Goal: Transaction & Acquisition: Purchase product/service

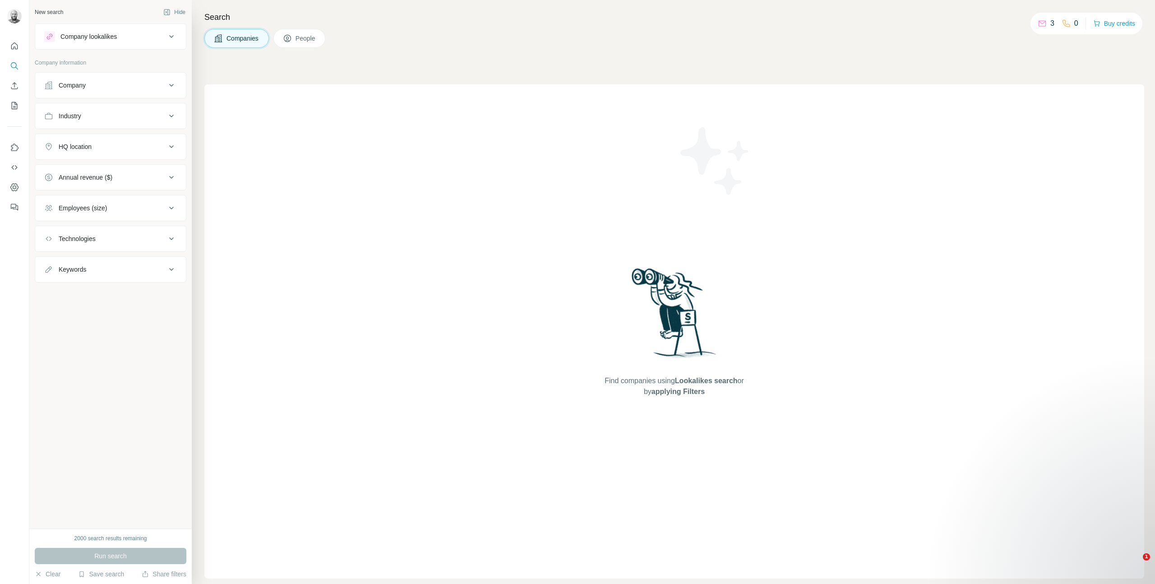
click at [103, 39] on div "Company lookalikes" at bounding box center [88, 36] width 56 height 9
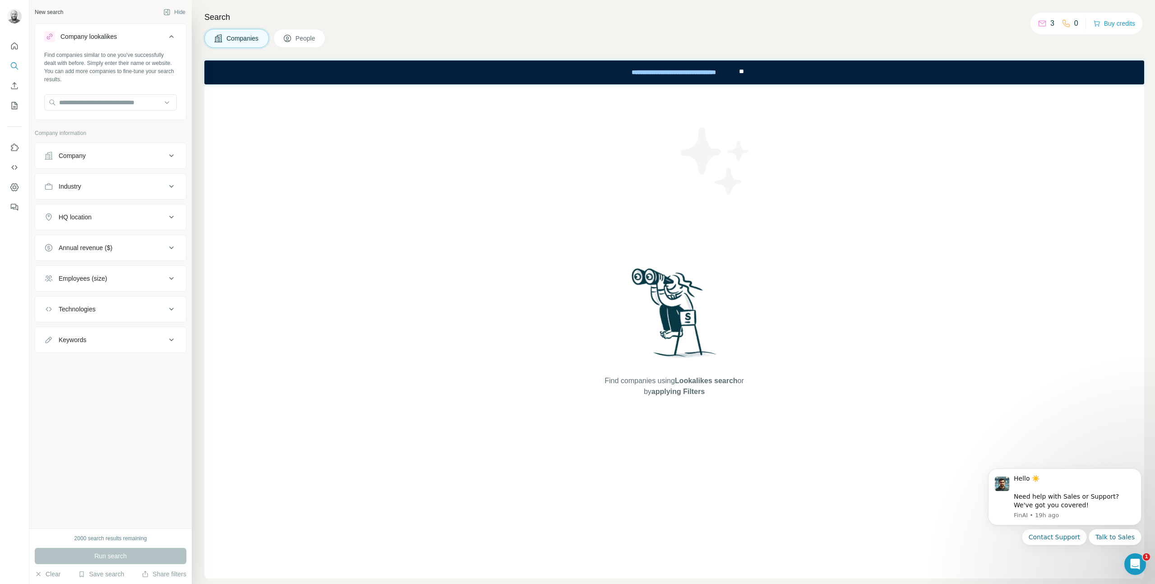
click at [100, 153] on div "Company" at bounding box center [105, 155] width 122 height 9
click at [92, 203] on button "Industry" at bounding box center [110, 214] width 151 height 22
click at [87, 241] on div at bounding box center [105, 235] width 111 height 15
click at [90, 233] on input at bounding box center [105, 236] width 111 height 10
click at [90, 235] on input at bounding box center [105, 236] width 111 height 10
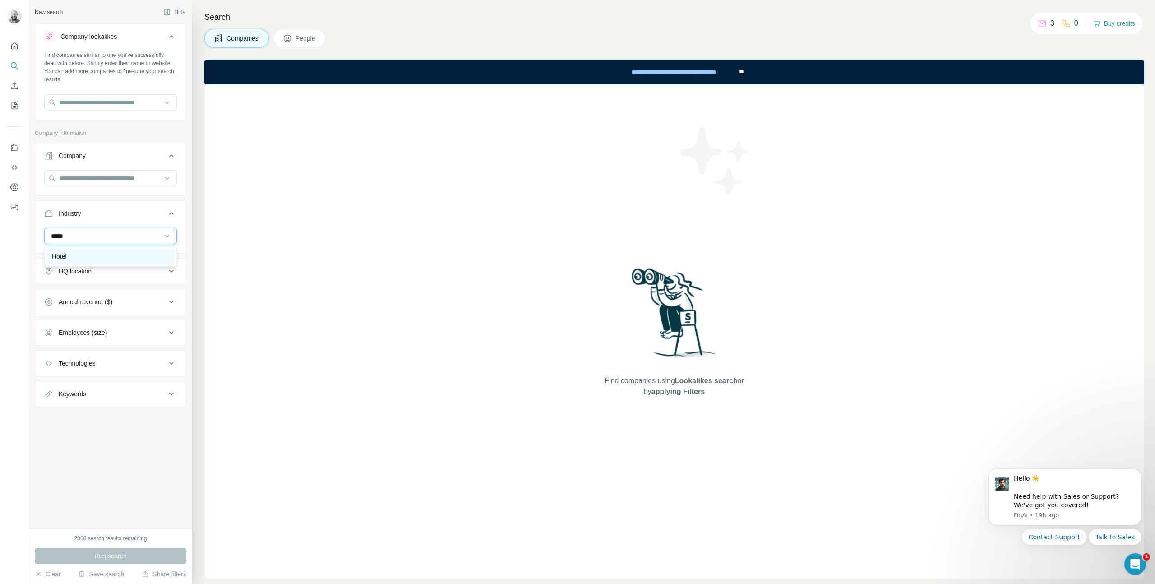
type input "*****"
click at [67, 256] on p "Hotel" at bounding box center [59, 256] width 15 height 9
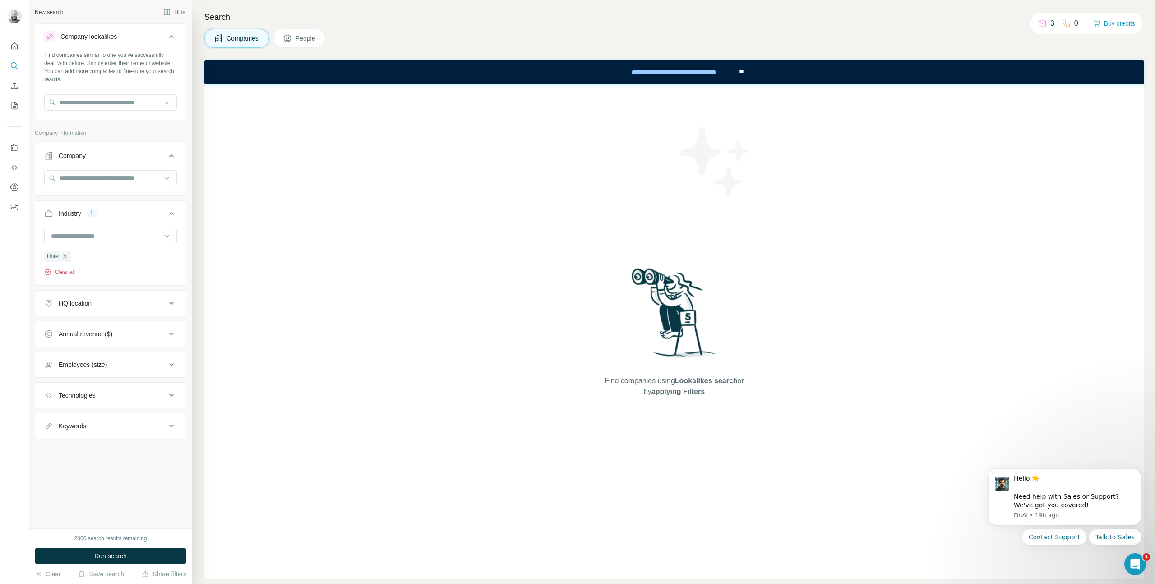
click at [67, 276] on button "Clear all" at bounding box center [59, 272] width 31 height 8
click at [77, 243] on div at bounding box center [105, 235] width 111 height 15
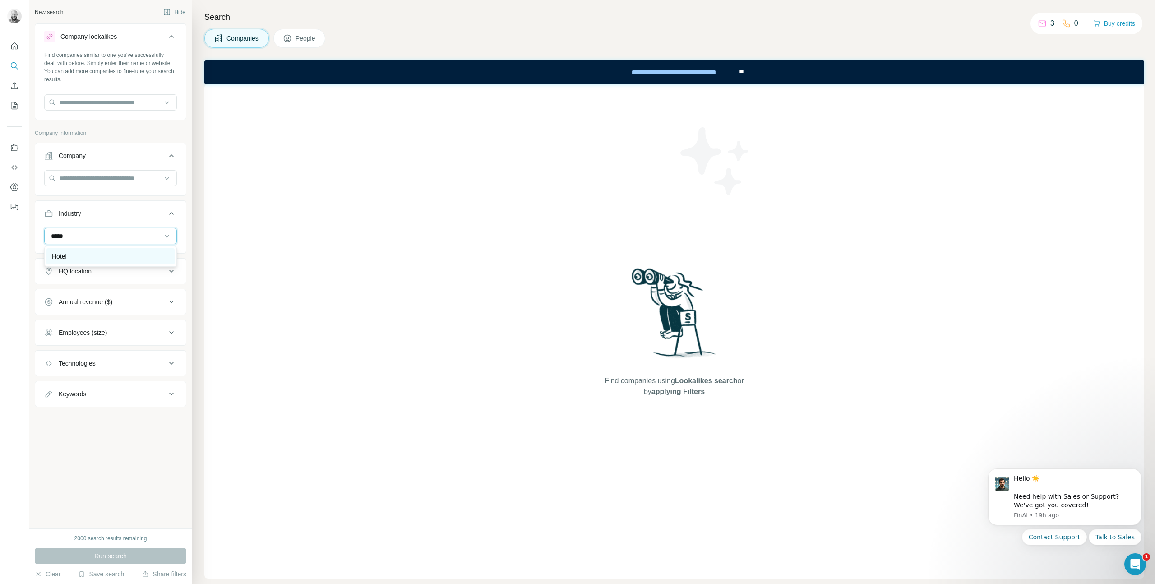
type input "*****"
click at [73, 257] on div "Hotel" at bounding box center [110, 256] width 117 height 9
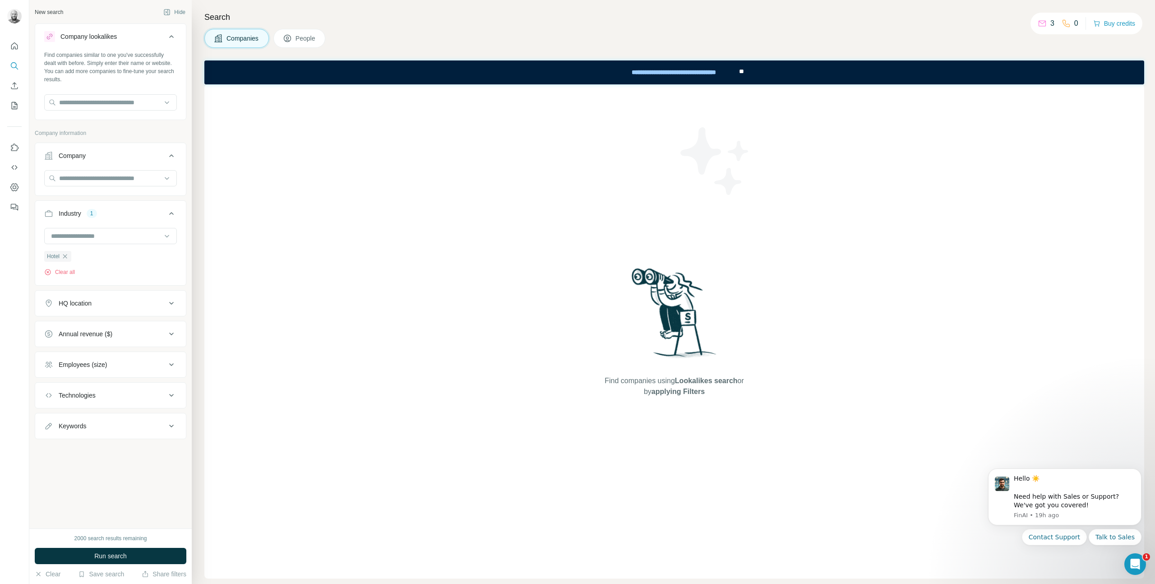
click at [64, 302] on div "HQ location" at bounding box center [75, 303] width 33 height 9
click at [69, 326] on input "text" at bounding box center [110, 326] width 133 height 16
type input "******"
click at [217, 370] on div "Find companies using Lookalikes search or by applying Filters" at bounding box center [674, 331] width 940 height 494
click at [129, 100] on input "text" at bounding box center [110, 102] width 133 height 16
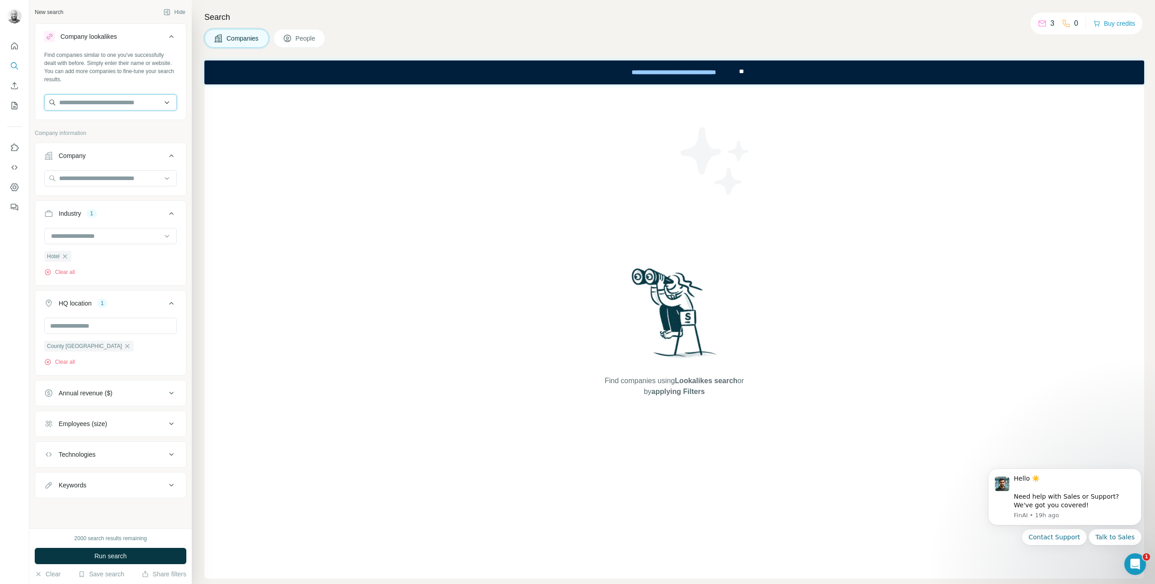
paste input "**********"
type input "**********"
click at [199, 136] on div "Search Companies People Find companies using Lookalikes search or by applying F…" at bounding box center [673, 292] width 963 height 584
click at [314, 42] on span "People" at bounding box center [306, 38] width 21 height 9
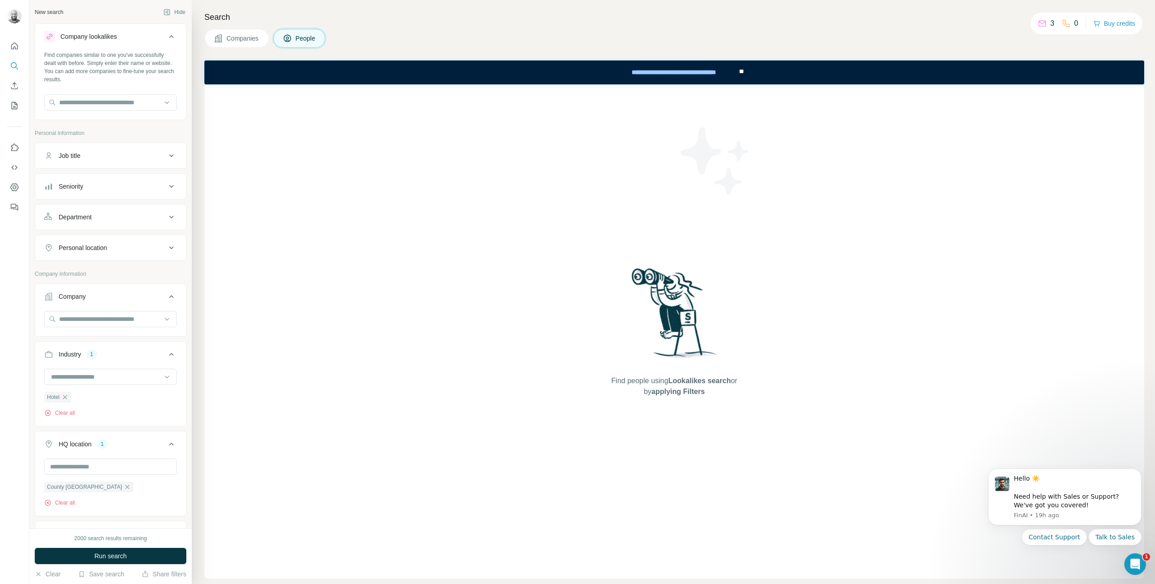
click at [250, 42] on span "Companies" at bounding box center [243, 38] width 33 height 9
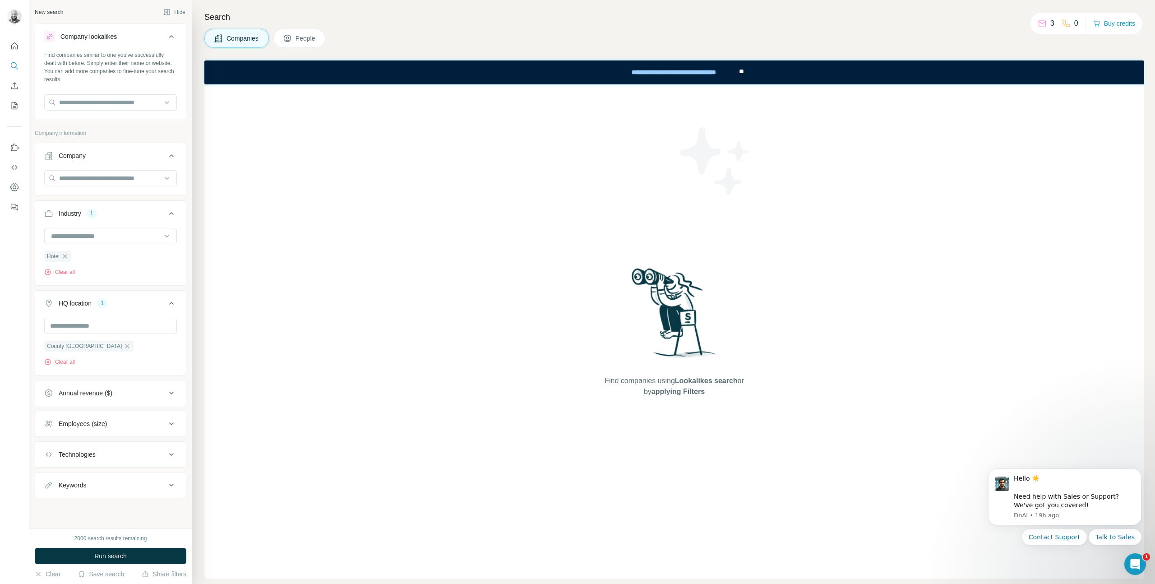
click at [96, 564] on div "2000 search results remaining Run search Clear Save search Share filters" at bounding box center [110, 556] width 162 height 56
click at [99, 554] on span "Run search" at bounding box center [110, 555] width 32 height 9
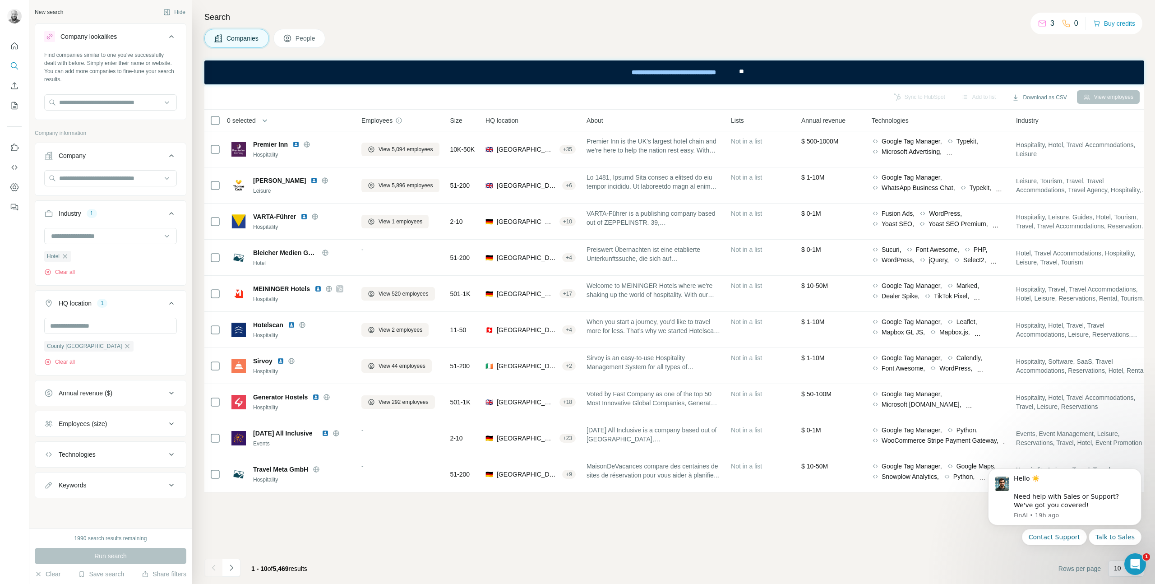
click at [1116, 569] on body "Hello ☀️ ​ Need help with Sales or Support? We've got you covered! FinAI • 19h …" at bounding box center [1064, 518] width 173 height 115
click at [1113, 569] on body "Hello ☀️ ​ Need help with Sales or Support? We've got you covered! FinAI • 19h …" at bounding box center [1064, 518] width 173 height 115
click at [1114, 569] on body "Hello ☀️ ​ Need help with Sales or Support? We've got you covered! FinAI • 19h …" at bounding box center [1064, 518] width 173 height 115
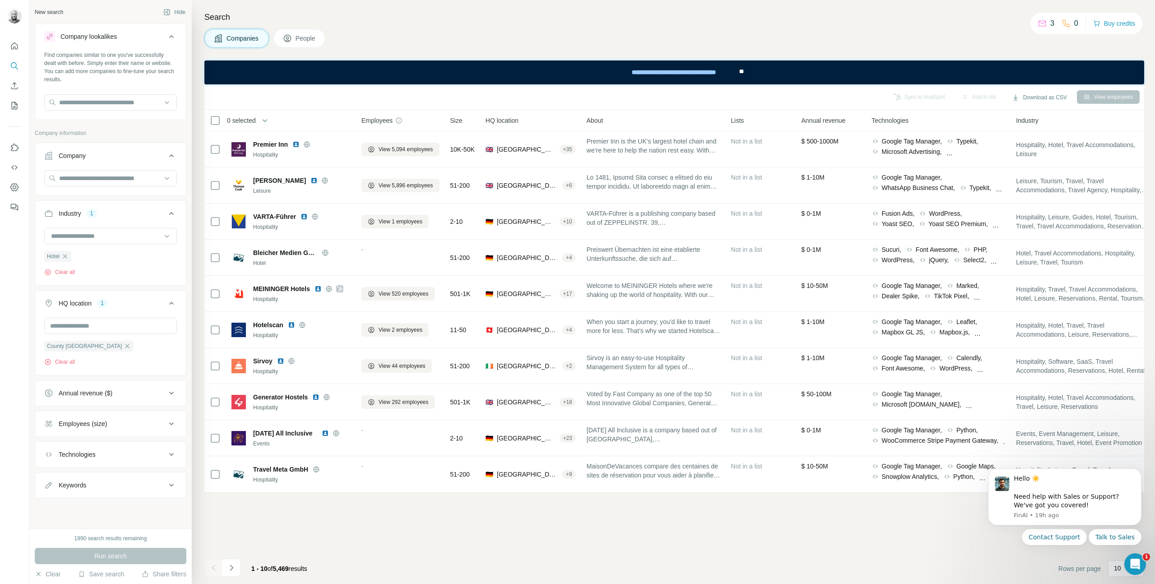
click at [232, 566] on icon "Navigate to next page" at bounding box center [231, 567] width 9 height 9
click at [232, 566] on div at bounding box center [231, 568] width 18 height 18
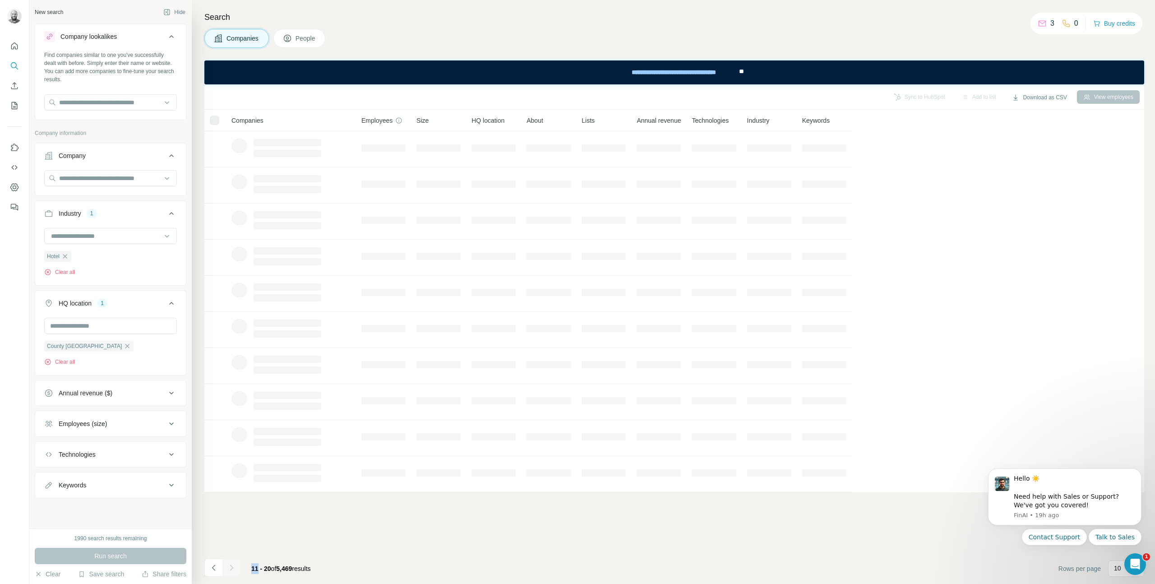
click at [232, 566] on icon "Navigate to next page" at bounding box center [231, 567] width 9 height 9
click at [232, 566] on div at bounding box center [231, 568] width 18 height 18
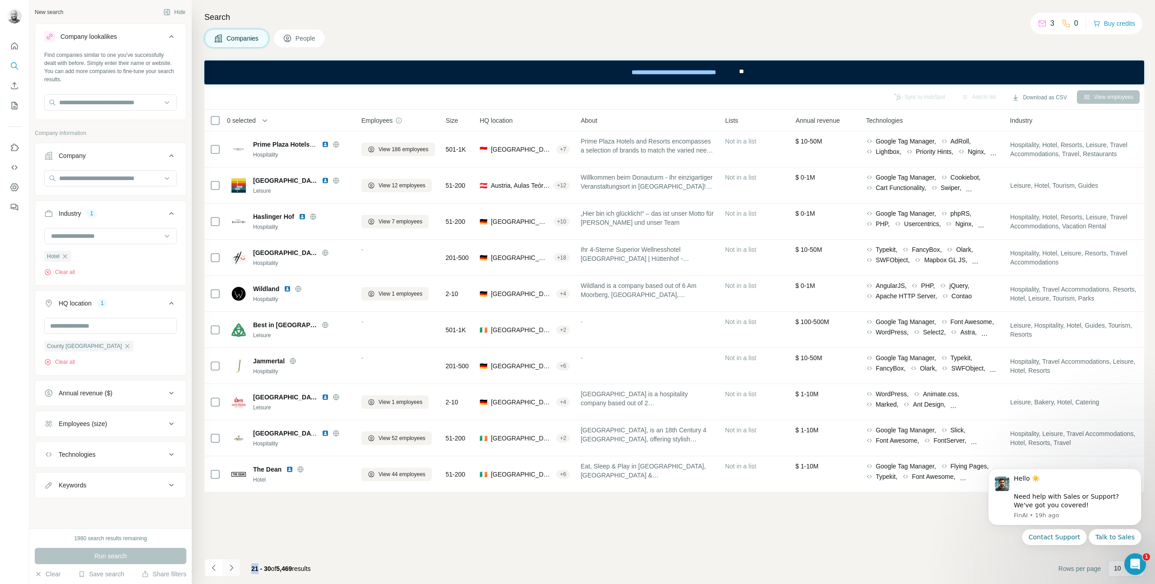
click at [232, 567] on icon "Navigate to next page" at bounding box center [231, 567] width 9 height 9
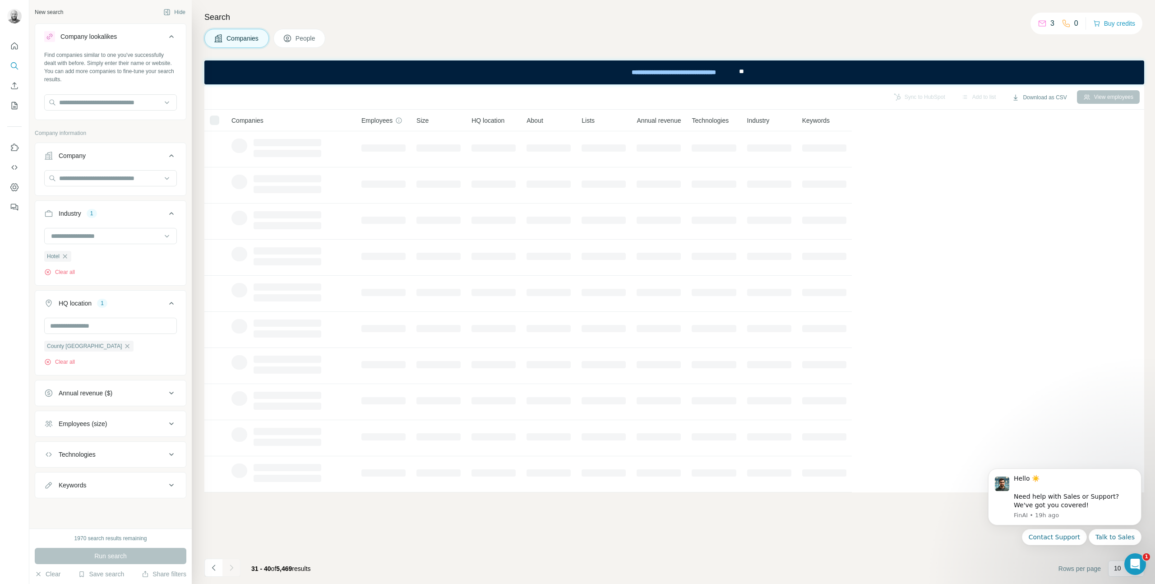
click at [232, 566] on icon "Navigate to next page" at bounding box center [231, 567] width 9 height 9
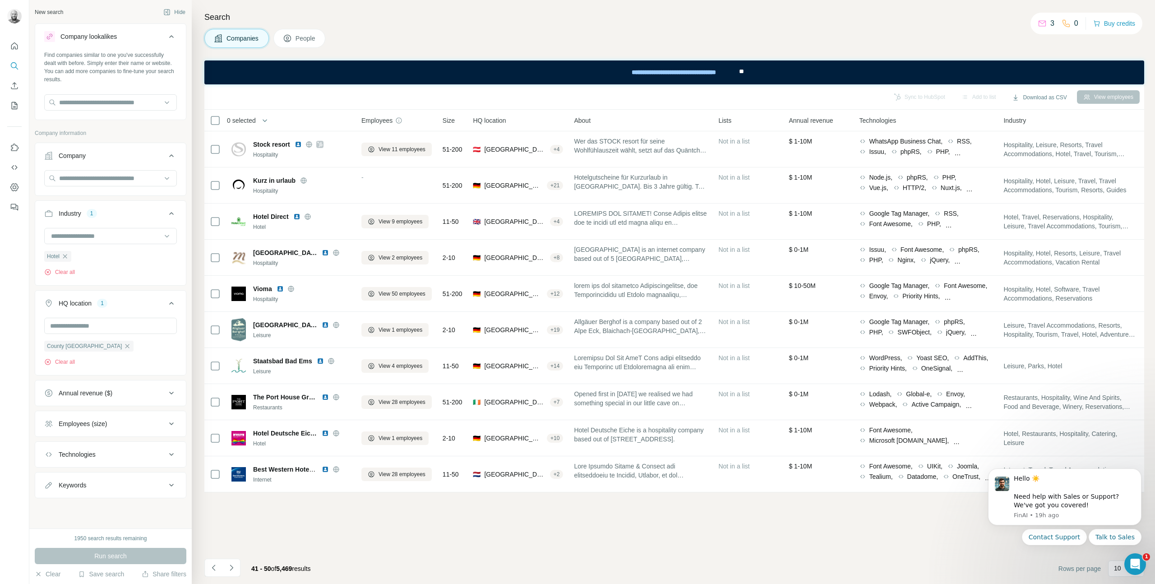
click at [233, 566] on icon "Navigate to next page" at bounding box center [231, 567] width 9 height 9
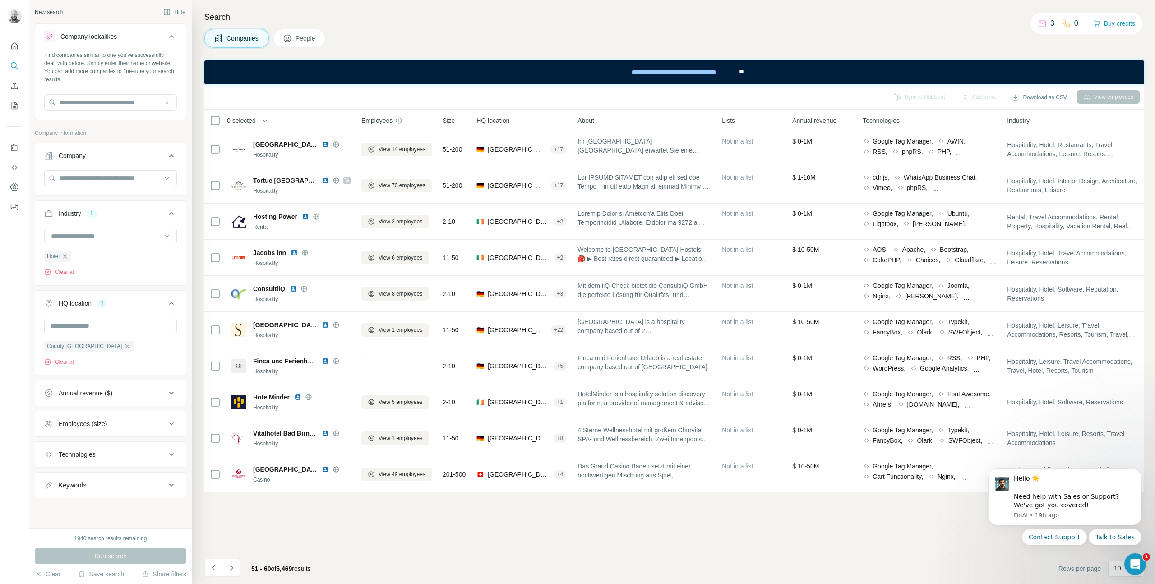
click at [232, 569] on icon "Navigate to next page" at bounding box center [231, 567] width 9 height 9
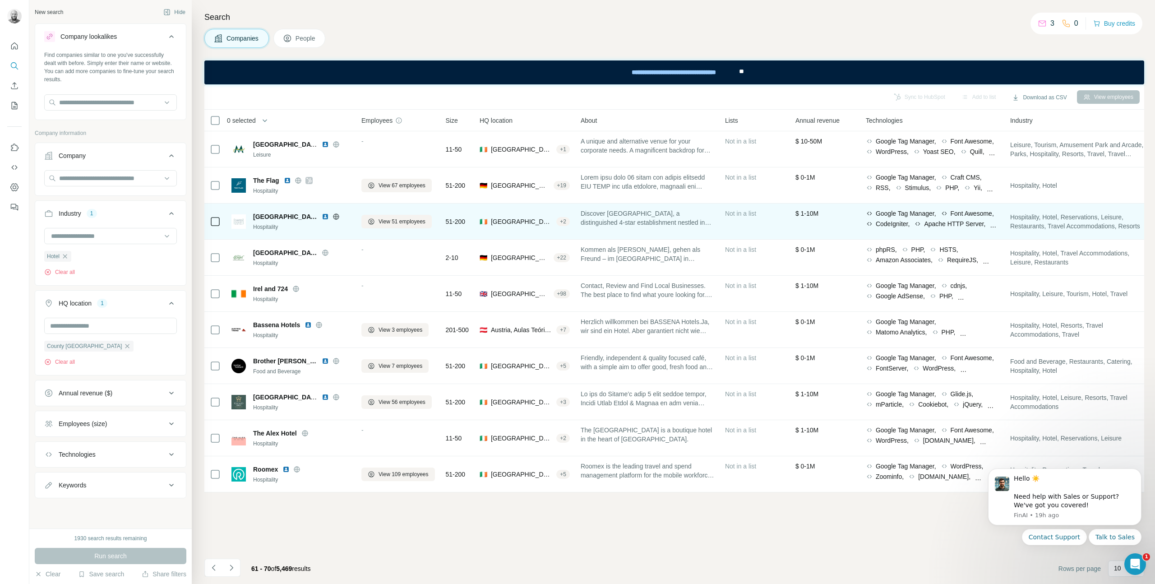
click at [323, 218] on img at bounding box center [325, 216] width 7 height 7
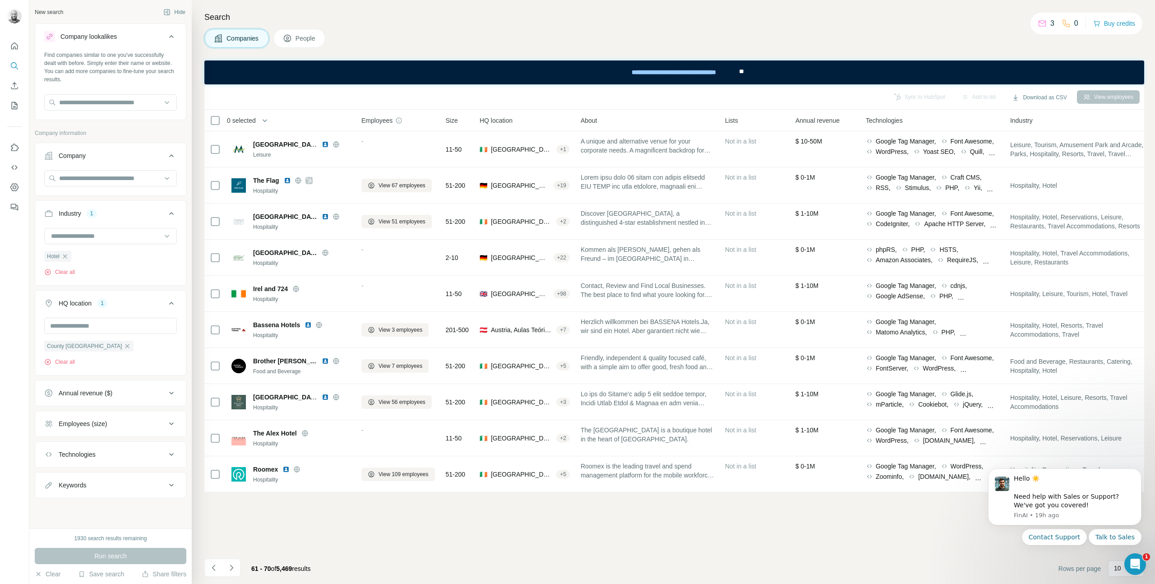
click at [239, 563] on button "Navigate to next page" at bounding box center [231, 568] width 18 height 18
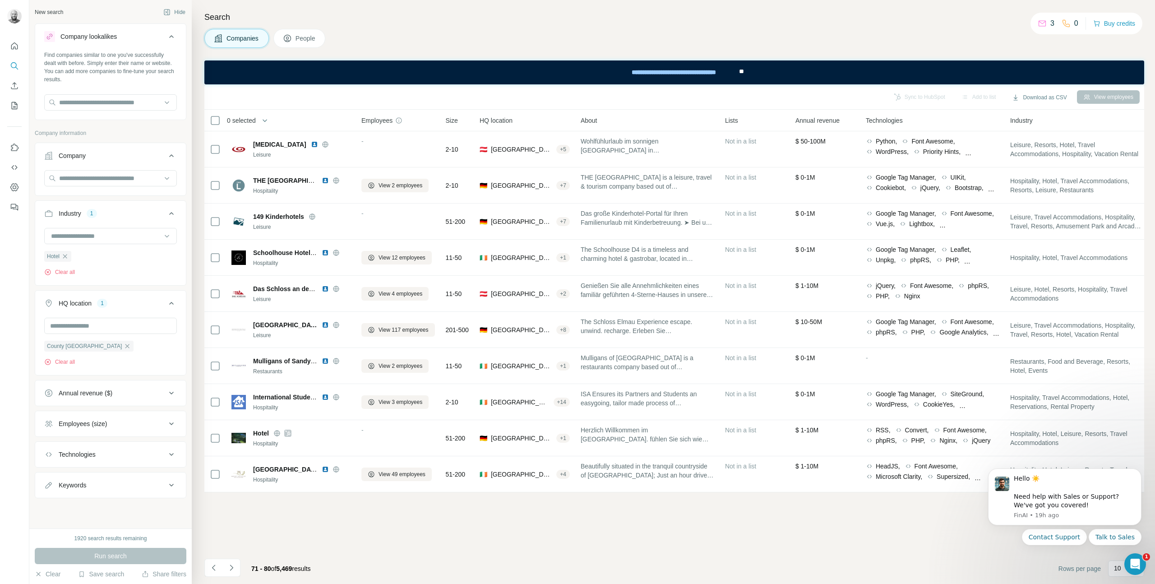
click at [234, 568] on icon "Navigate to next page" at bounding box center [231, 567] width 9 height 9
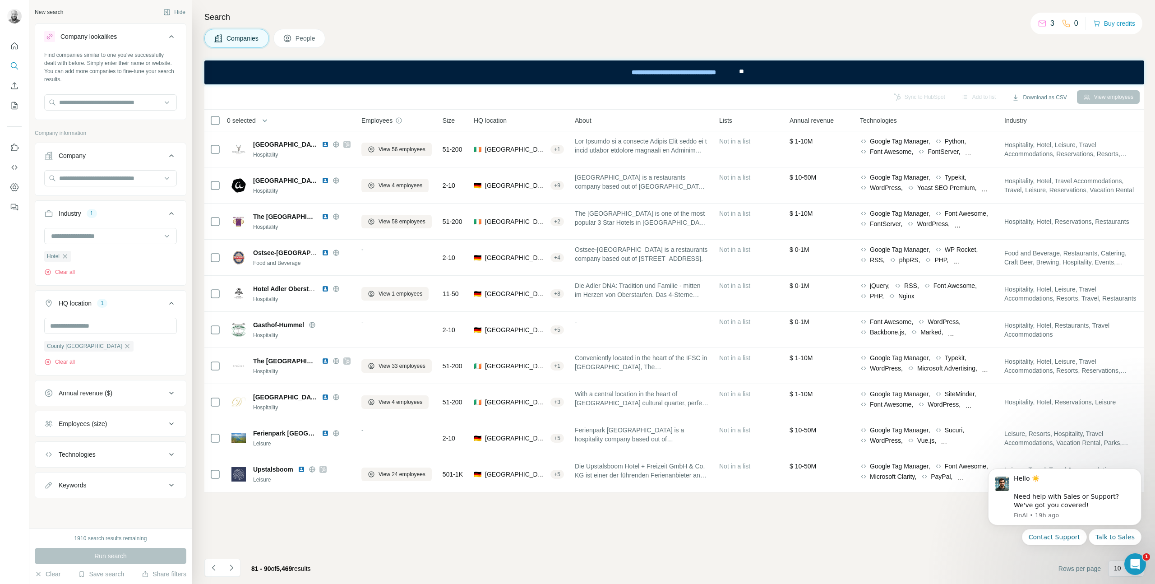
drag, startPoint x: 237, startPoint y: 568, endPoint x: 243, endPoint y: 568, distance: 5.4
click at [237, 568] on button "Navigate to next page" at bounding box center [231, 568] width 18 height 18
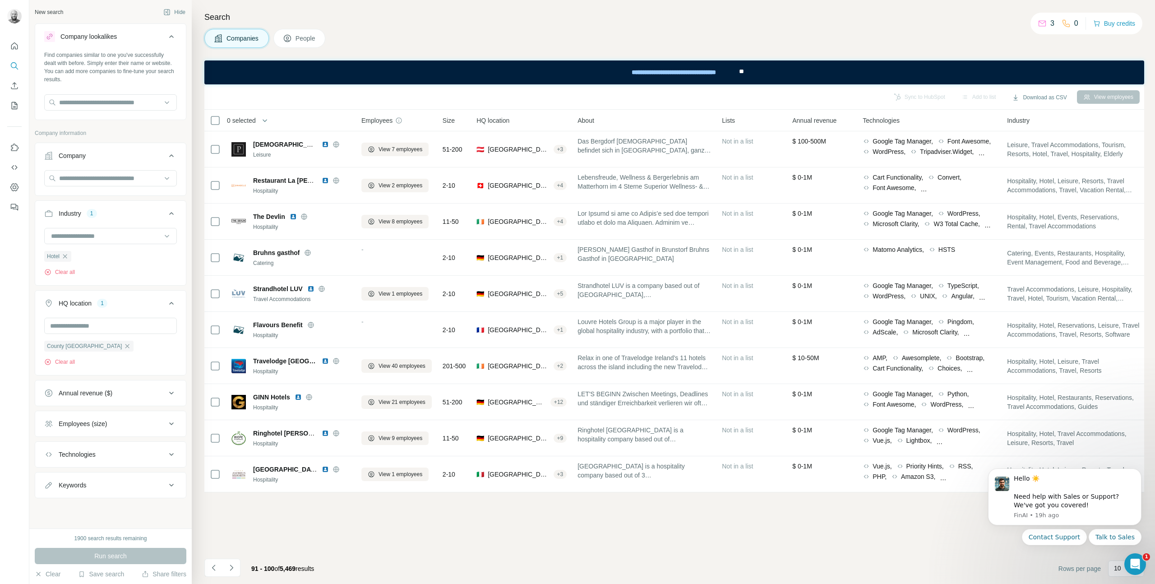
click at [235, 567] on icon "Navigate to next page" at bounding box center [231, 567] width 9 height 9
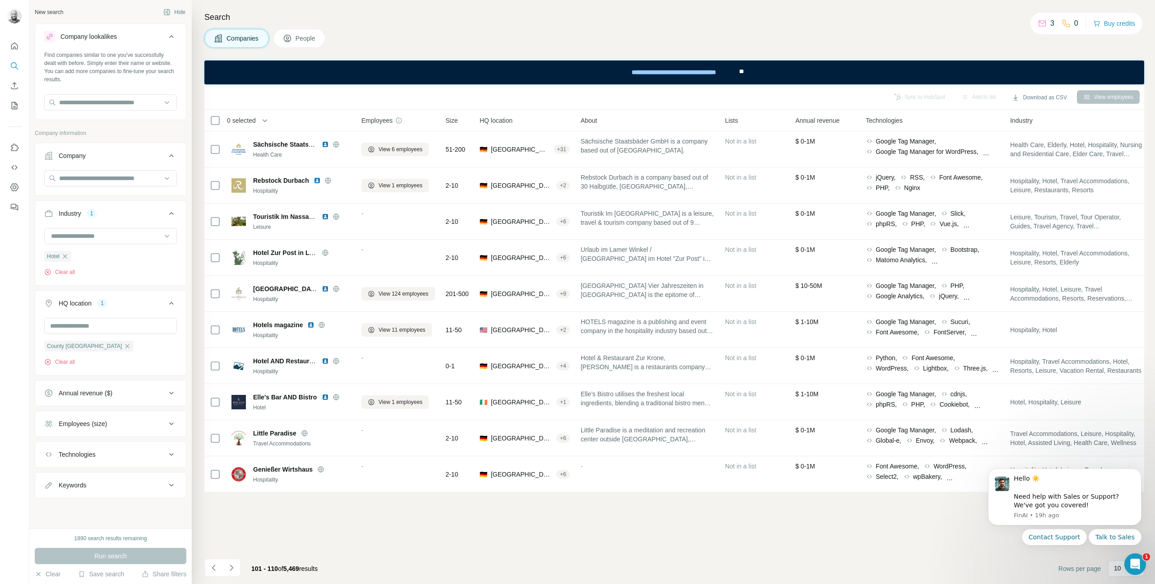
click at [235, 567] on icon "Navigate to next page" at bounding box center [231, 567] width 9 height 9
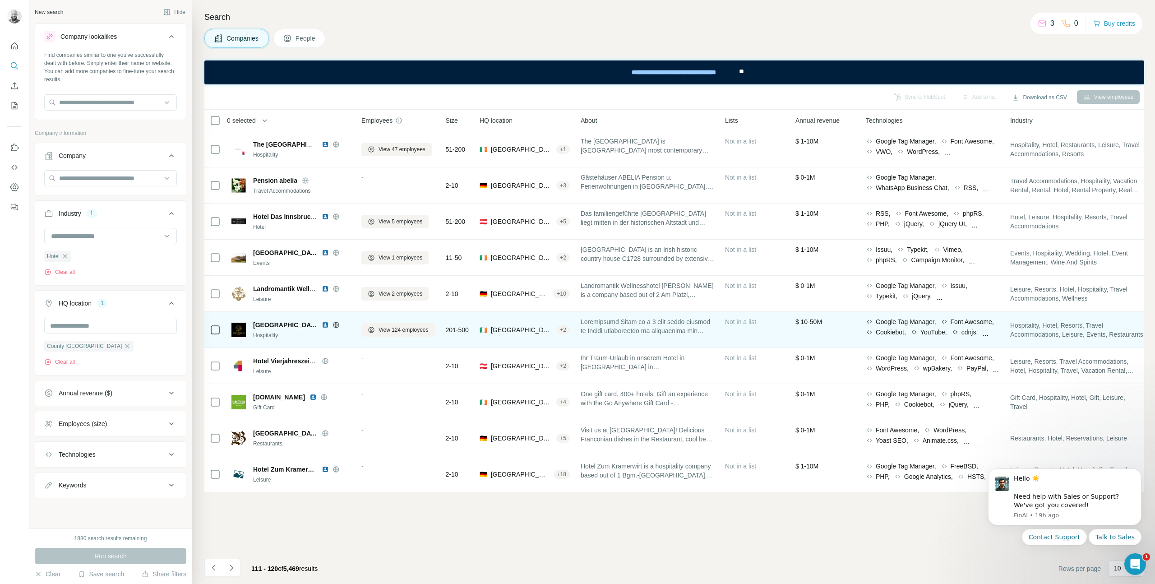
click at [322, 325] on img at bounding box center [325, 324] width 7 height 7
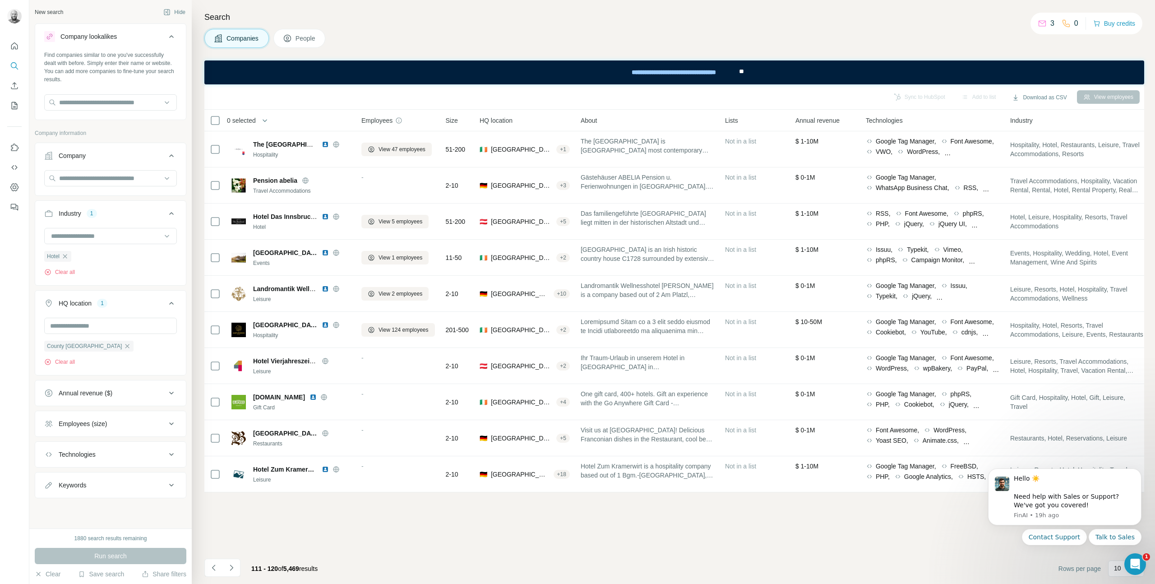
click at [234, 566] on icon "Navigate to next page" at bounding box center [231, 567] width 9 height 9
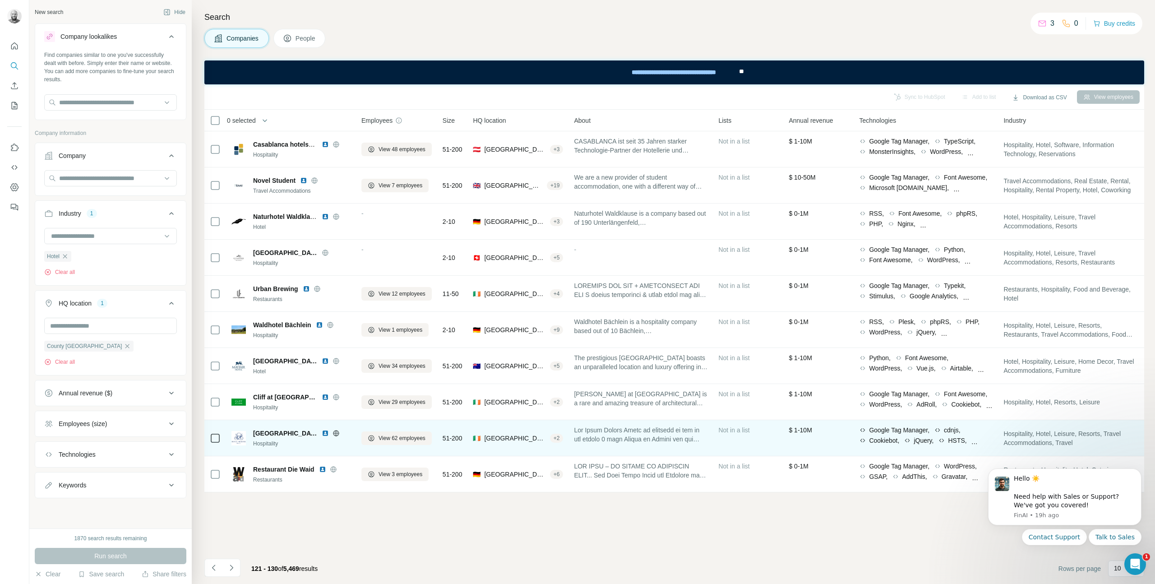
click at [322, 435] on img at bounding box center [325, 433] width 7 height 7
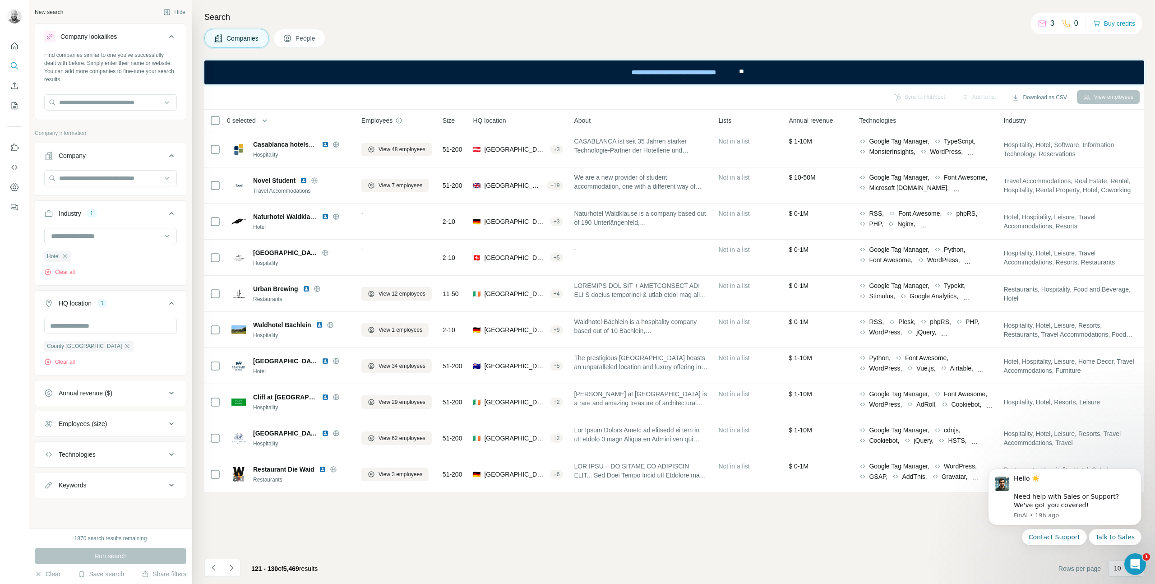
click at [236, 570] on button "Navigate to next page" at bounding box center [231, 568] width 18 height 18
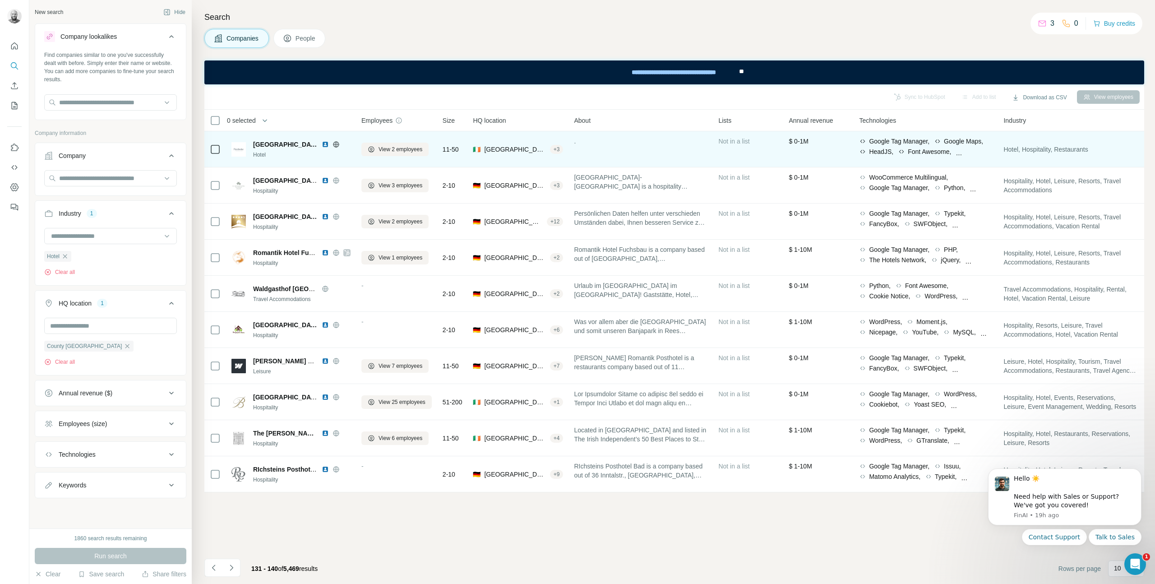
click at [325, 144] on img at bounding box center [325, 144] width 7 height 7
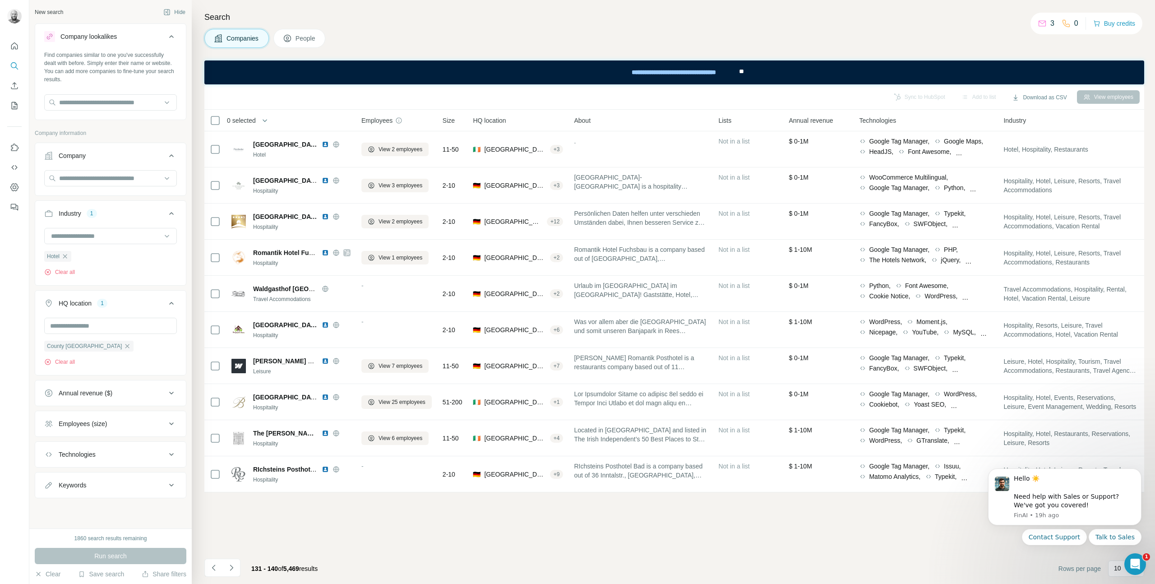
click at [235, 567] on icon "Navigate to next page" at bounding box center [231, 567] width 9 height 9
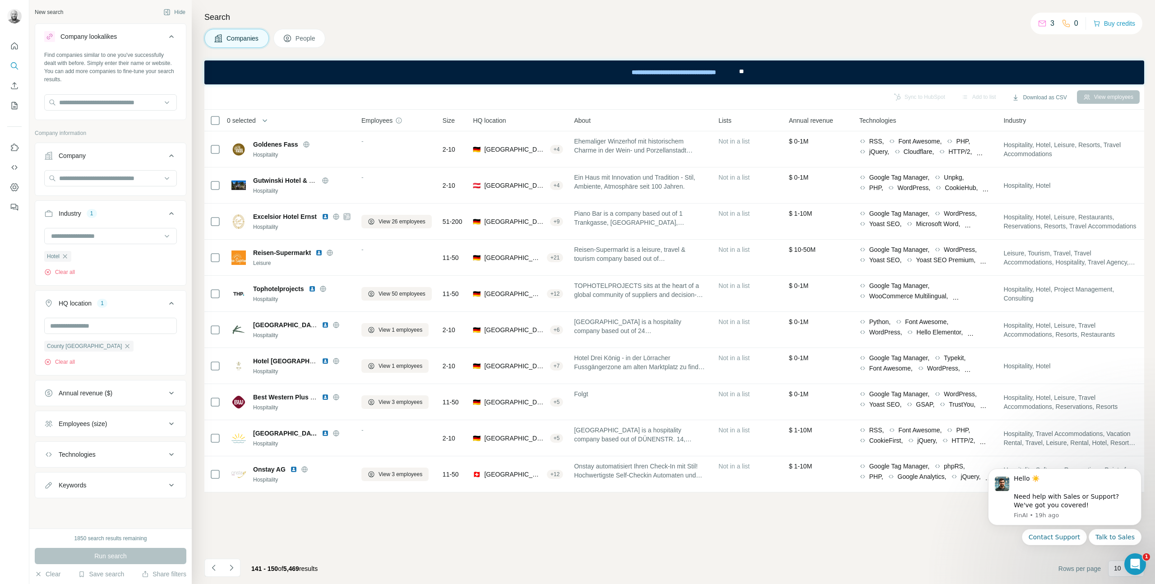
click at [232, 572] on icon "Navigate to next page" at bounding box center [231, 567] width 9 height 9
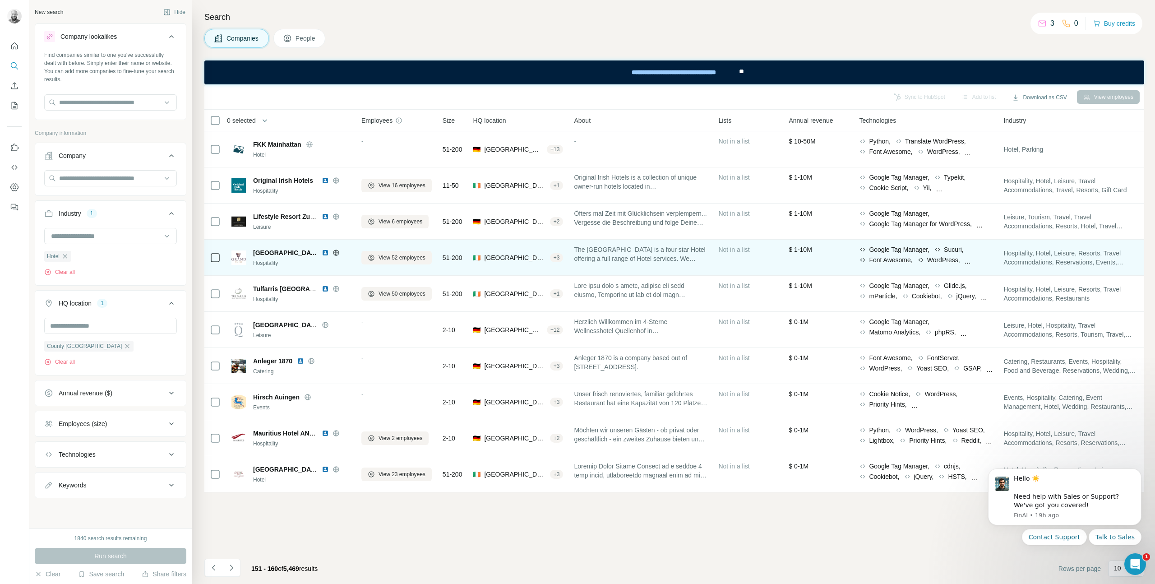
click at [325, 253] on img at bounding box center [325, 252] width 7 height 7
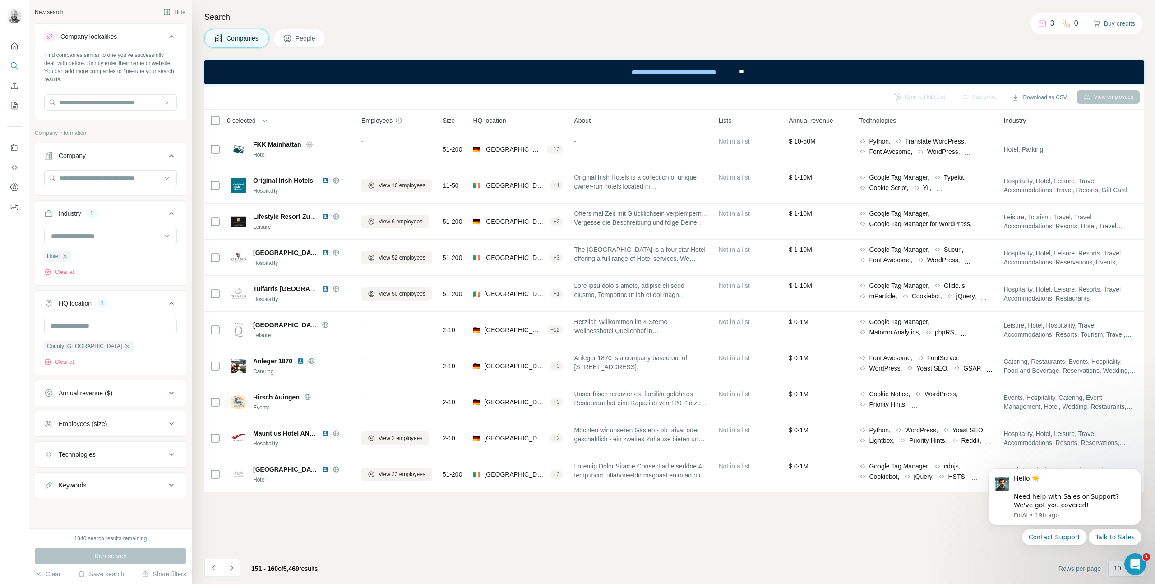
click at [1114, 23] on button "Buy credits" at bounding box center [1114, 23] width 42 height 13
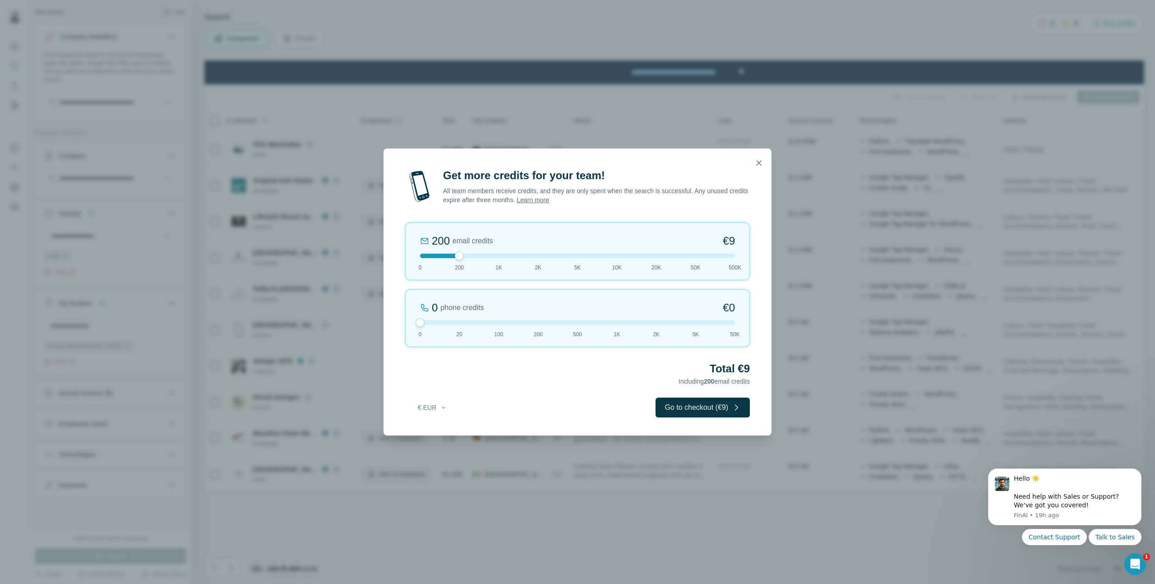
drag, startPoint x: 459, startPoint y: 321, endPoint x: 407, endPoint y: 322, distance: 51.9
click at [407, 323] on div "0 phone credits €0 0 20 100 200 500 1K 2K 5K 50K" at bounding box center [577, 318] width 345 height 58
click at [466, 257] on div at bounding box center [577, 256] width 315 height 5
click at [670, 401] on button "Go to checkout (€9)" at bounding box center [703, 408] width 94 height 20
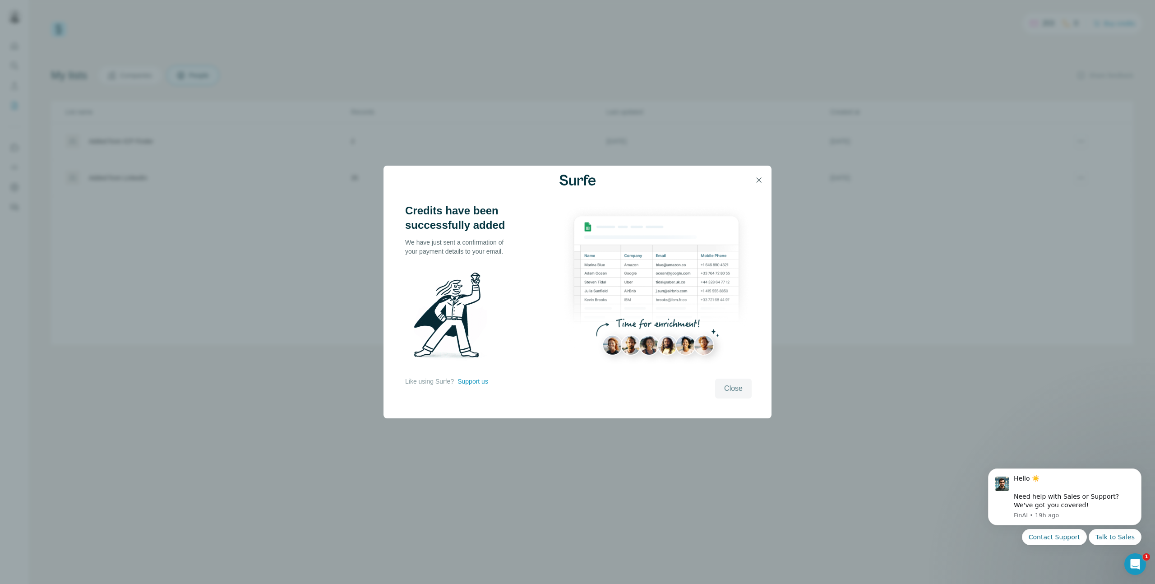
click at [734, 393] on span "Close" at bounding box center [733, 388] width 19 height 11
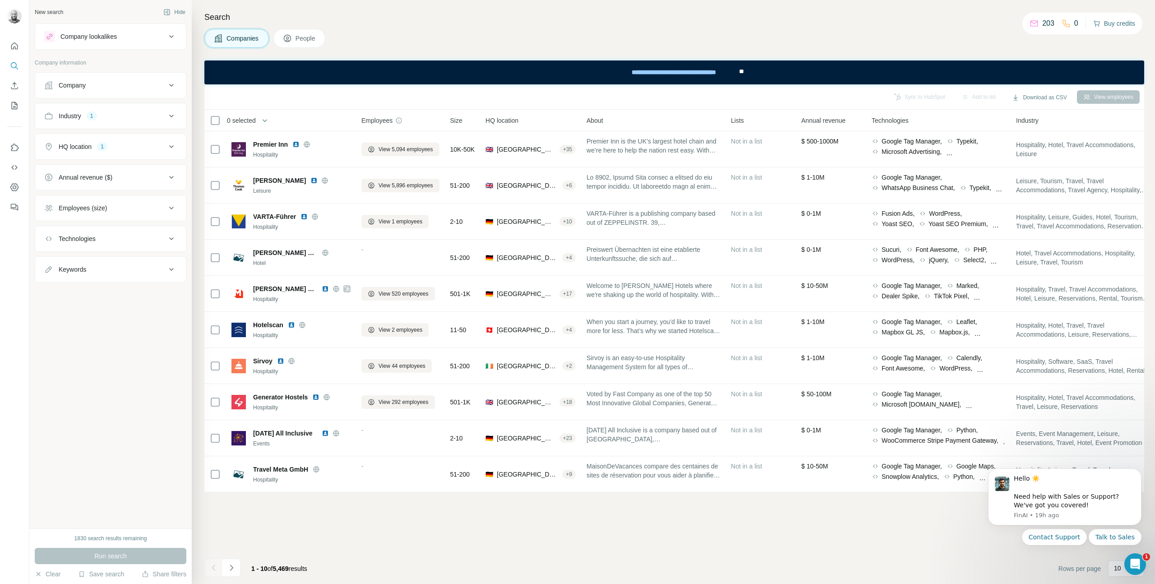
drag, startPoint x: 1042, startPoint y: 23, endPoint x: 1091, endPoint y: 22, distance: 48.8
click at [1042, 23] on p "203" at bounding box center [1048, 23] width 12 height 11
click at [300, 39] on span "People" at bounding box center [306, 38] width 21 height 9
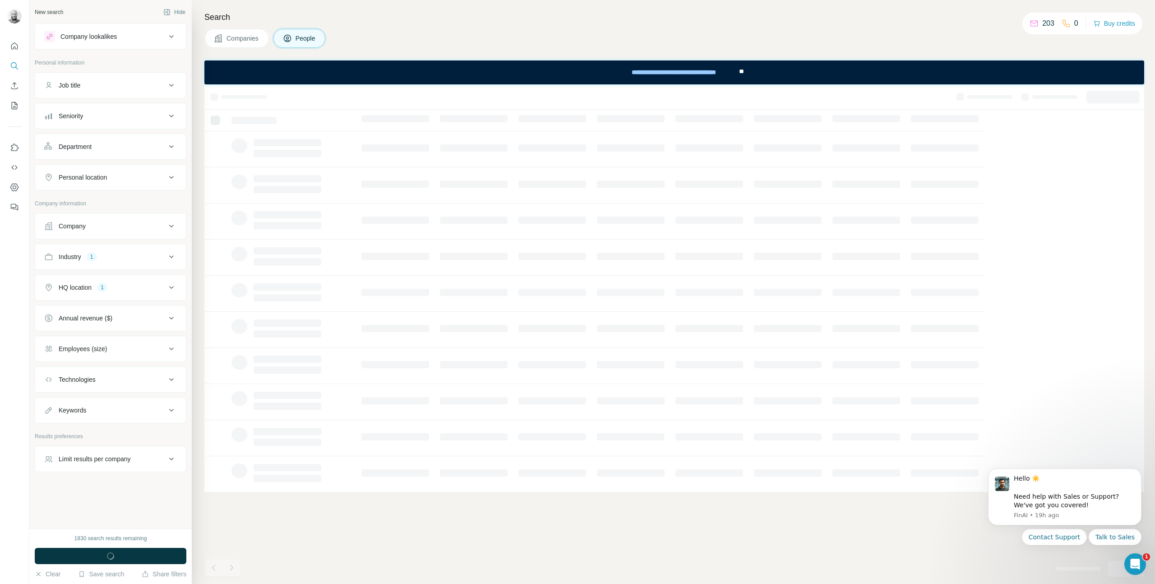
click at [255, 40] on span "Companies" at bounding box center [243, 38] width 33 height 9
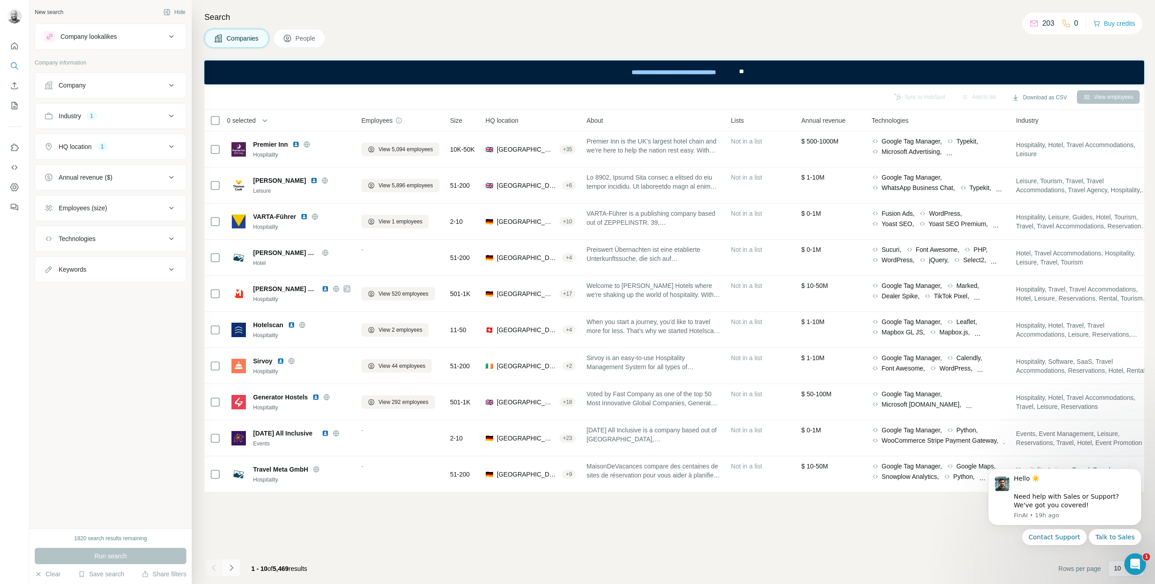
click at [236, 566] on icon "Navigate to next page" at bounding box center [231, 567] width 9 height 9
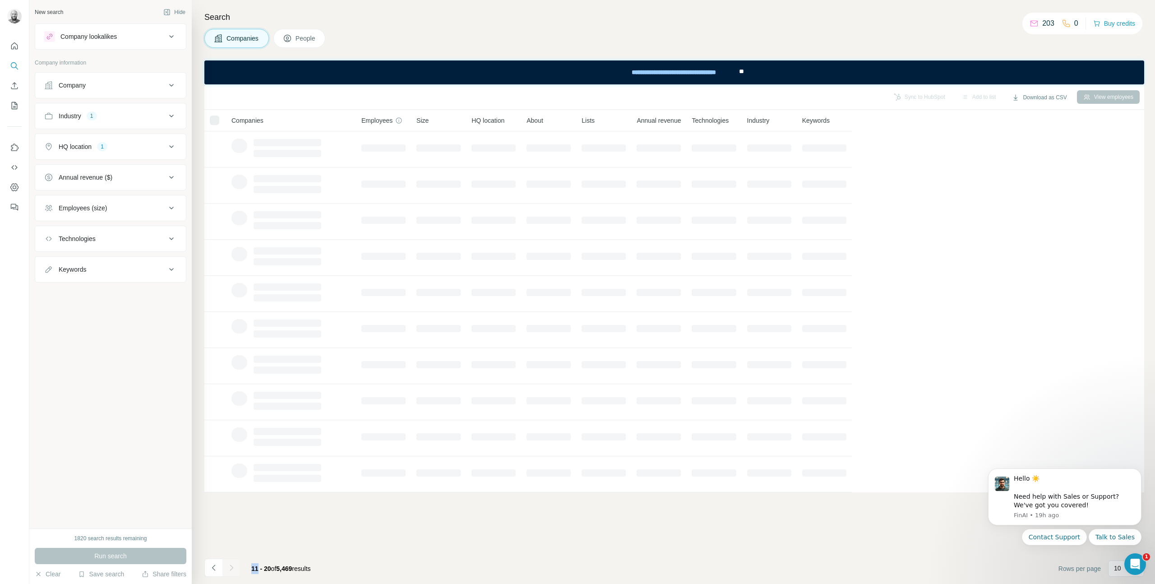
click at [236, 566] on div at bounding box center [231, 568] width 18 height 18
click at [236, 566] on icon "Navigate to next page" at bounding box center [231, 567] width 9 height 9
click at [236, 566] on div at bounding box center [231, 568] width 18 height 18
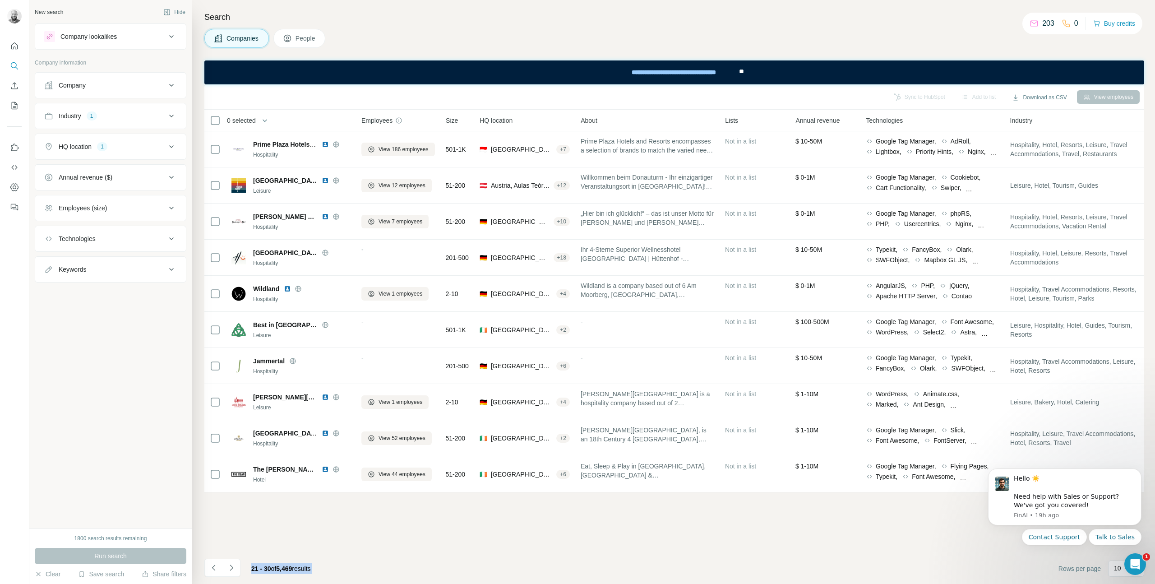
click at [236, 567] on icon "Navigate to next page" at bounding box center [231, 567] width 9 height 9
click at [235, 566] on div at bounding box center [231, 568] width 18 height 18
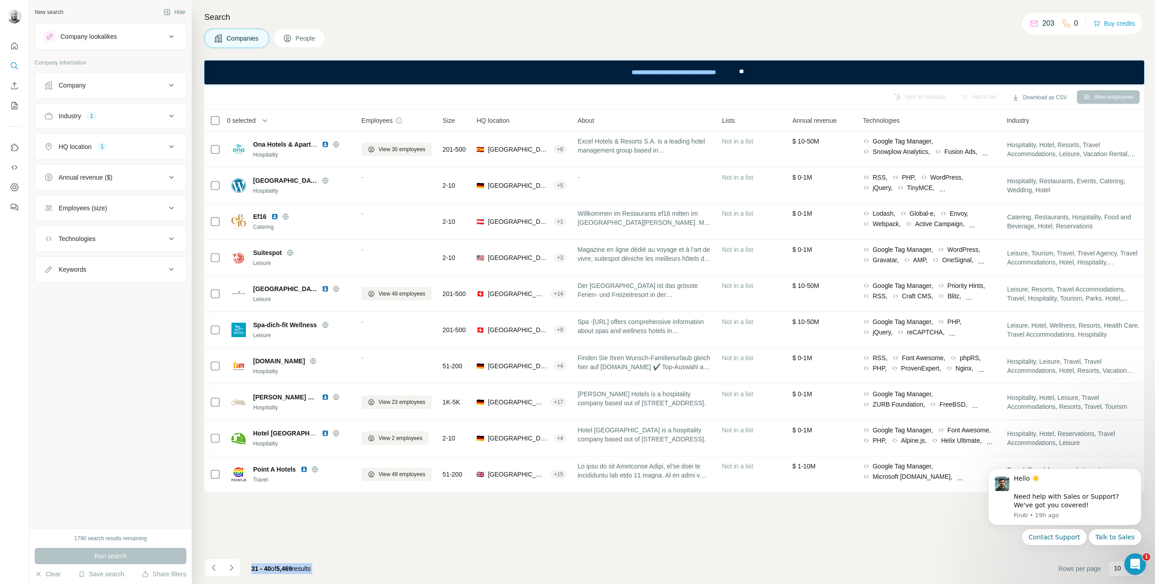
click at [235, 567] on icon "Navigate to next page" at bounding box center [231, 567] width 9 height 9
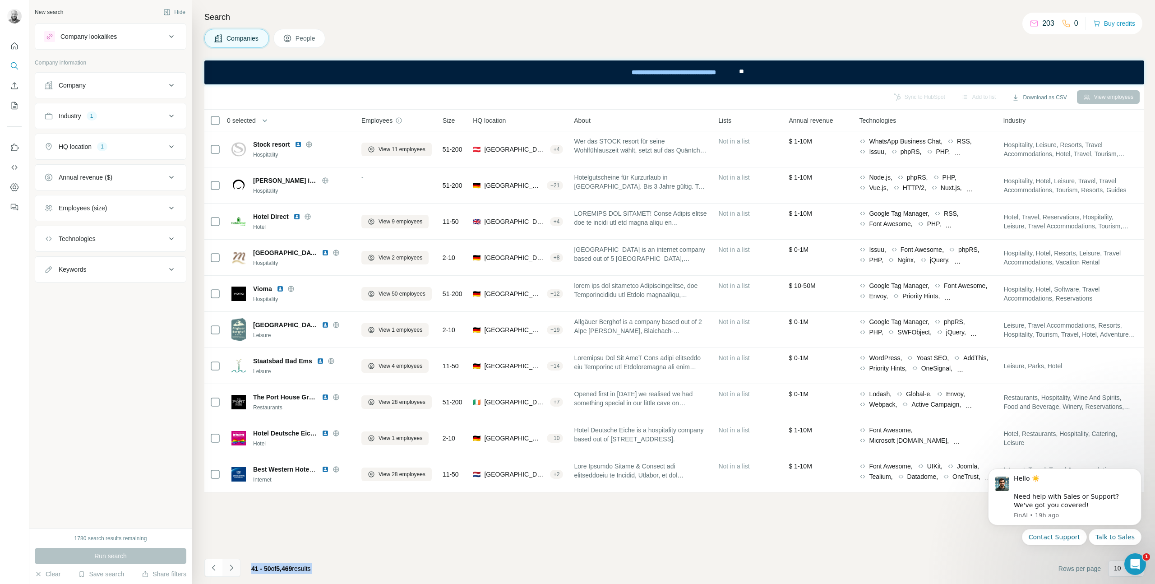
click at [235, 566] on icon "Navigate to next page" at bounding box center [231, 567] width 9 height 9
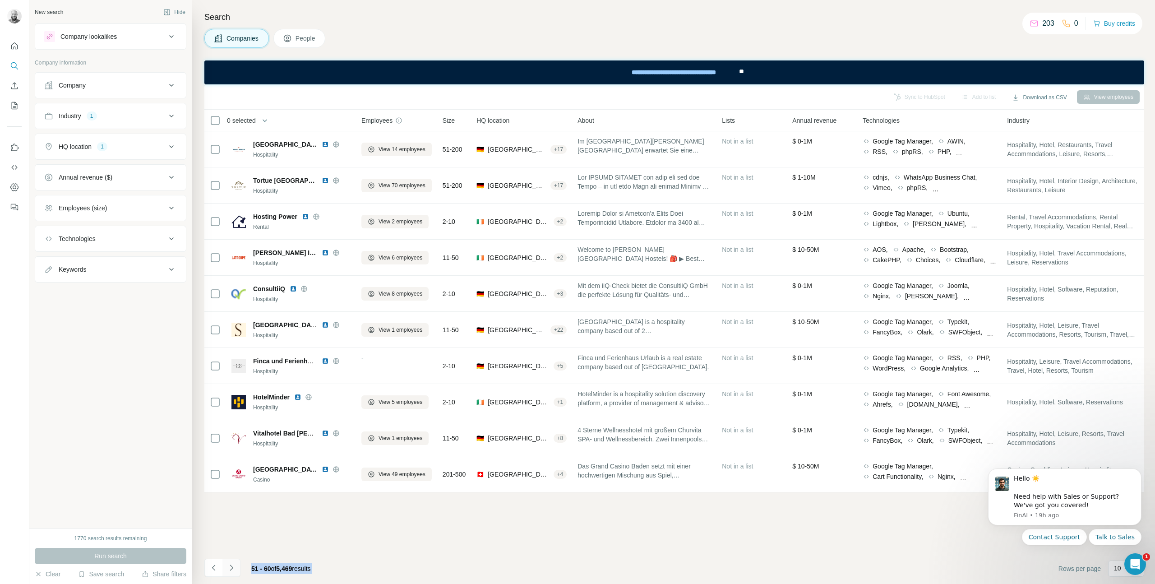
click at [235, 566] on icon "Navigate to next page" at bounding box center [231, 567] width 9 height 9
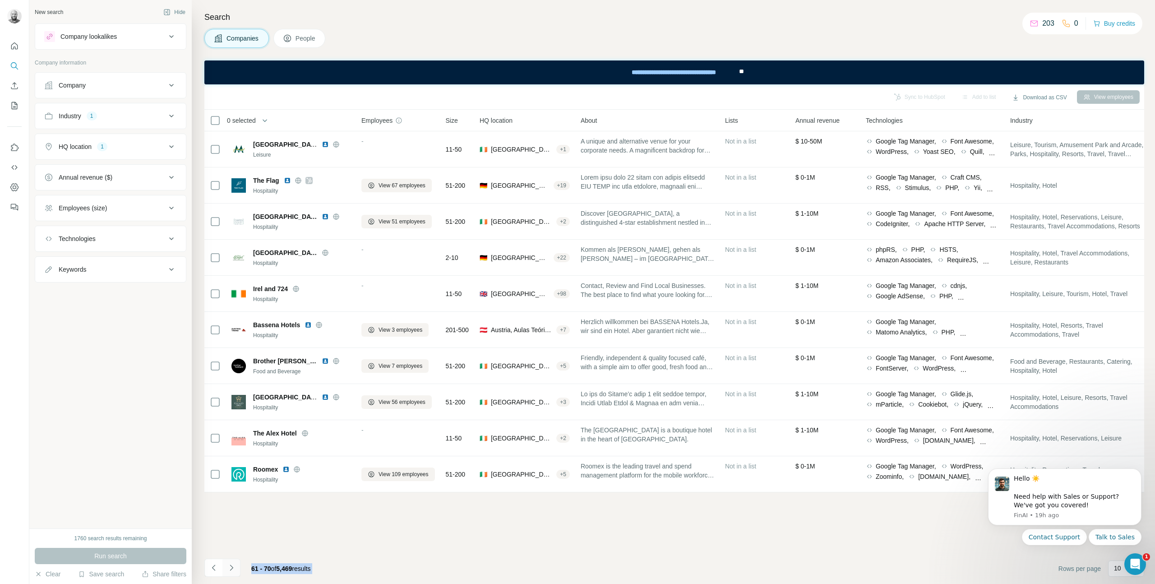
click at [235, 566] on icon "Navigate to next page" at bounding box center [231, 567] width 9 height 9
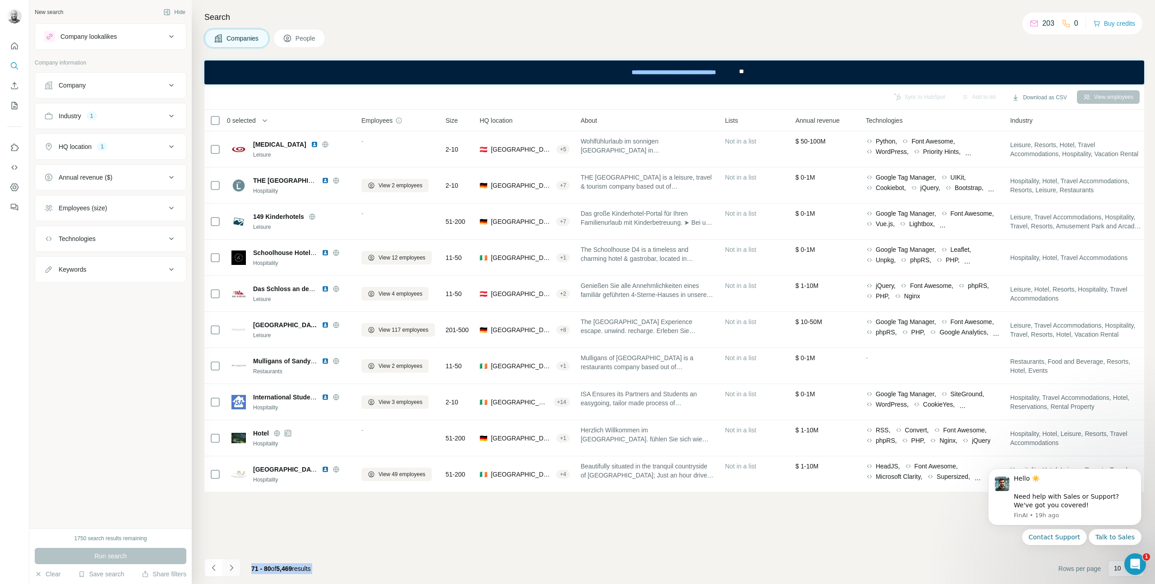
click at [235, 566] on icon "Navigate to next page" at bounding box center [231, 567] width 9 height 9
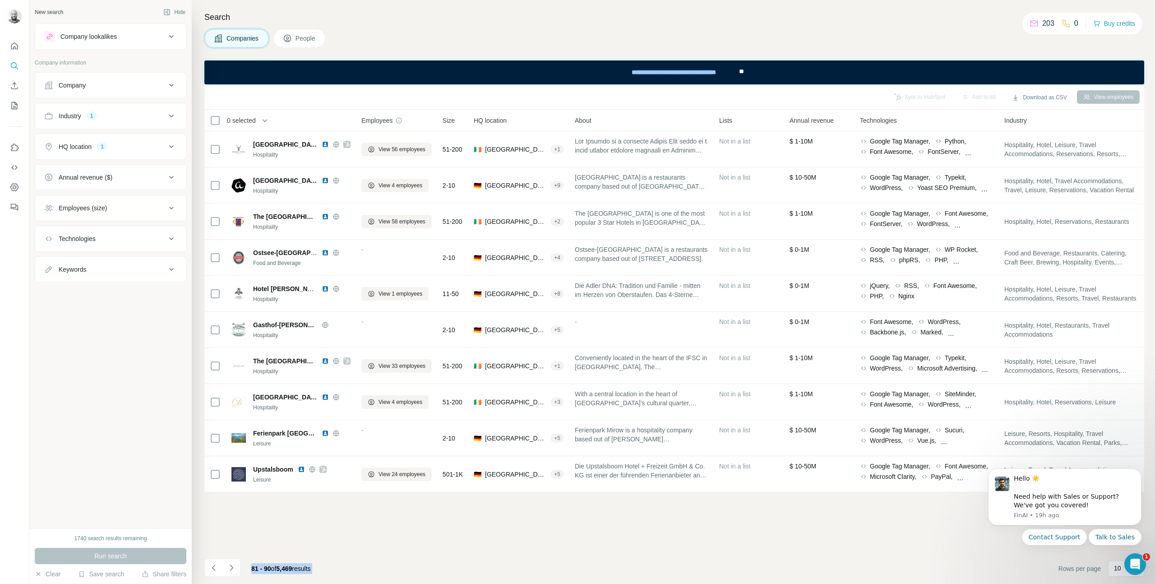
click at [235, 566] on icon "Navigate to next page" at bounding box center [231, 567] width 9 height 9
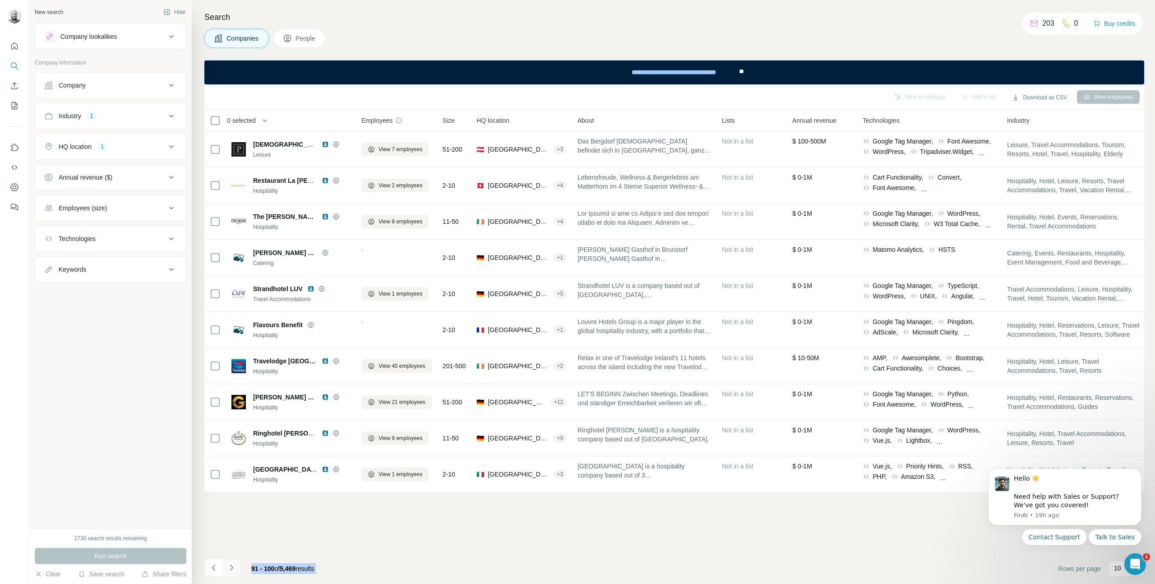
click at [235, 566] on icon "Navigate to next page" at bounding box center [231, 567] width 9 height 9
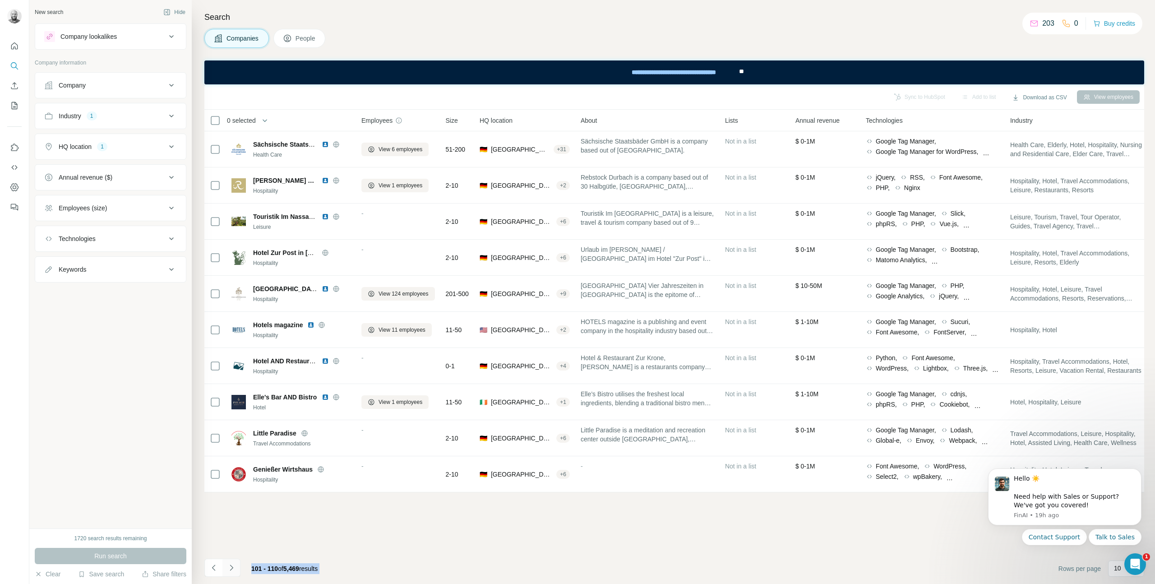
click at [235, 566] on icon "Navigate to next page" at bounding box center [231, 567] width 9 height 9
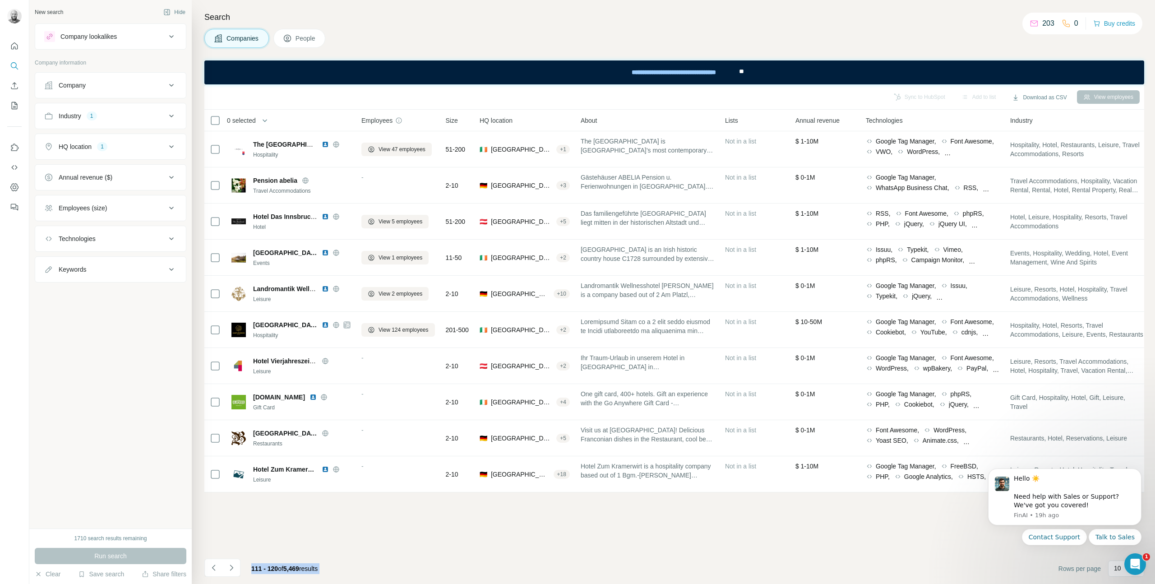
click at [237, 565] on button "Navigate to next page" at bounding box center [231, 568] width 18 height 18
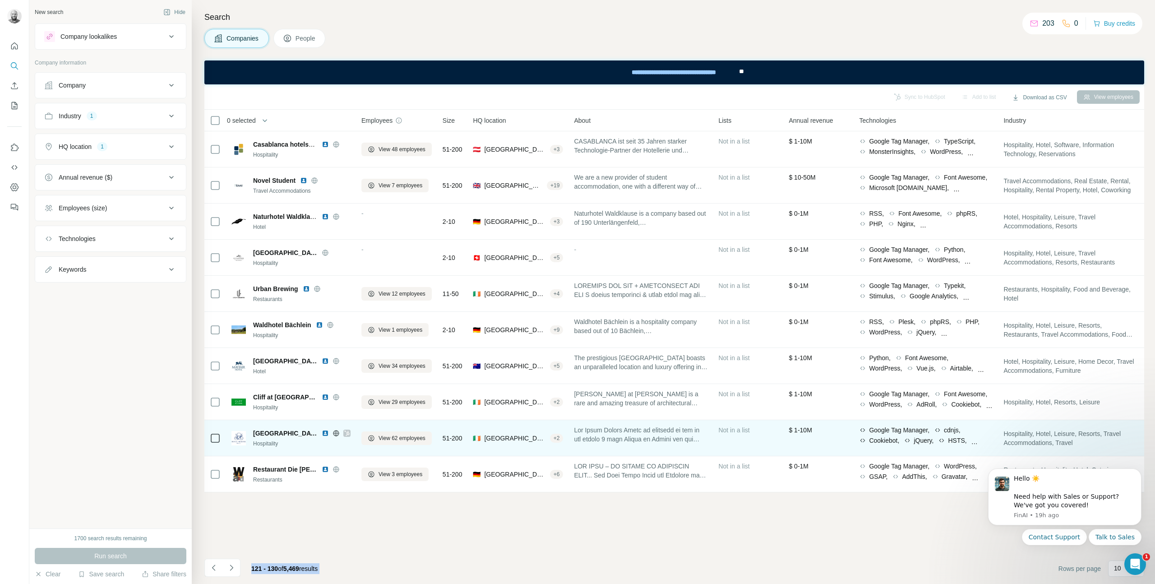
click at [322, 434] on img at bounding box center [325, 433] width 7 height 7
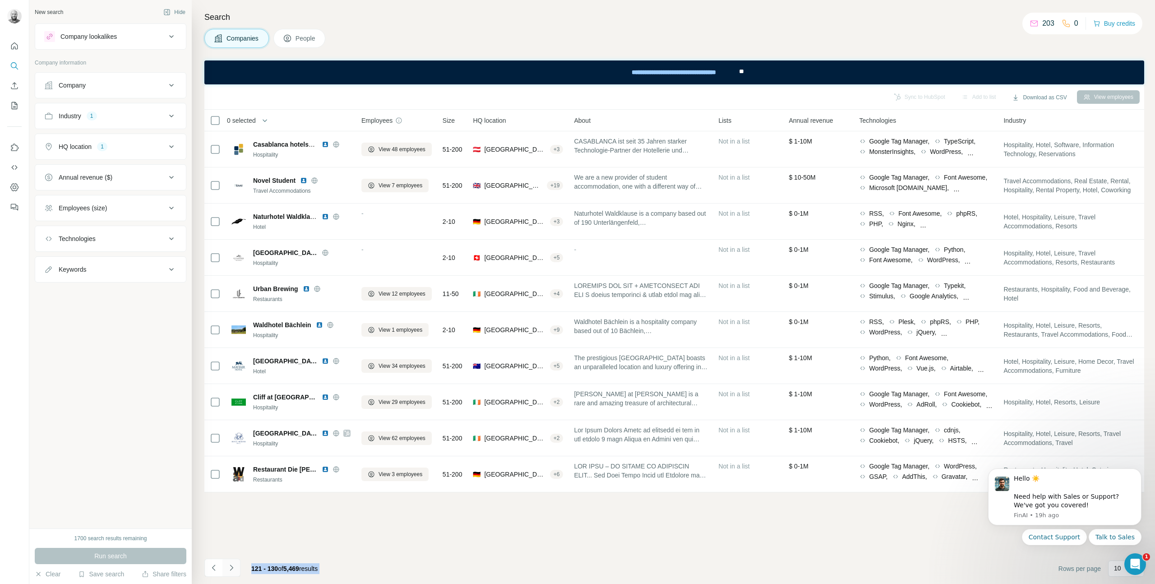
click at [235, 570] on icon "Navigate to next page" at bounding box center [231, 567] width 9 height 9
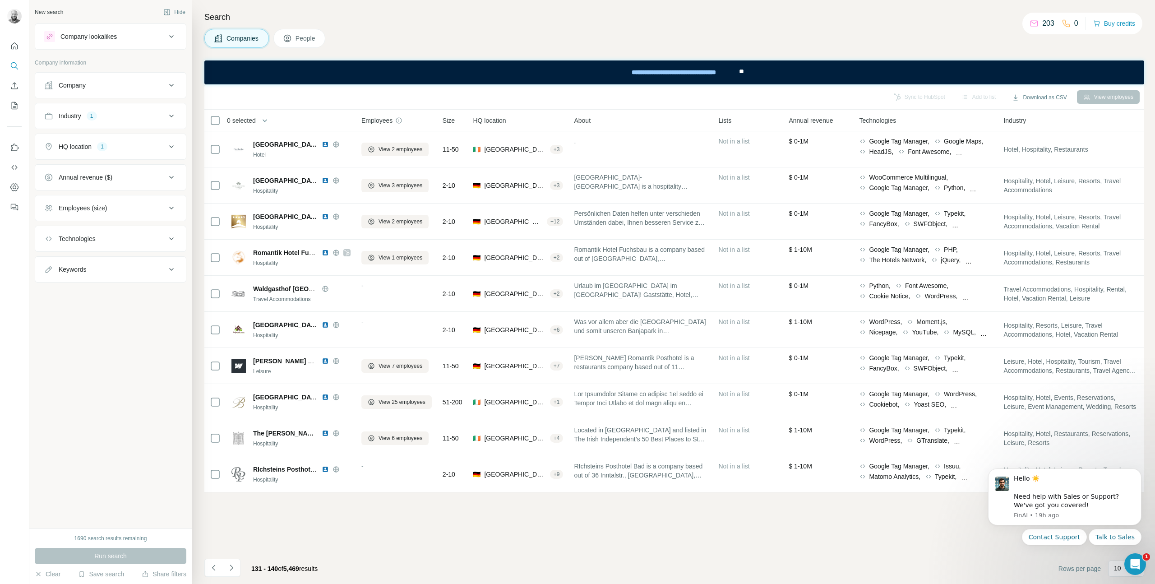
click at [242, 567] on div "131 - 140 of 5,469 results" at bounding box center [264, 569] width 120 height 20
click at [238, 568] on button "Navigate to next page" at bounding box center [231, 568] width 18 height 18
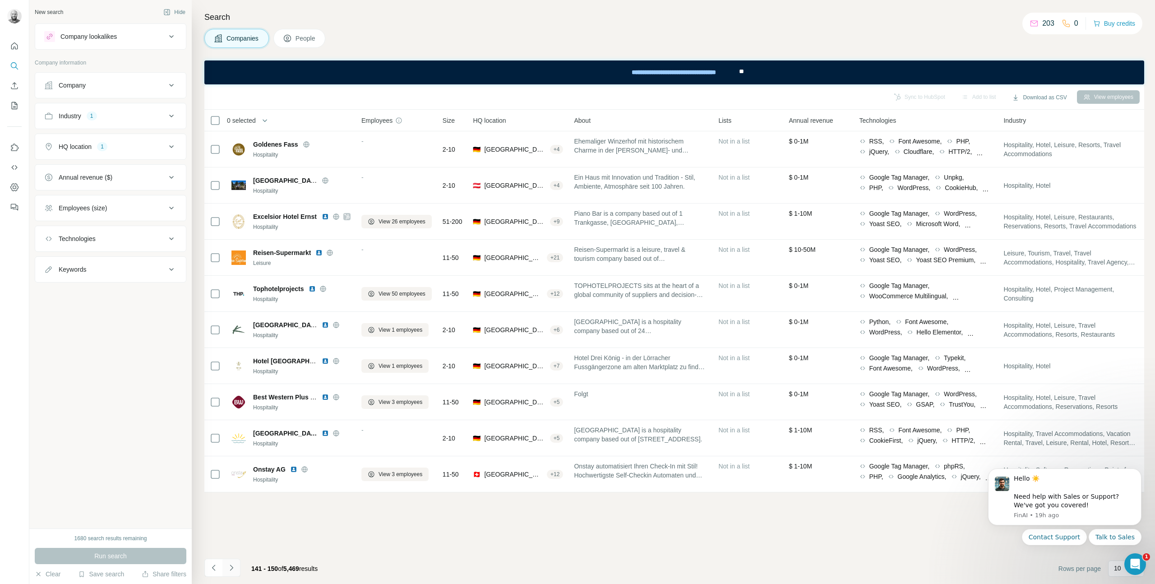
click at [238, 568] on button "Navigate to next page" at bounding box center [231, 568] width 18 height 18
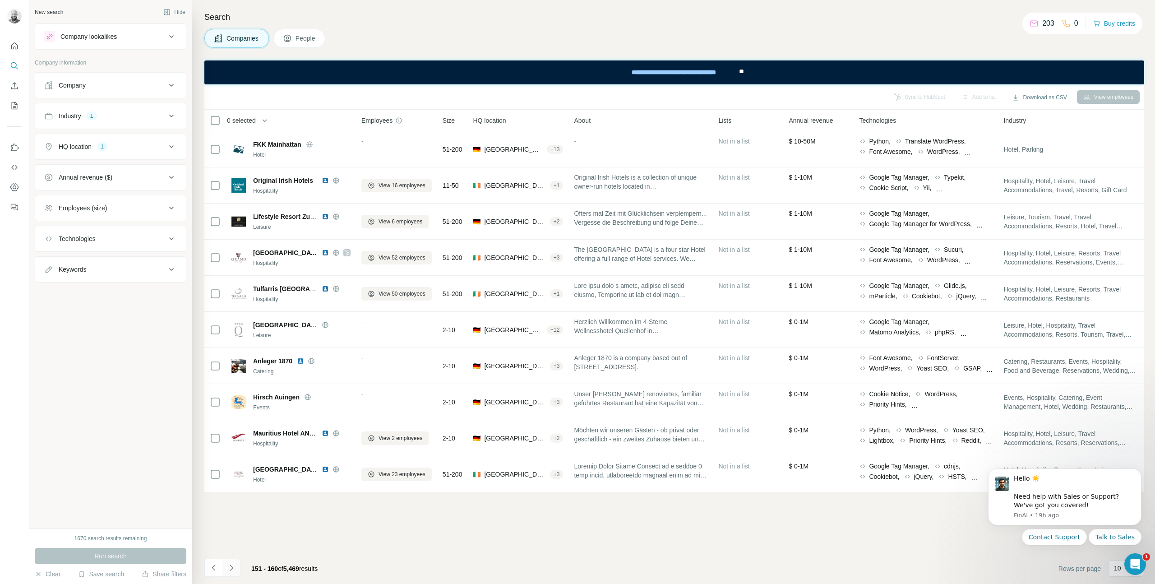
click at [238, 568] on button "Navigate to next page" at bounding box center [231, 568] width 18 height 18
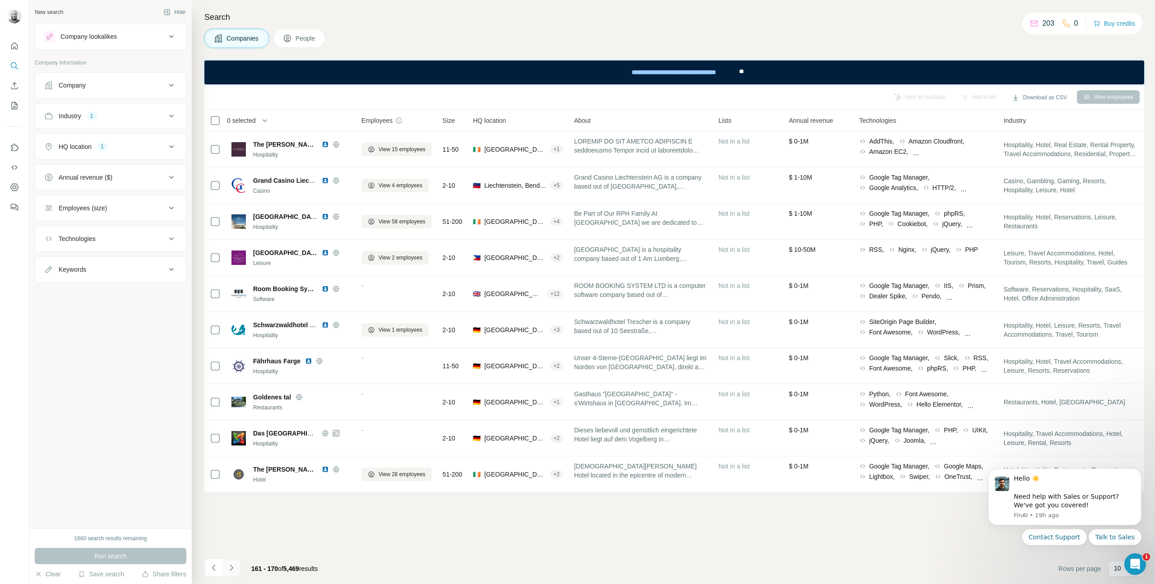
click at [238, 568] on button "Navigate to next page" at bounding box center [231, 568] width 18 height 18
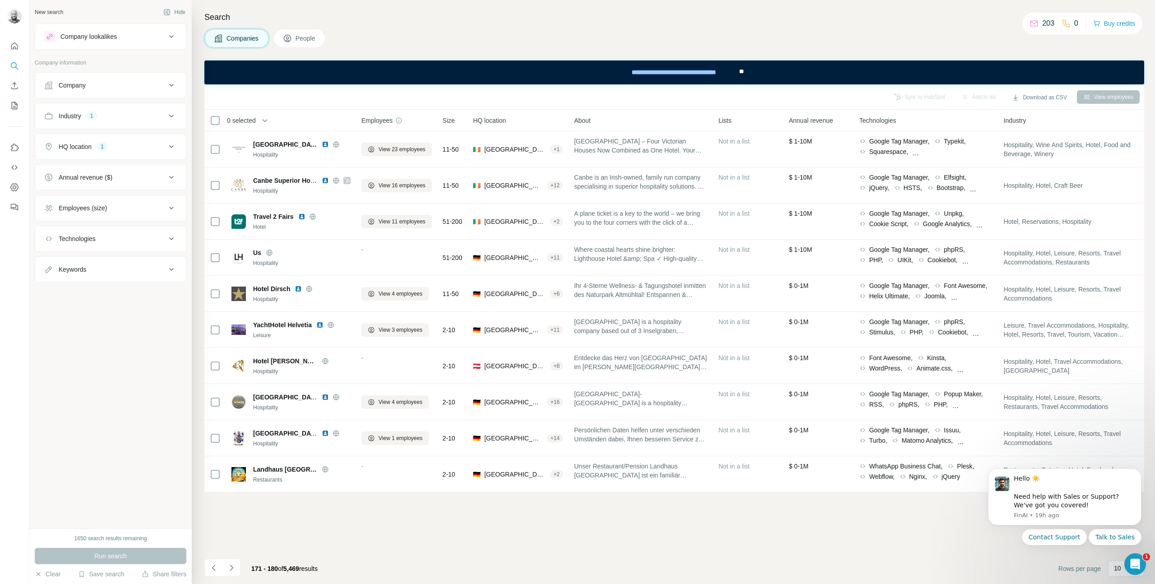
click at [234, 568] on icon "Navigate to next page" at bounding box center [231, 567] width 9 height 9
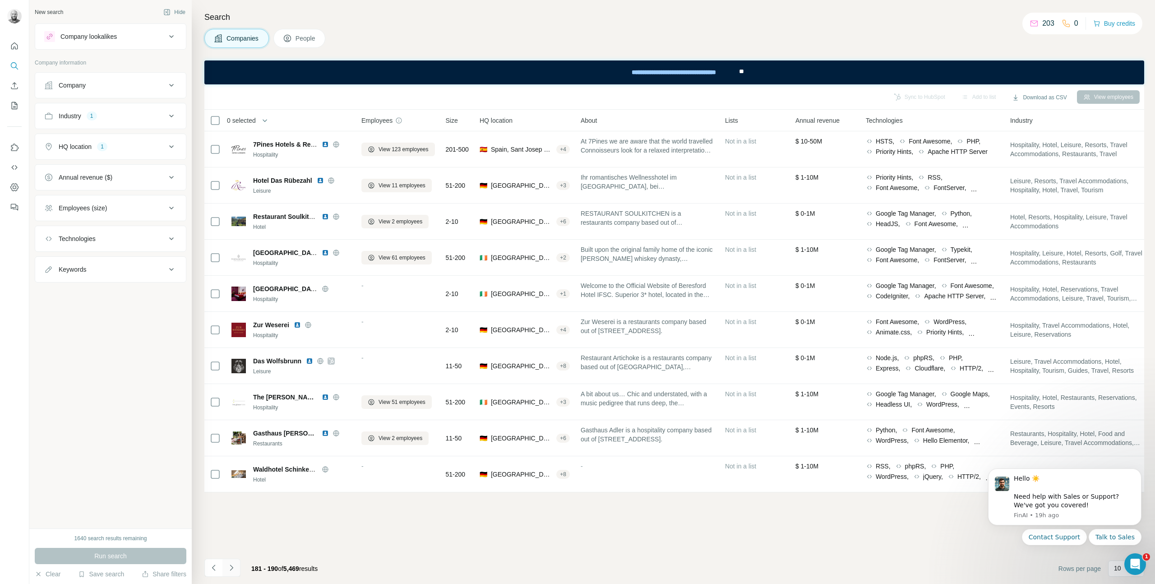
click at [234, 568] on icon "Navigate to next page" at bounding box center [231, 567] width 9 height 9
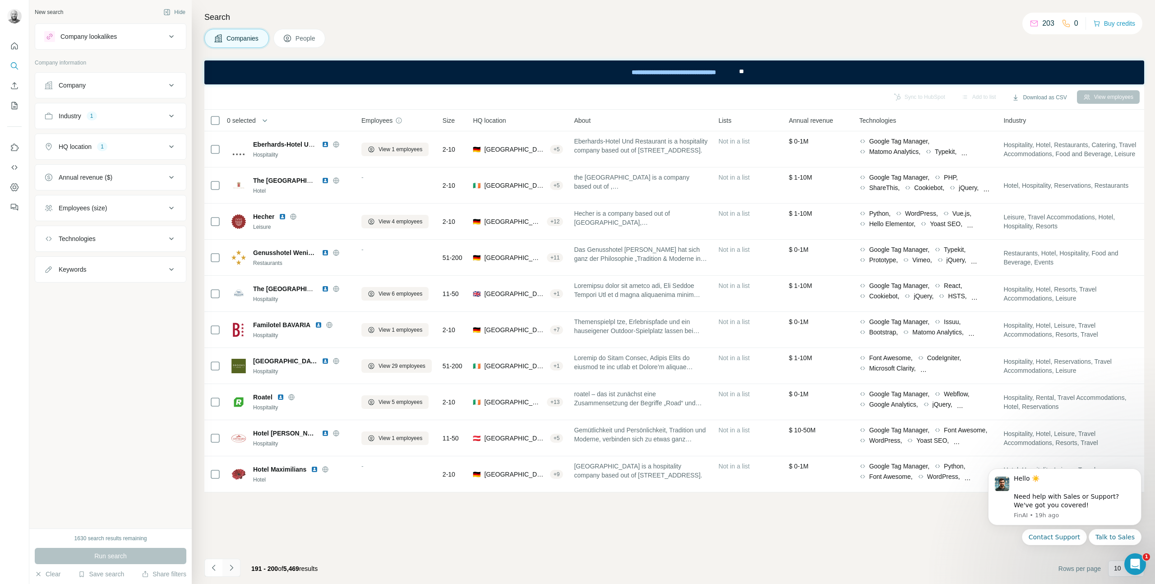
click at [234, 568] on icon "Navigate to next page" at bounding box center [231, 567] width 9 height 9
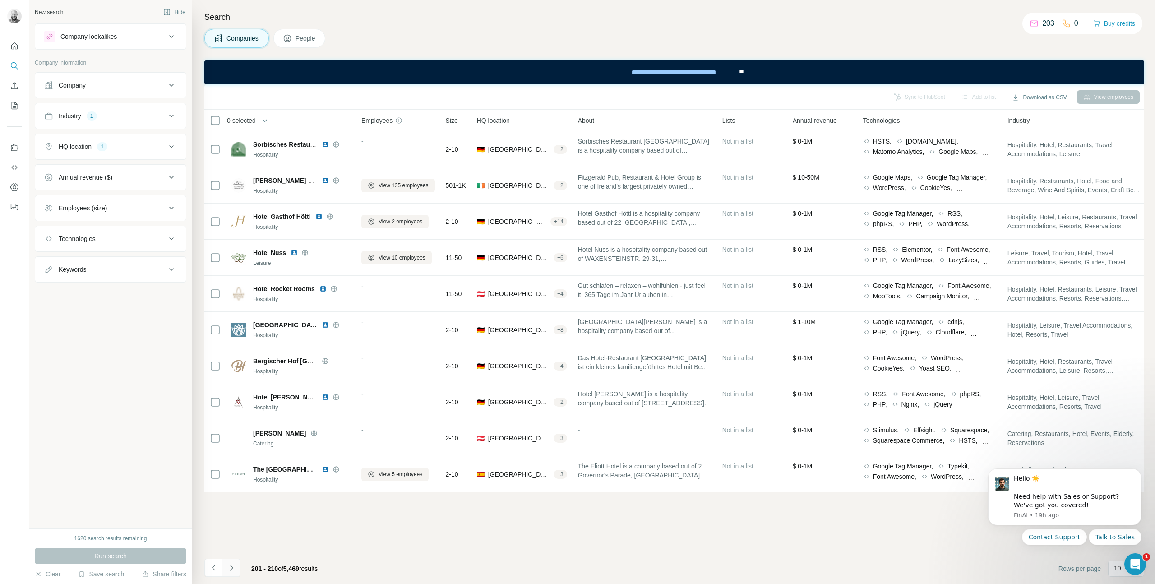
click at [234, 568] on icon "Navigate to next page" at bounding box center [231, 567] width 9 height 9
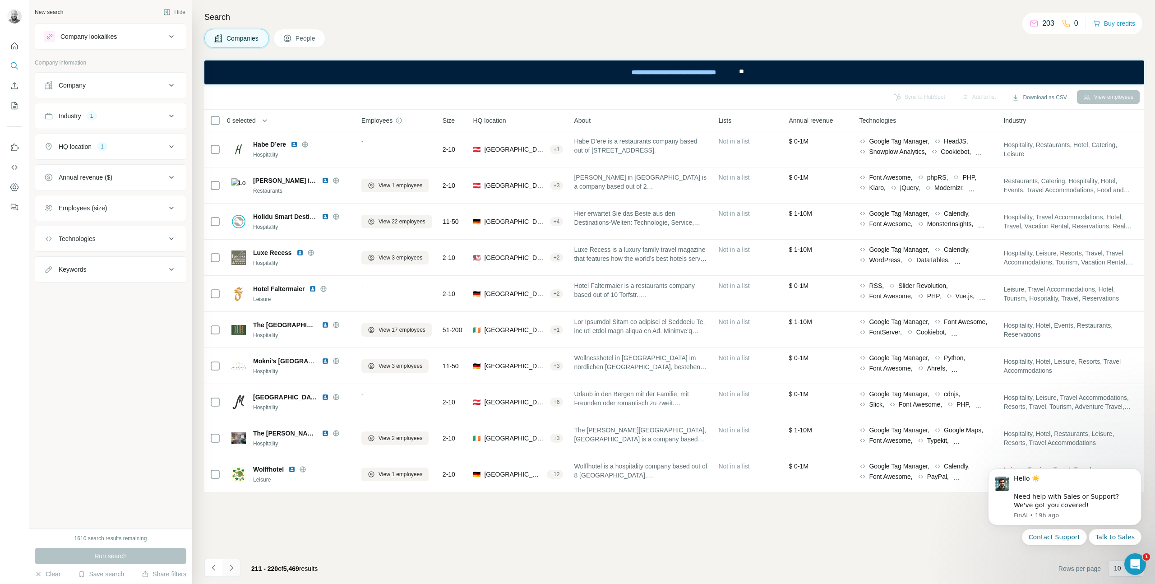
click at [234, 568] on icon "Navigate to next page" at bounding box center [231, 567] width 9 height 9
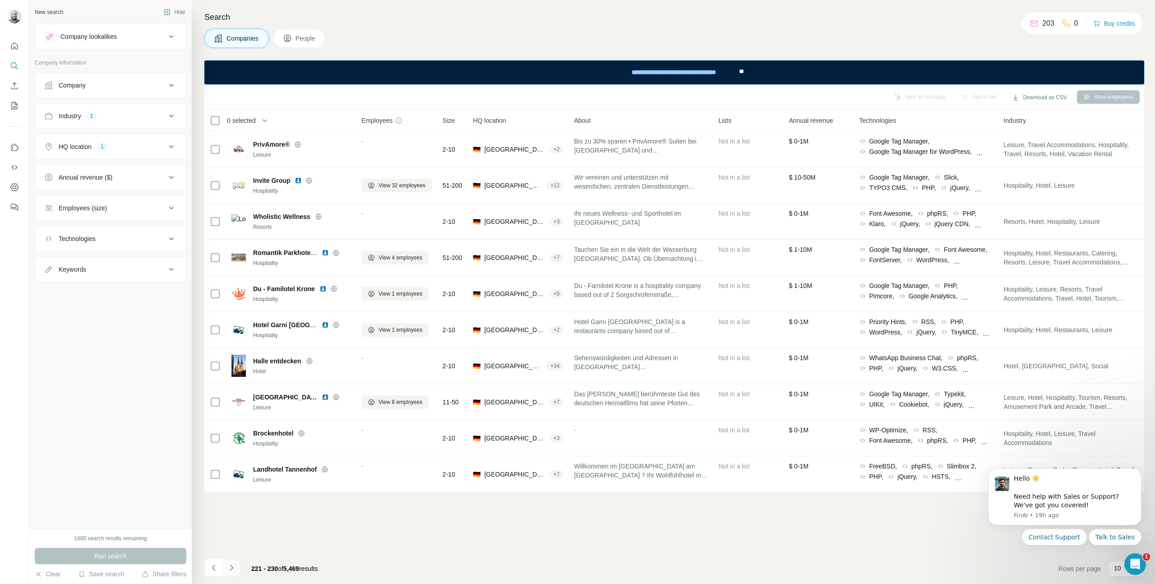
click at [234, 568] on icon "Navigate to next page" at bounding box center [231, 567] width 9 height 9
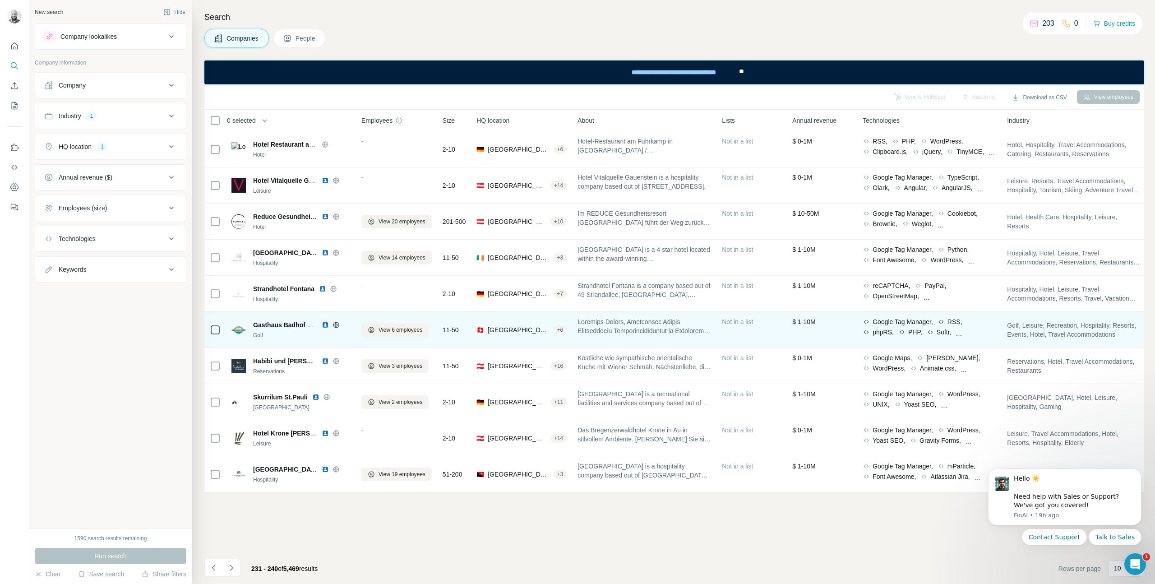
scroll to position [0, 1]
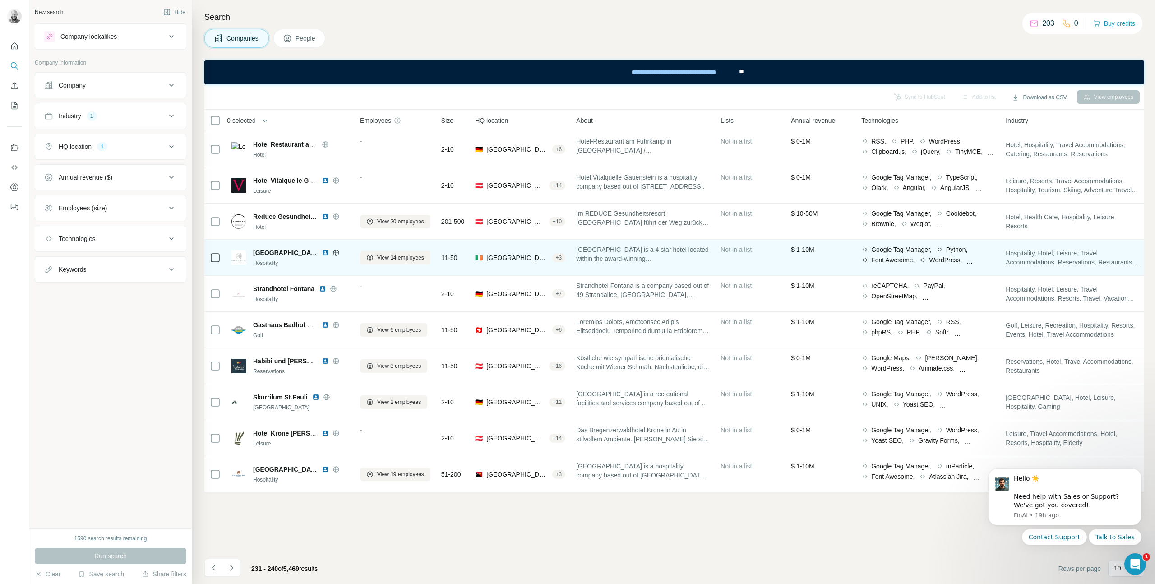
click at [324, 254] on img at bounding box center [325, 252] width 7 height 7
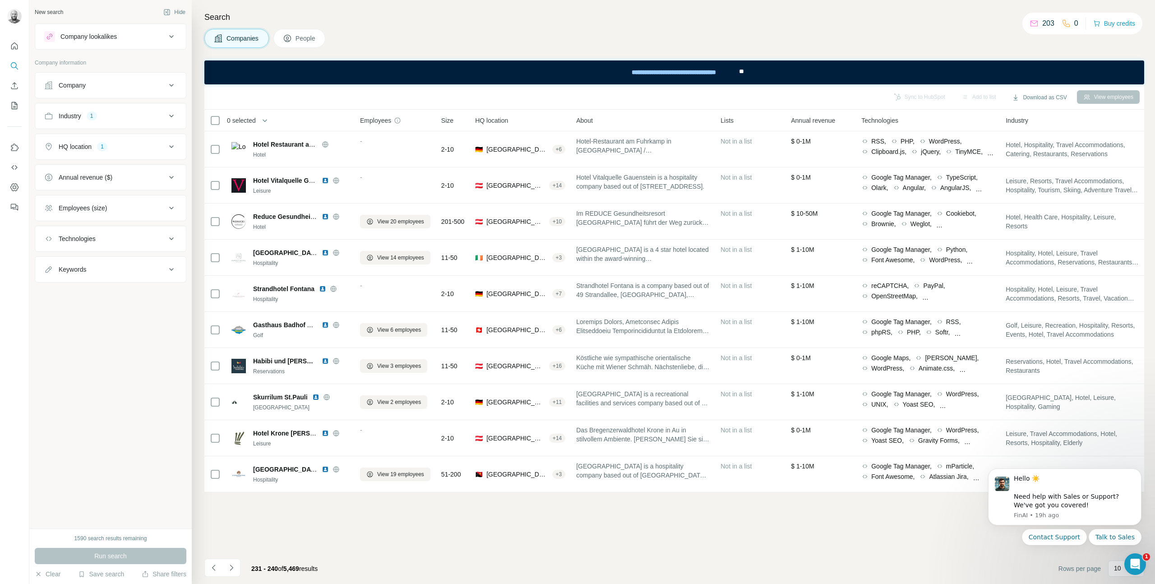
click at [235, 568] on icon "Navigate to next page" at bounding box center [231, 567] width 9 height 9
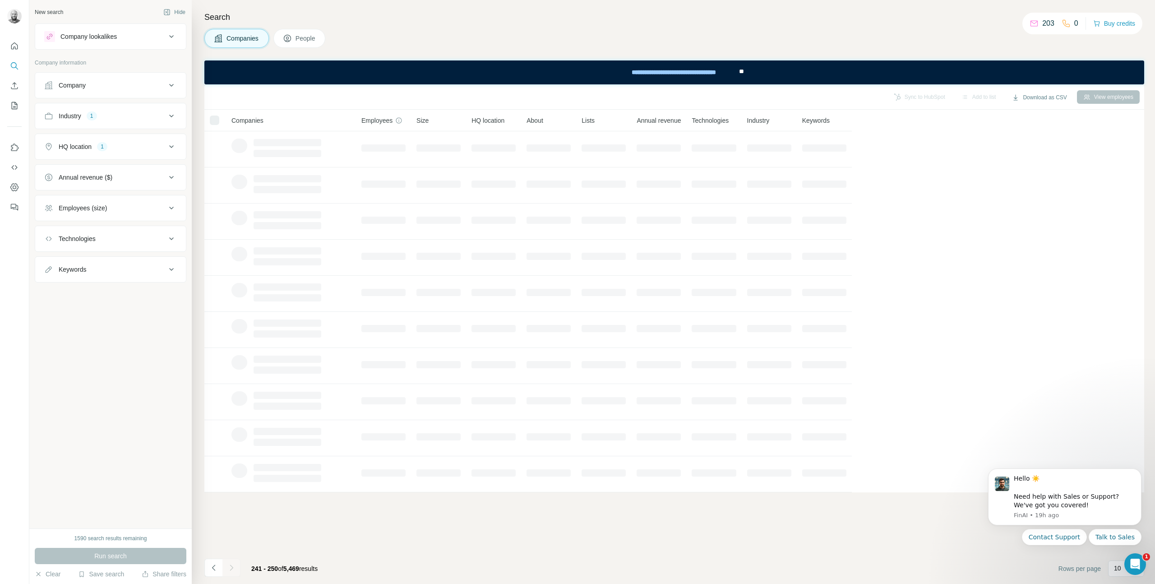
scroll to position [0, 0]
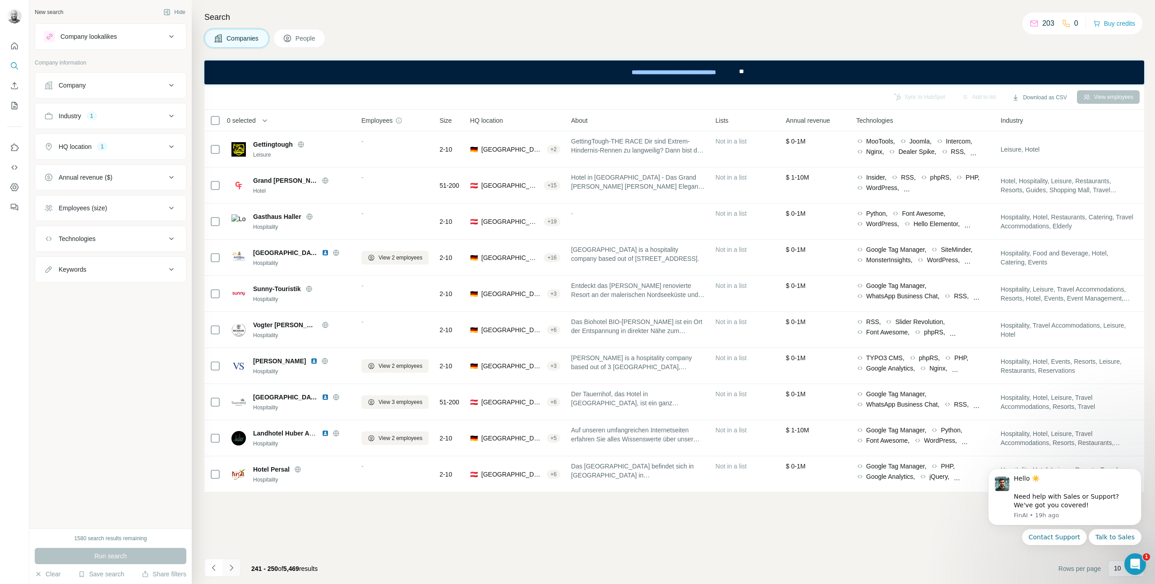
click at [234, 568] on icon "Navigate to next page" at bounding box center [231, 567] width 9 height 9
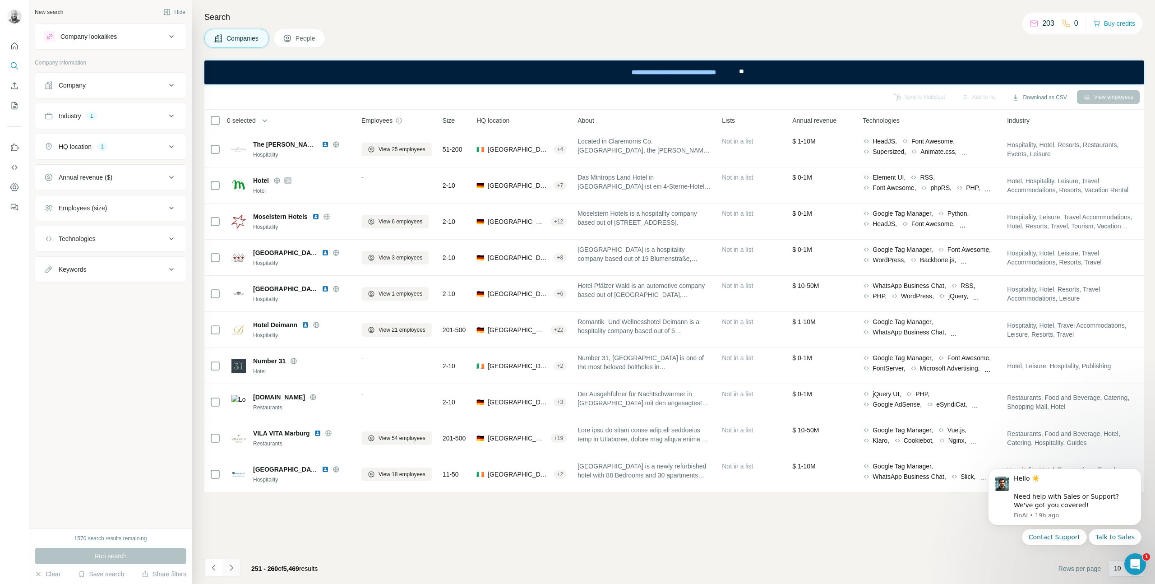
click at [234, 568] on icon "Navigate to next page" at bounding box center [231, 567] width 9 height 9
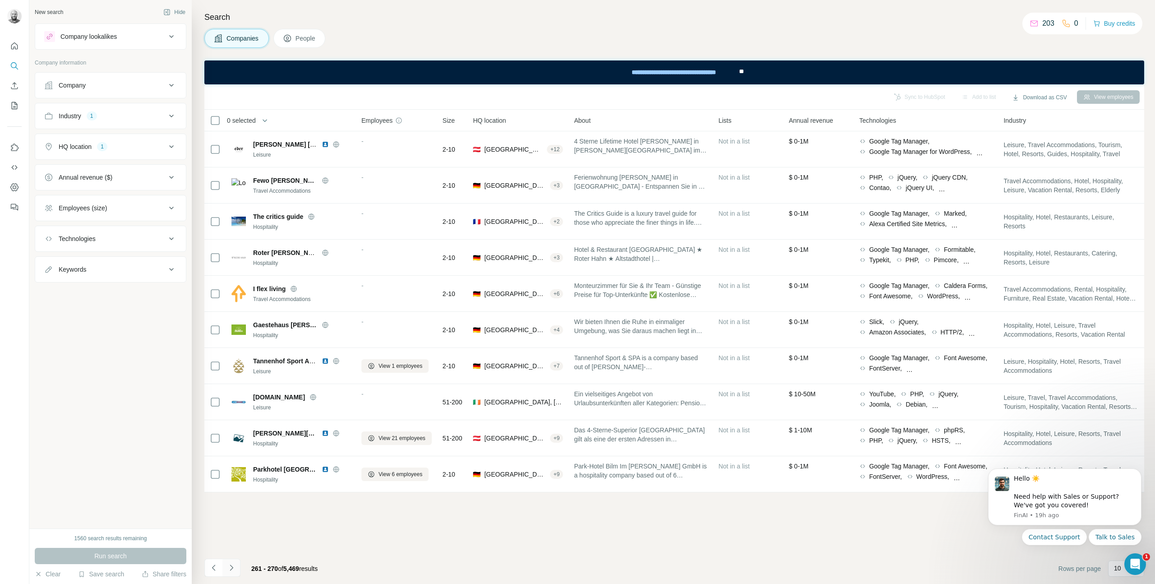
click at [234, 568] on icon "Navigate to next page" at bounding box center [231, 567] width 9 height 9
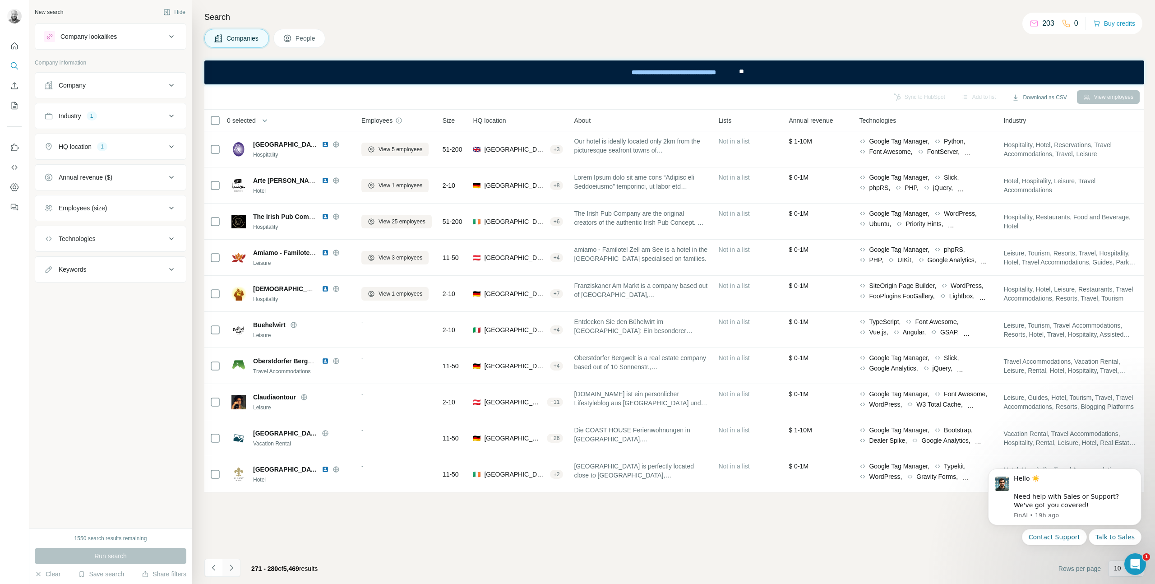
click at [234, 568] on icon "Navigate to next page" at bounding box center [231, 567] width 9 height 9
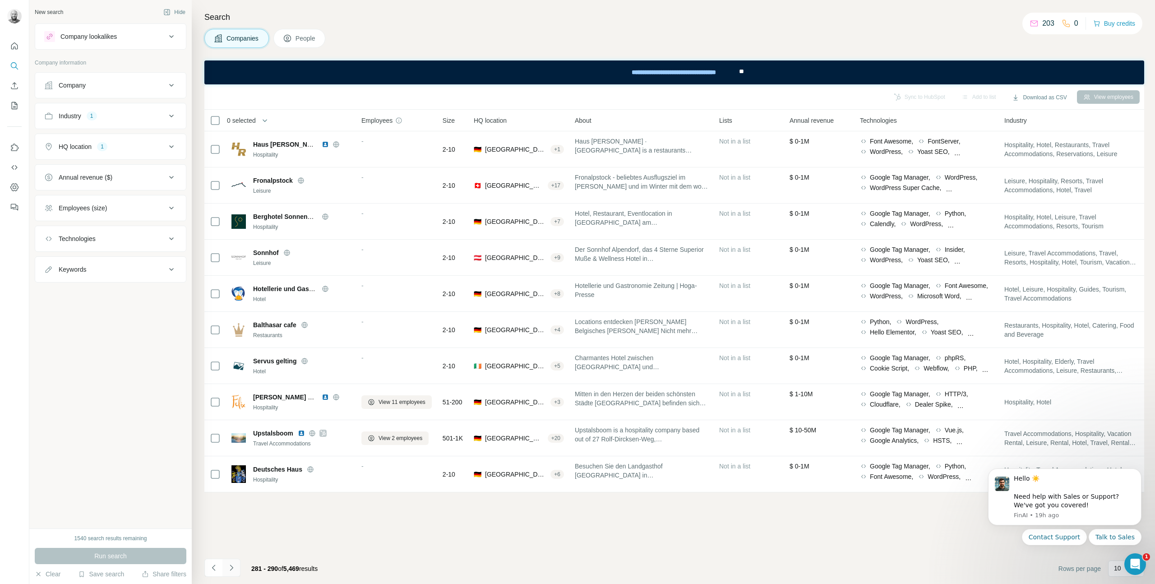
click at [234, 568] on icon "Navigate to next page" at bounding box center [231, 567] width 9 height 9
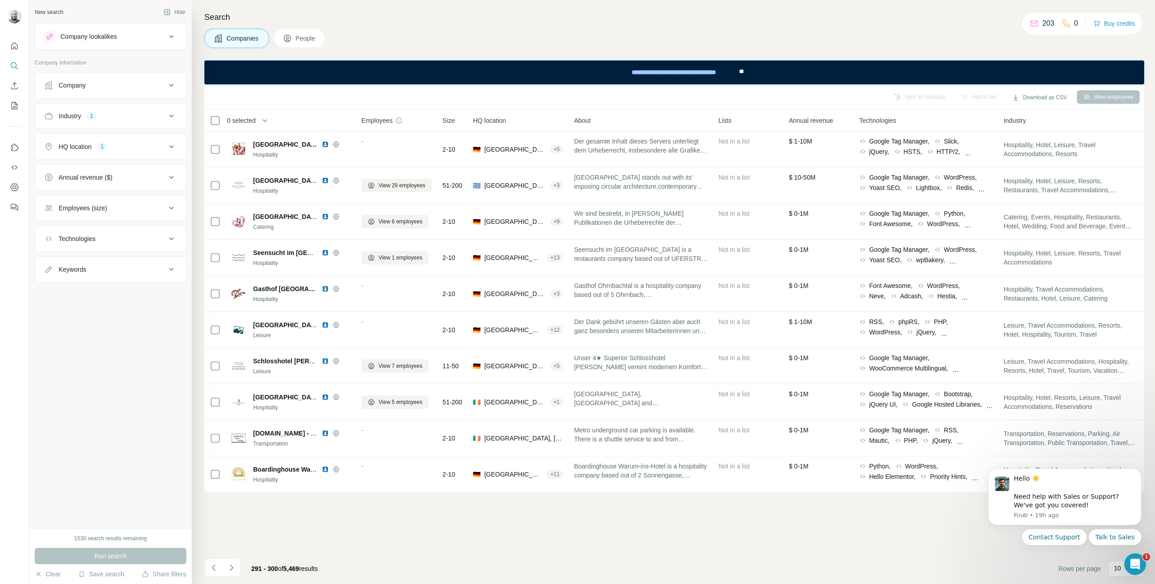
click at [233, 572] on icon "Navigate to next page" at bounding box center [231, 567] width 9 height 9
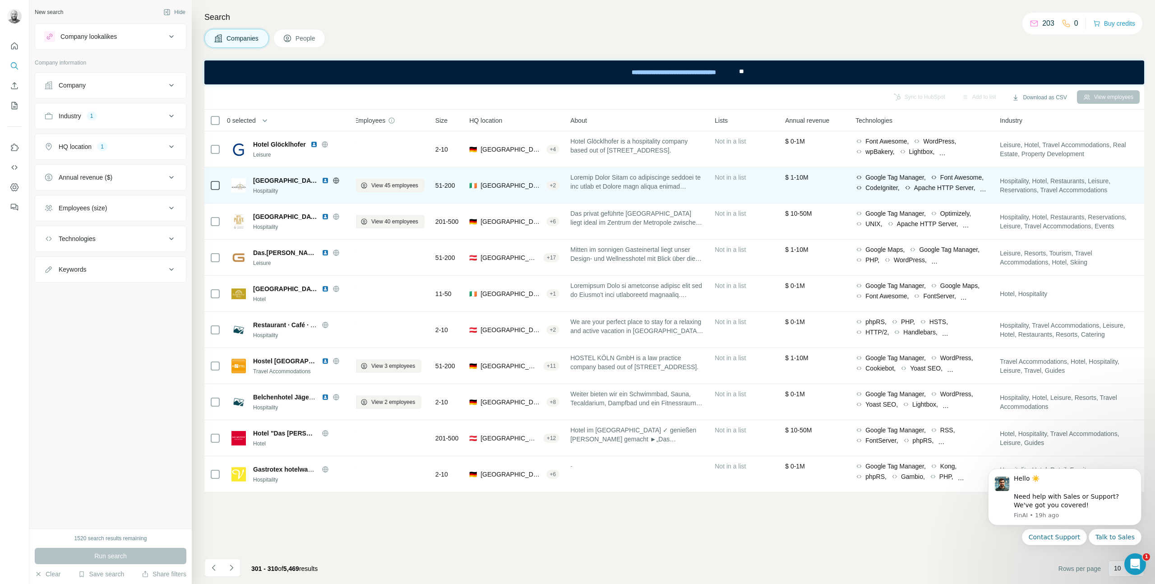
scroll to position [0, 9]
click at [322, 181] on img at bounding box center [325, 180] width 7 height 7
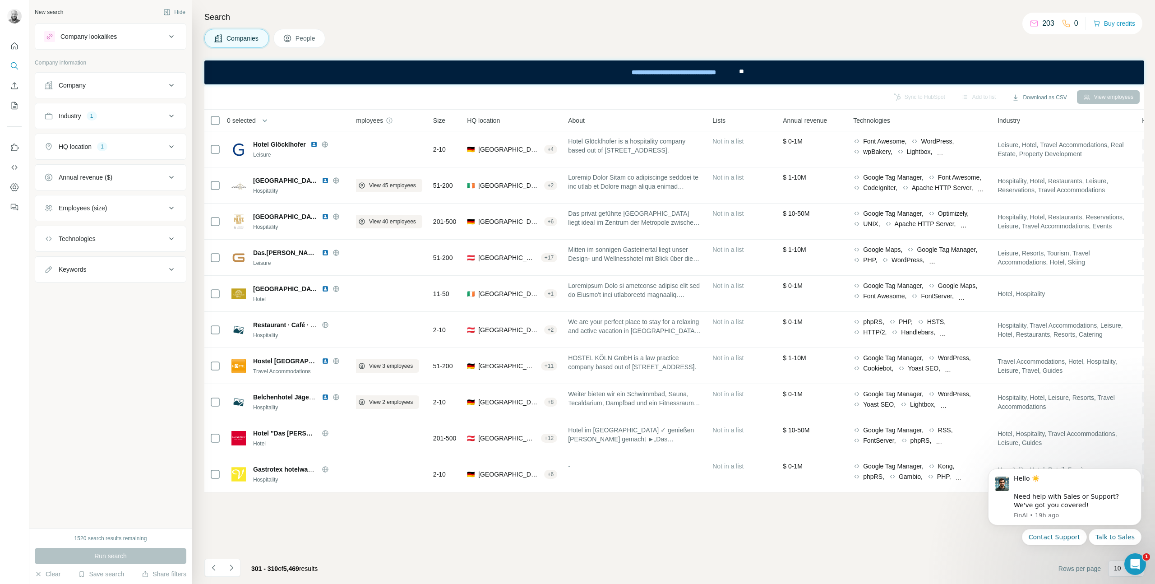
click at [298, 32] on button "People" at bounding box center [299, 38] width 52 height 19
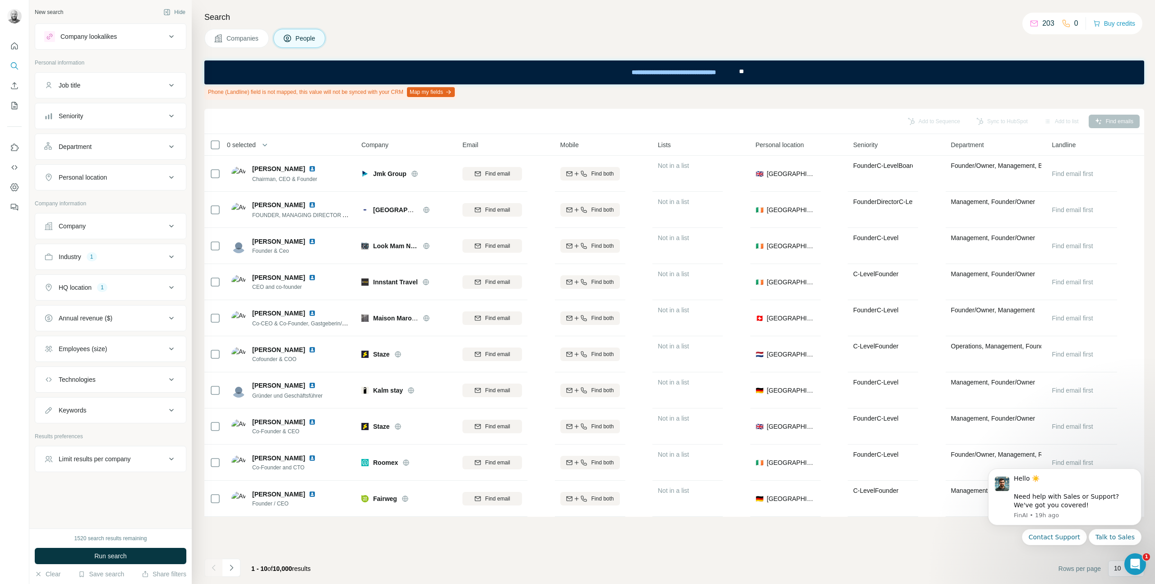
scroll to position [0, 0]
click at [238, 38] on span "Companies" at bounding box center [243, 38] width 33 height 9
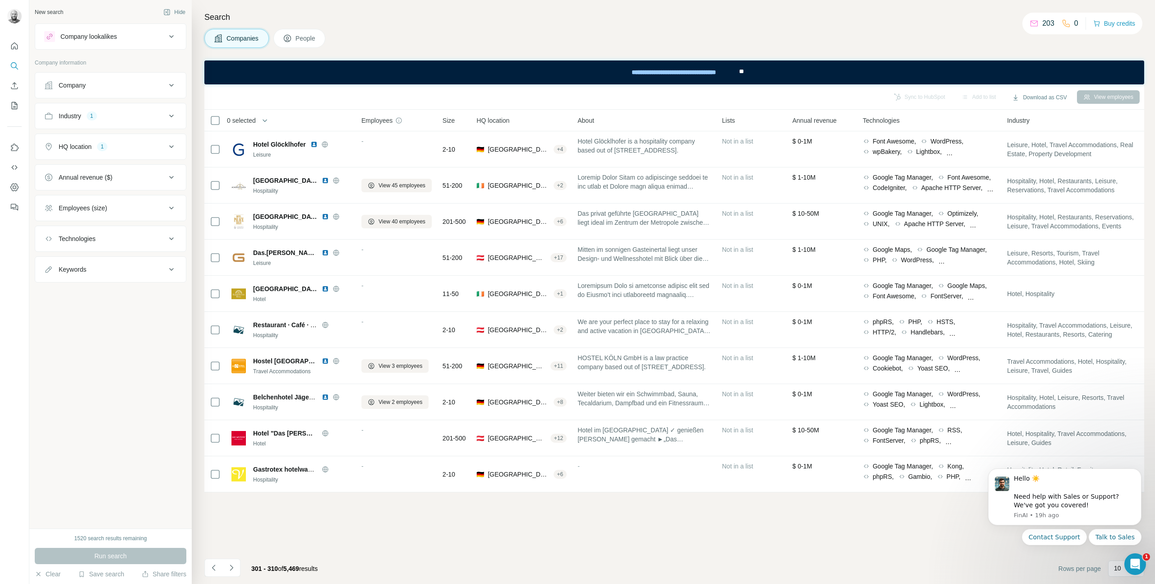
click at [96, 70] on div "Company information" at bounding box center [111, 66] width 152 height 14
click at [93, 87] on div "Company" at bounding box center [105, 85] width 122 height 9
click at [100, 106] on input "text" at bounding box center [110, 108] width 133 height 16
paste input "**********"
type input "*"
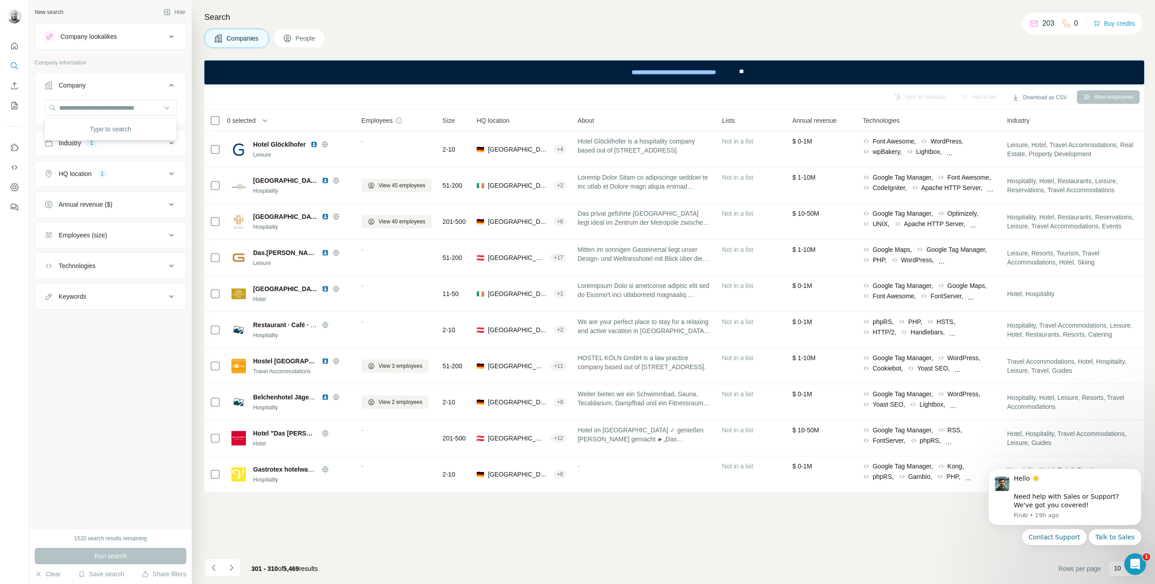
click at [139, 74] on button "Company" at bounding box center [110, 86] width 151 height 25
click at [100, 82] on div "Company" at bounding box center [105, 85] width 122 height 9
click at [103, 109] on input "text" at bounding box center [110, 108] width 133 height 16
paste input "**********"
click at [128, 108] on input "**********" at bounding box center [110, 108] width 133 height 16
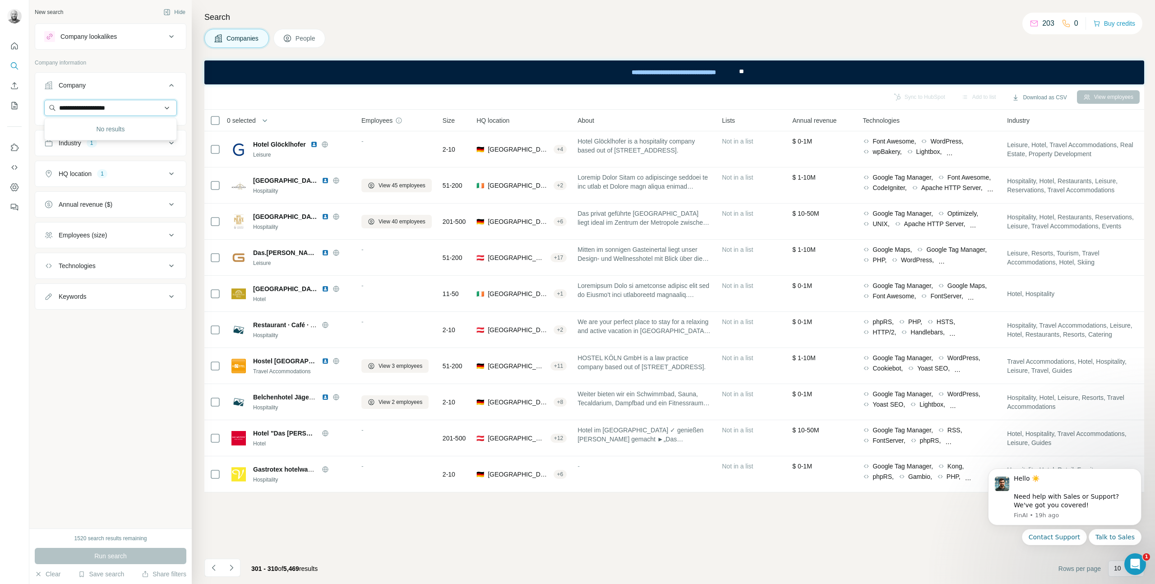
click at [129, 107] on input "**********" at bounding box center [110, 108] width 133 height 16
click at [128, 108] on input "**********" at bounding box center [110, 108] width 133 height 16
paste input "****"
type input "**********"
click at [117, 134] on p "thegrand.ie" at bounding box center [103, 137] width 66 height 8
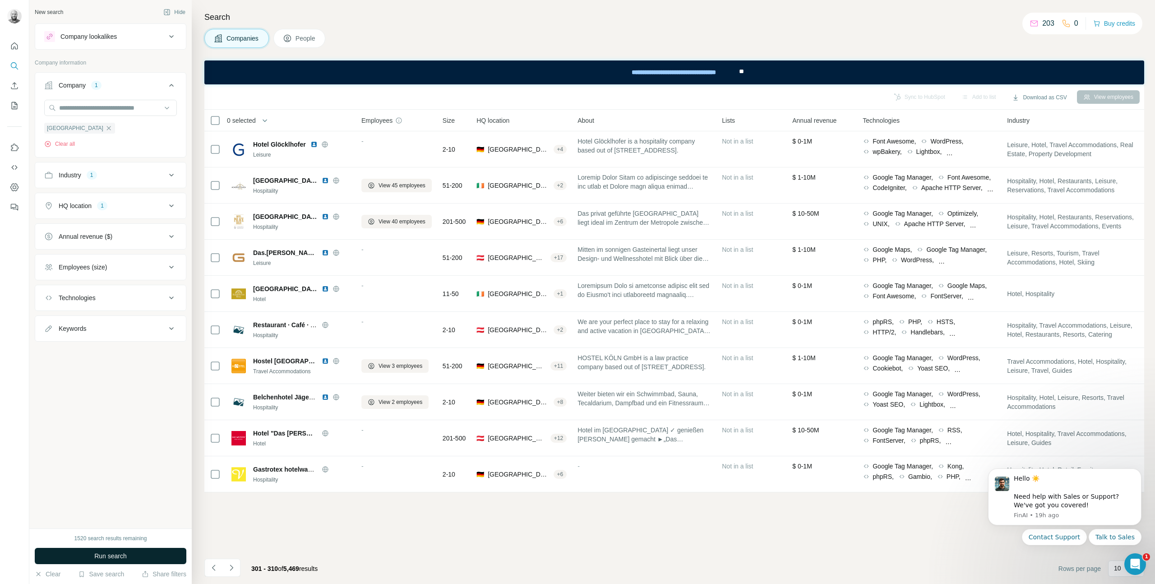
click at [116, 557] on span "Run search" at bounding box center [110, 555] width 32 height 9
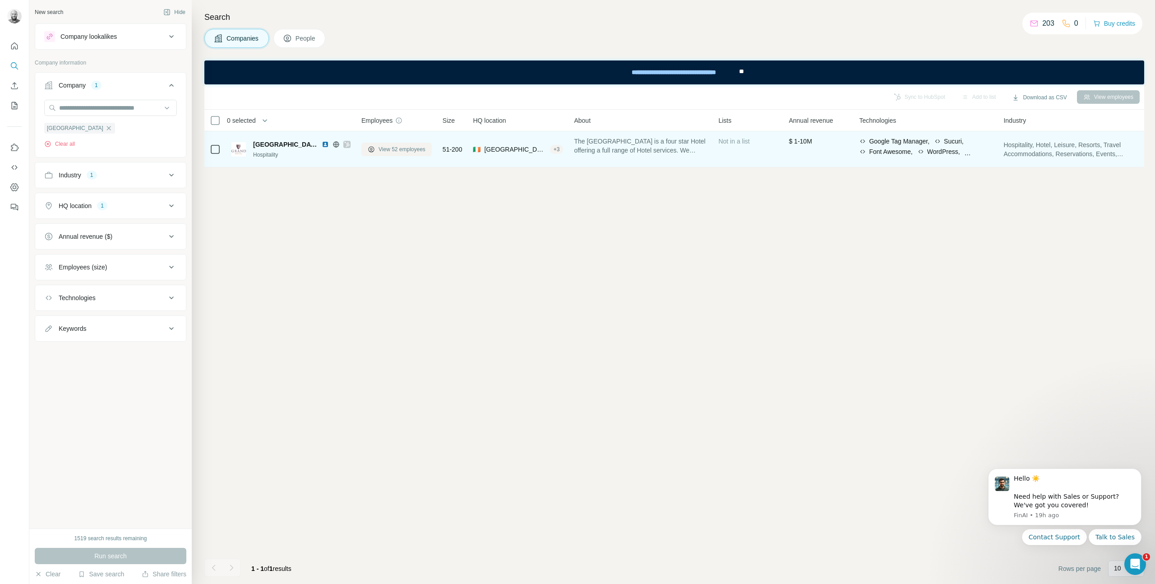
click at [385, 148] on span "View 52 employees" at bounding box center [402, 149] width 47 height 8
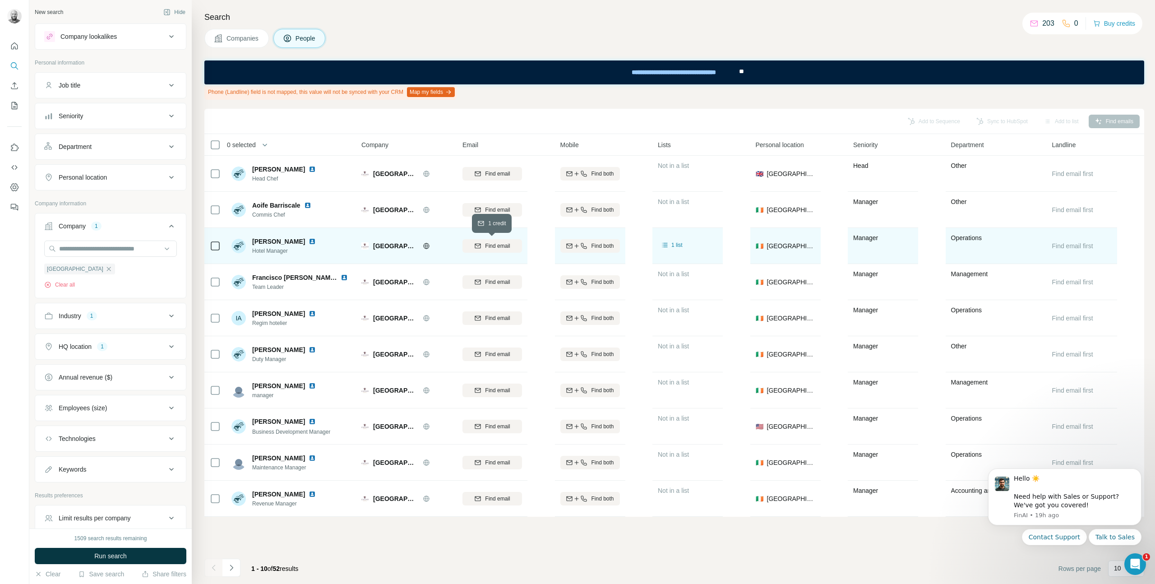
click at [504, 246] on span "Find email" at bounding box center [497, 246] width 25 height 8
click at [671, 247] on span "2 lists" at bounding box center [678, 245] width 14 height 8
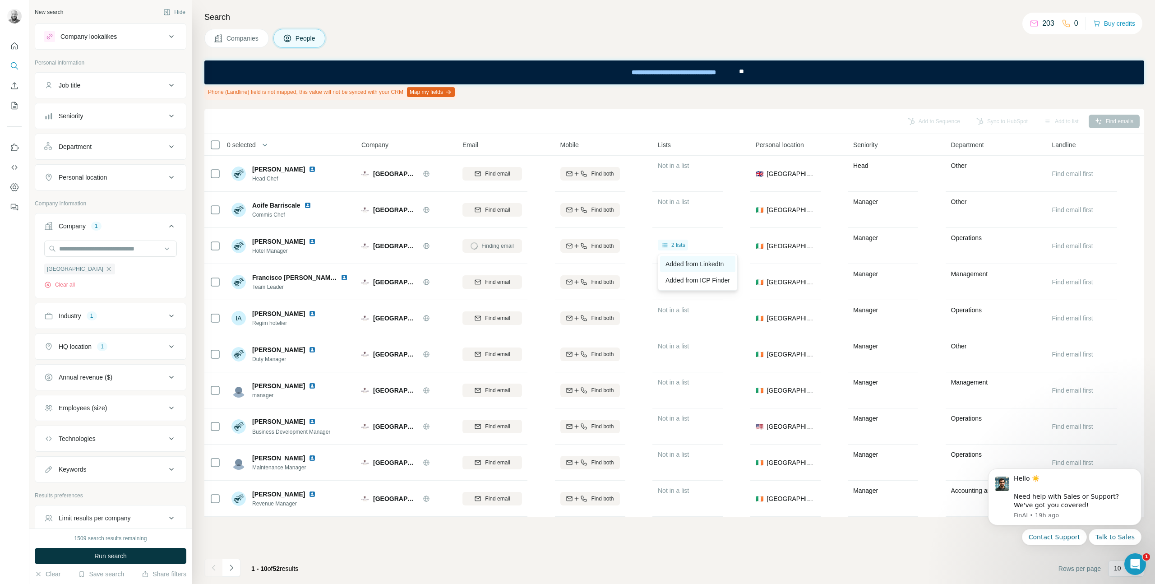
click at [677, 266] on span "Added from LinkedIn" at bounding box center [695, 263] width 58 height 7
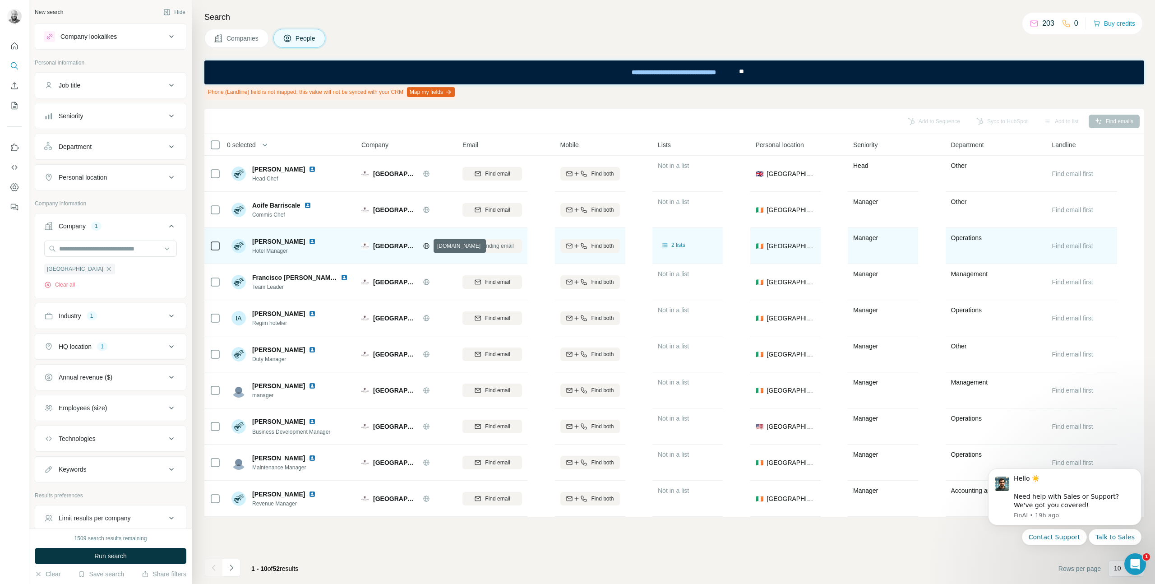
click at [424, 248] on icon at bounding box center [426, 245] width 7 height 7
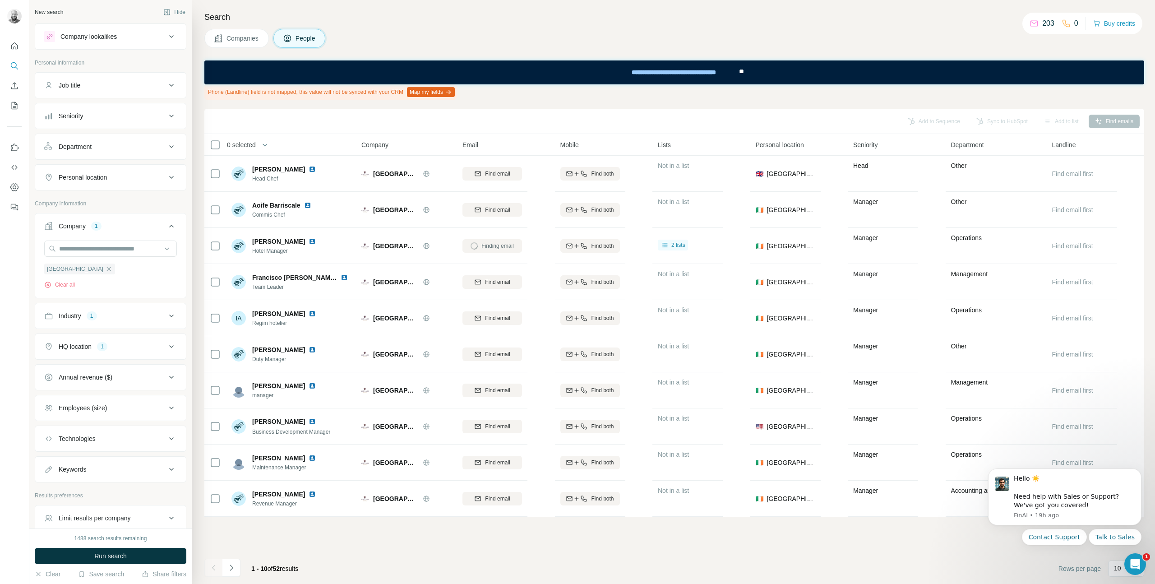
click at [242, 41] on span "Companies" at bounding box center [243, 38] width 33 height 9
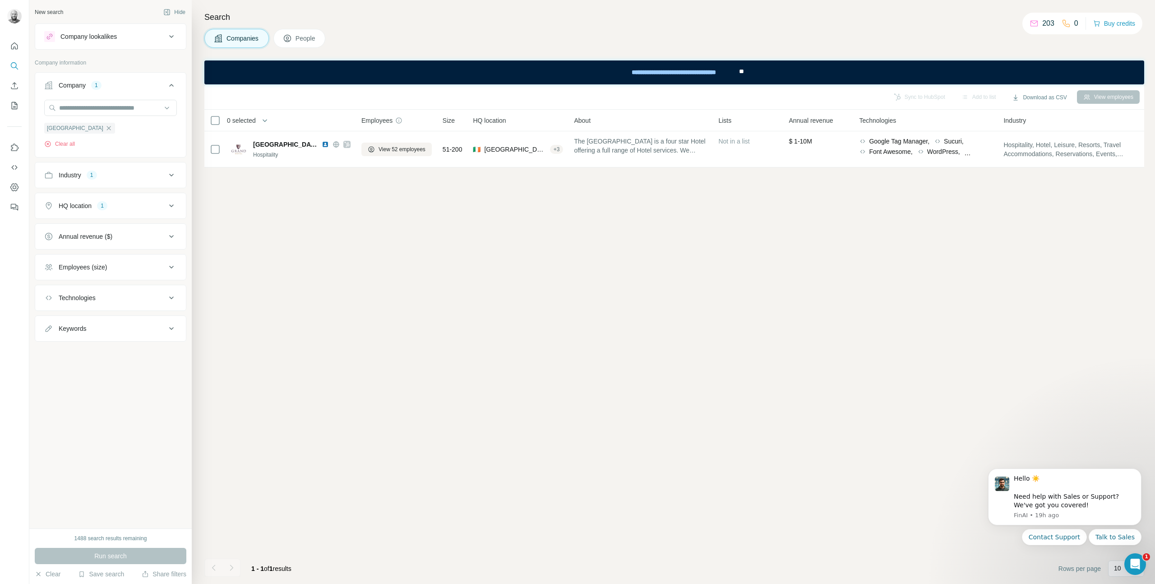
click at [100, 87] on div "1" at bounding box center [96, 85] width 10 height 8
click at [94, 113] on div "1" at bounding box center [92, 116] width 10 height 8
click at [84, 212] on button "HQ location 1" at bounding box center [110, 206] width 151 height 22
click at [124, 251] on icon "button" at bounding box center [127, 248] width 7 height 7
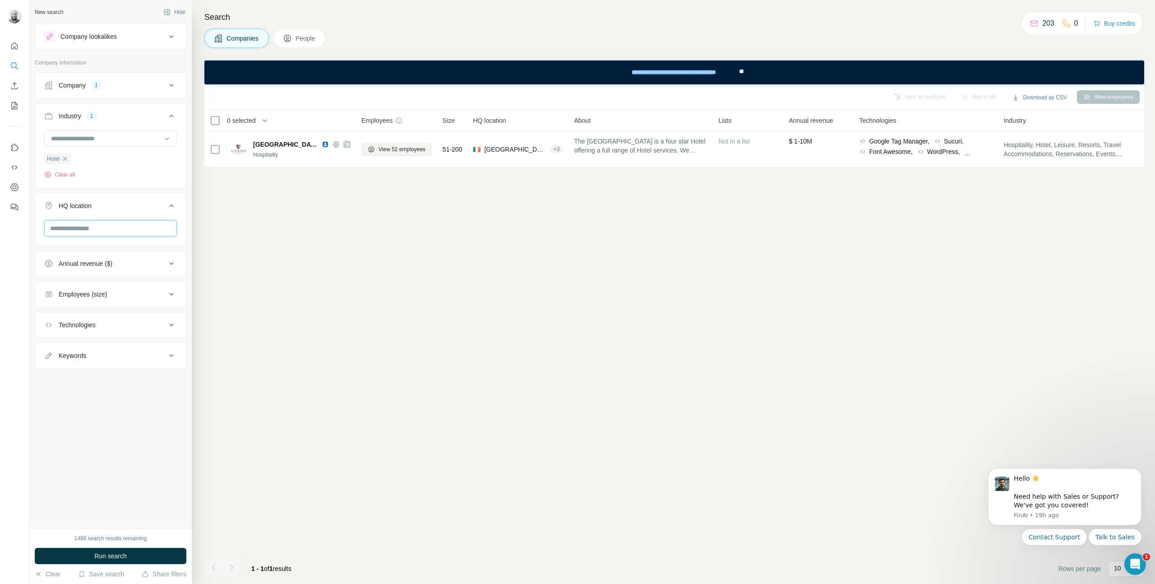
click at [95, 233] on input "text" at bounding box center [110, 228] width 133 height 16
type input "****"
click at [161, 279] on icon at bounding box center [163, 278] width 11 height 11
click at [193, 268] on div "Search Companies People Sync to HubSpot Add to list Download as CSV View employ…" at bounding box center [673, 292] width 963 height 584
click at [87, 561] on button "Run search" at bounding box center [111, 556] width 152 height 16
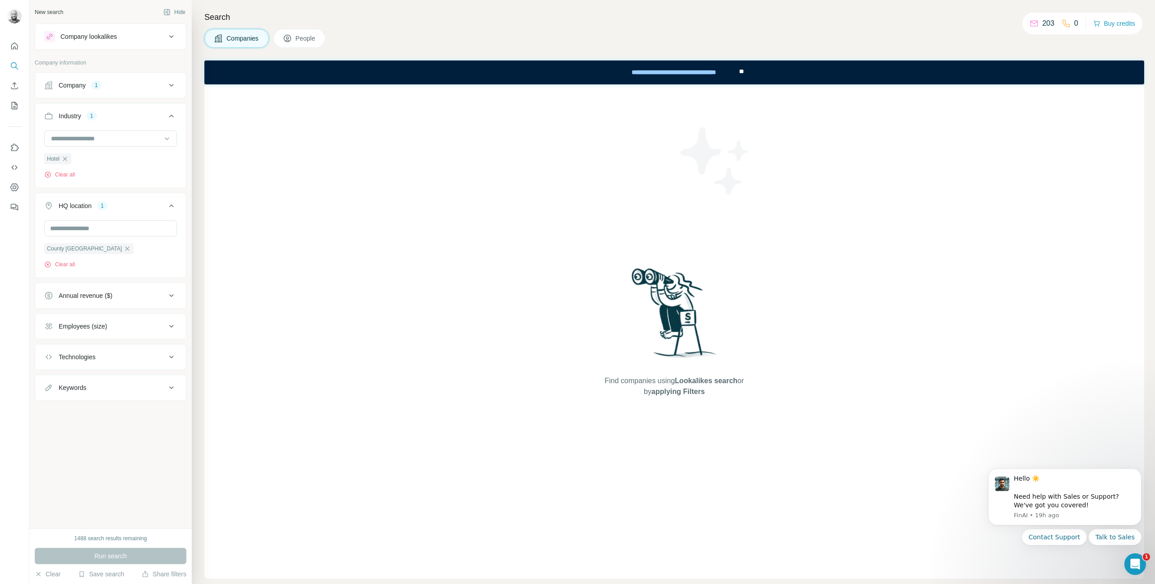
click at [83, 85] on div "Company" at bounding box center [72, 85] width 27 height 9
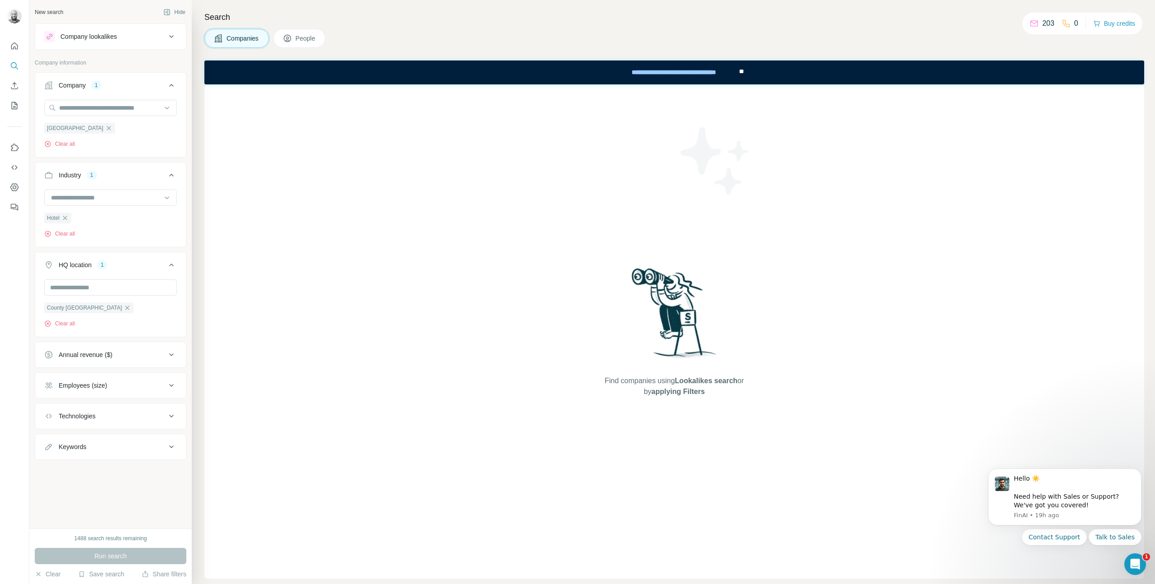
click at [107, 130] on icon "button" at bounding box center [108, 128] width 7 height 7
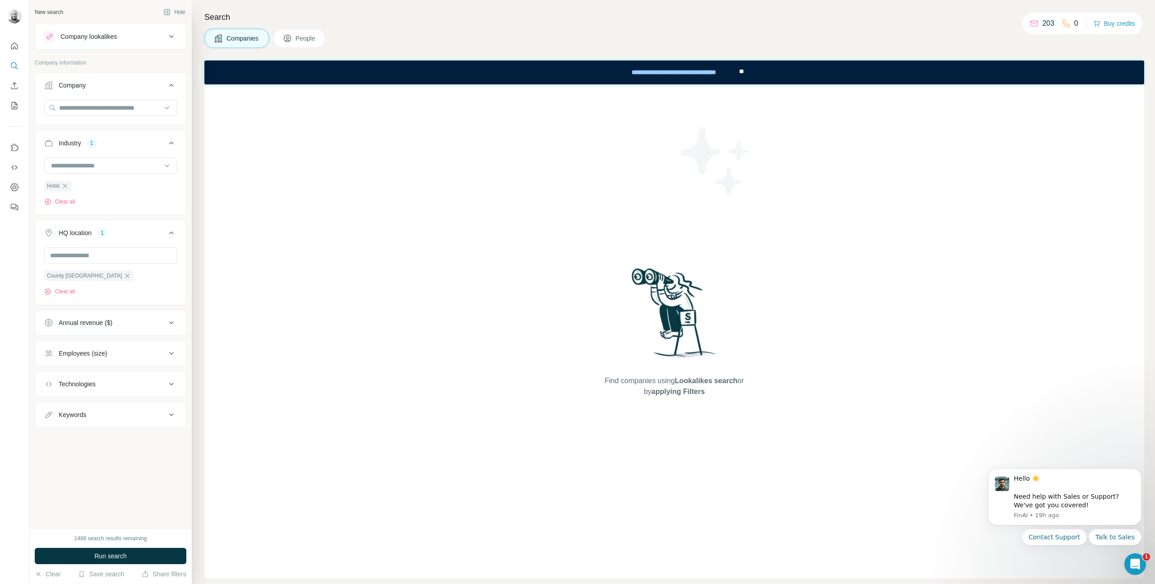
click at [119, 554] on span "Run search" at bounding box center [110, 555] width 32 height 9
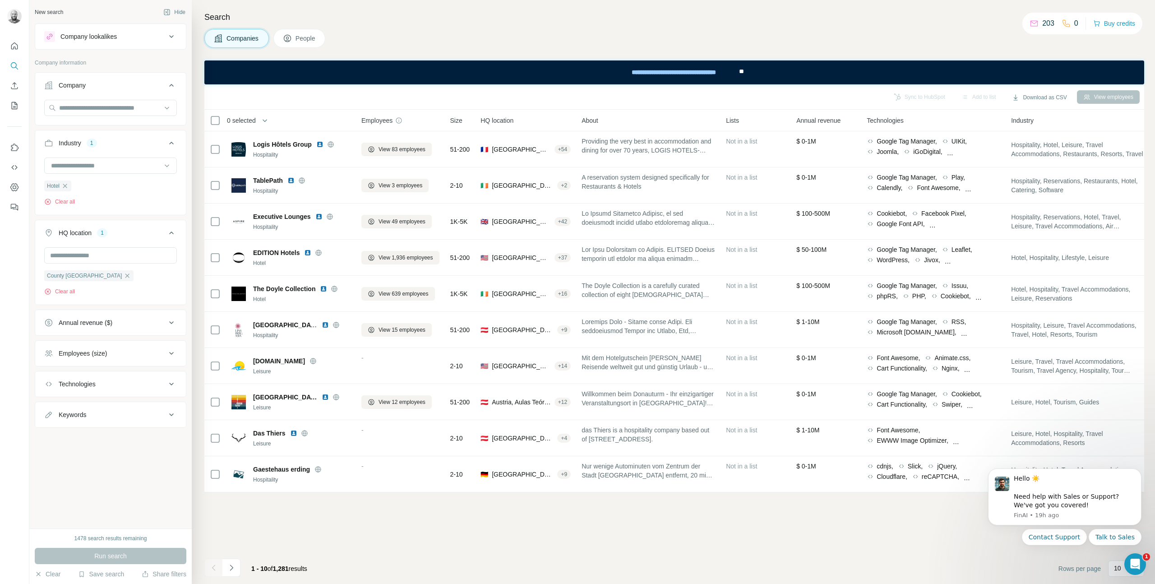
click at [228, 566] on icon "Navigate to next page" at bounding box center [231, 567] width 9 height 9
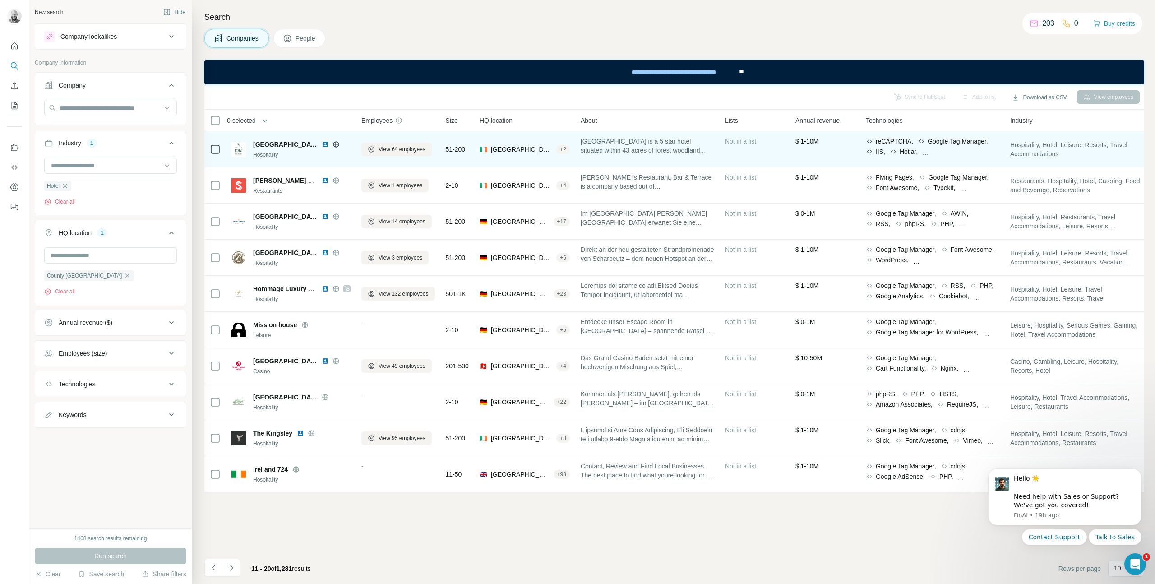
click at [322, 146] on img at bounding box center [325, 144] width 7 height 7
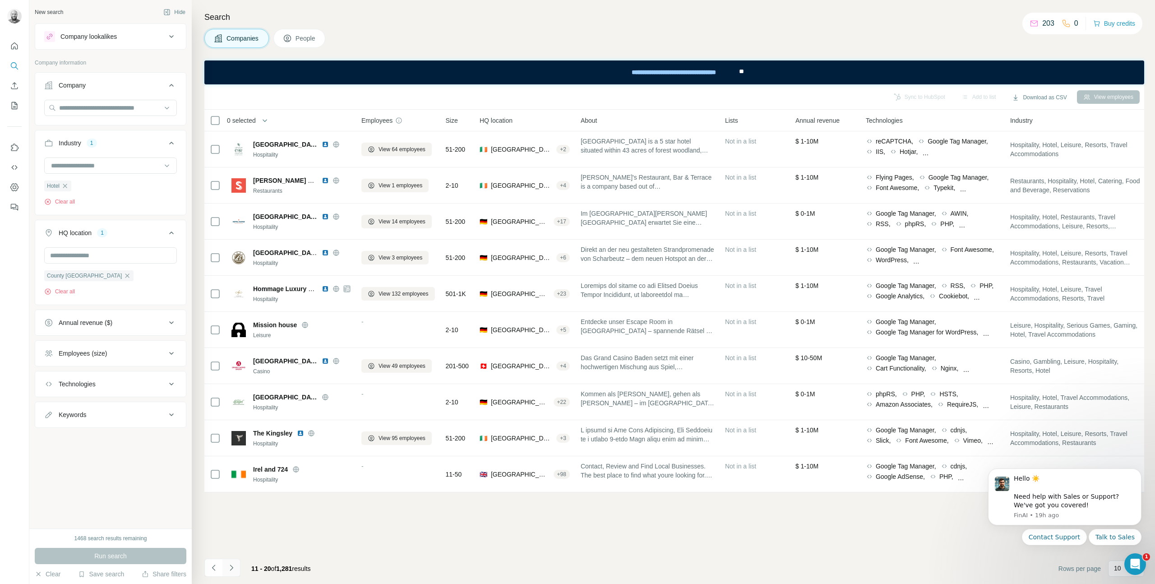
click at [234, 566] on icon "Navigate to next page" at bounding box center [231, 567] width 9 height 9
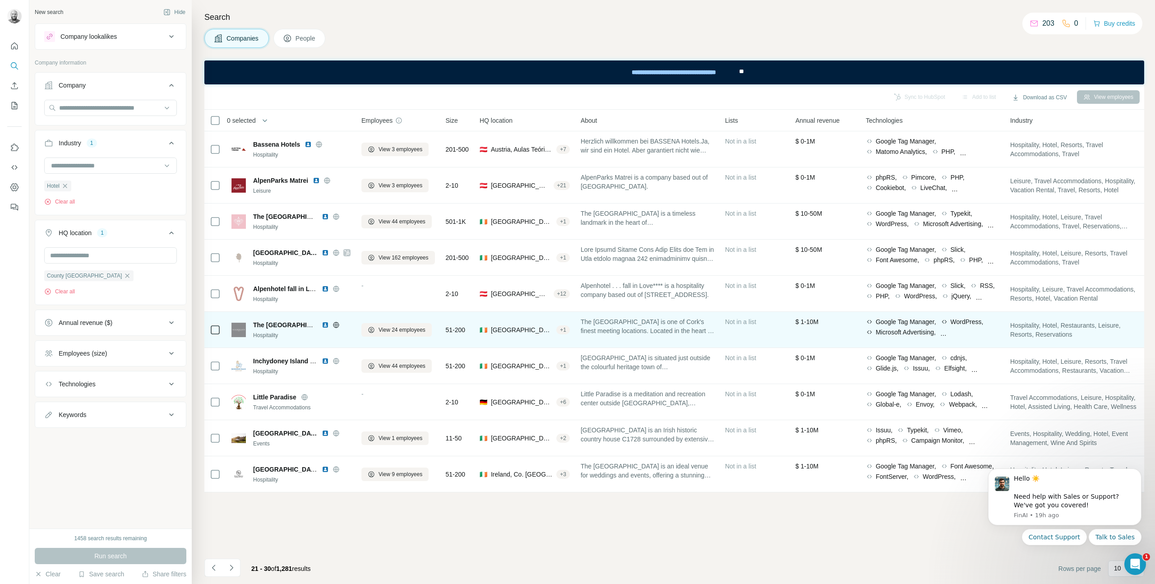
click at [324, 326] on img at bounding box center [325, 324] width 7 height 7
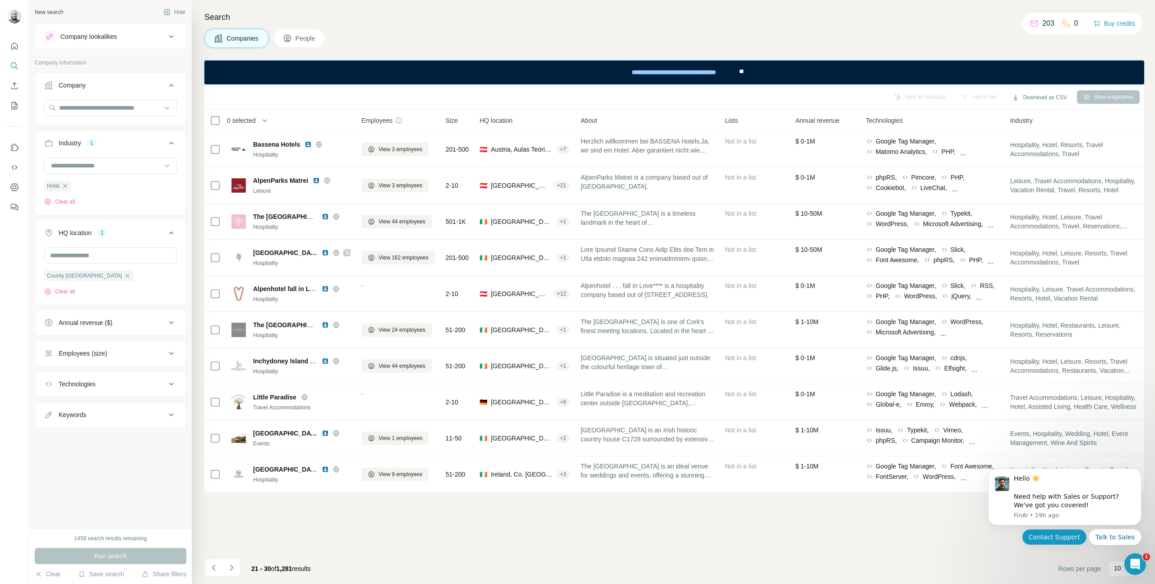
click at [1065, 541] on button "Contact Support" at bounding box center [1054, 537] width 65 height 16
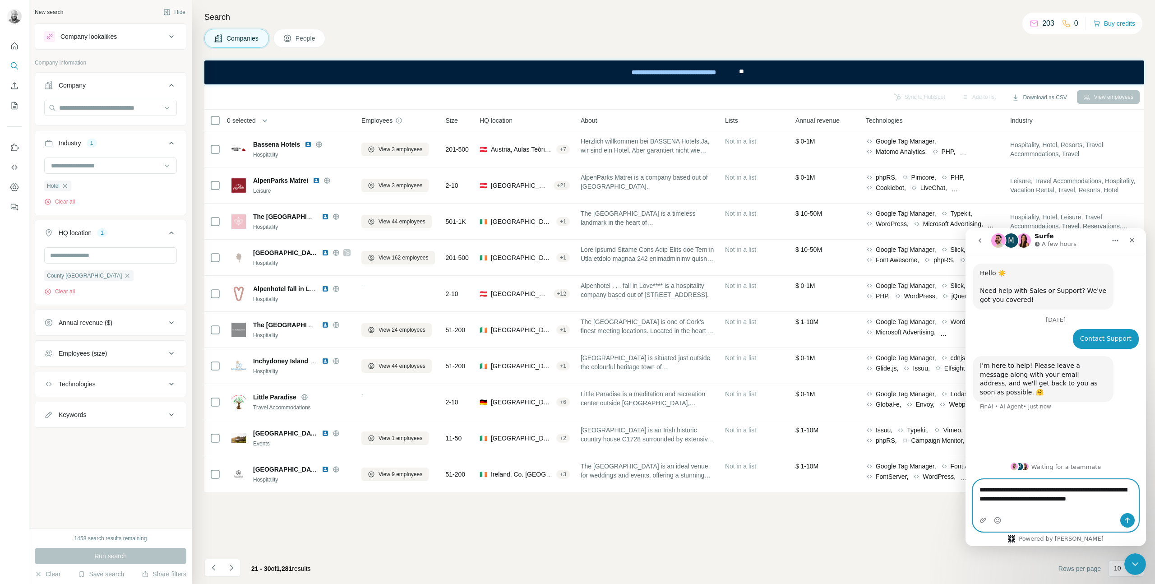
paste textarea "**********"
type textarea "**********"
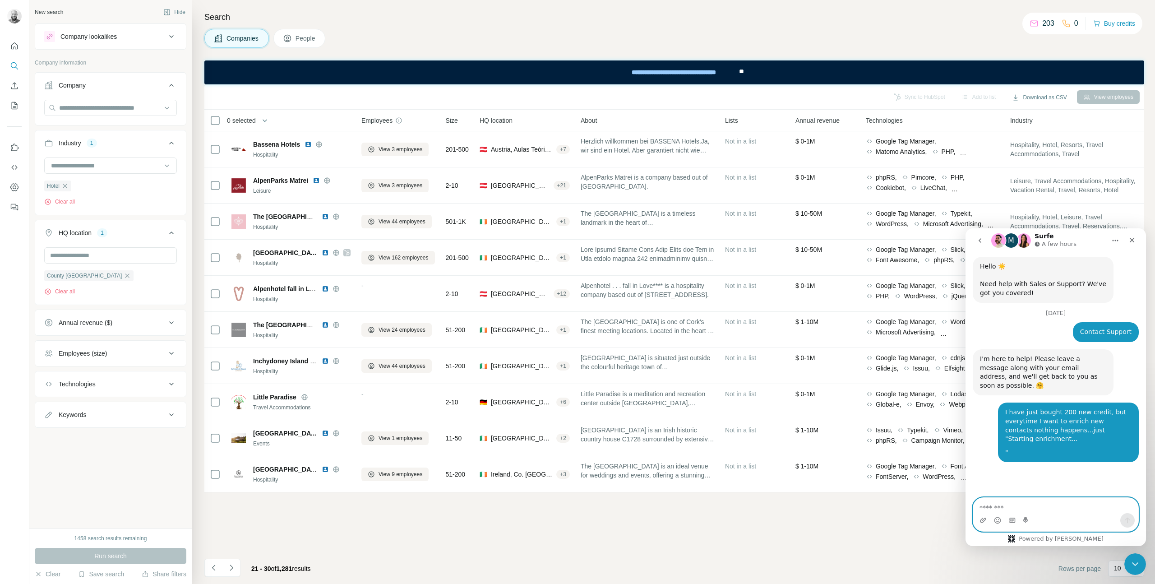
scroll to position [65, 0]
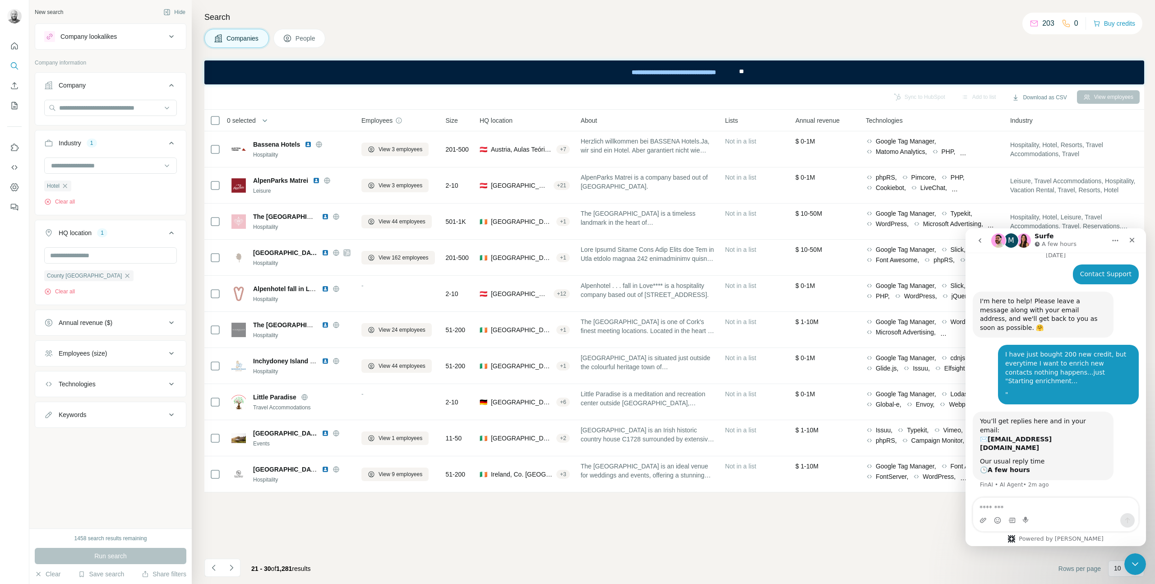
click at [1114, 237] on icon "Home" at bounding box center [1115, 240] width 7 height 7
click at [654, 74] on div "**********" at bounding box center [673, 72] width 127 height 20
click at [1042, 22] on p "203" at bounding box center [1048, 23] width 12 height 11
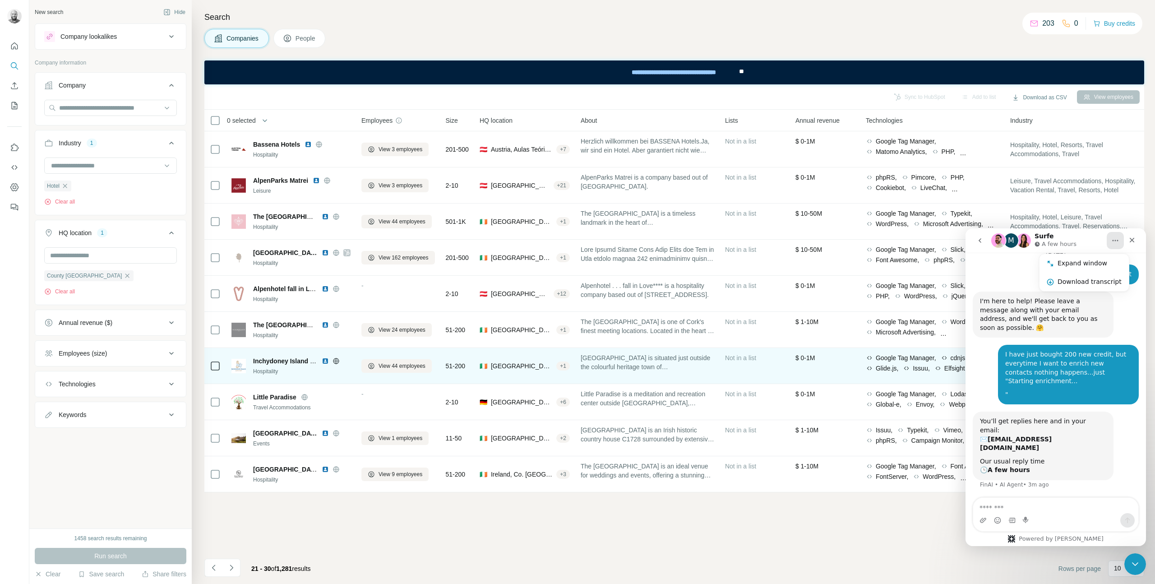
click at [327, 360] on img at bounding box center [325, 360] width 7 height 7
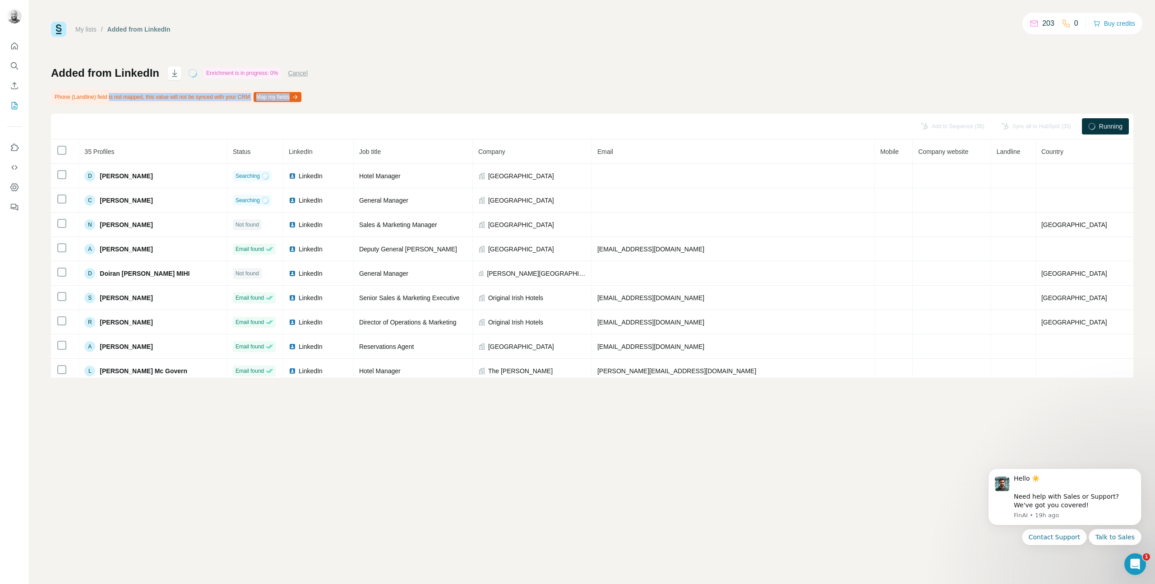
drag, startPoint x: 113, startPoint y: 99, endPoint x: 199, endPoint y: 105, distance: 86.4
click at [199, 105] on div "Added from LinkedIn Enrichment is in progress: 0% Cancel Phone (Landline) field…" at bounding box center [592, 222] width 1083 height 312
click at [218, 96] on div "Phone (Landline) field is not mapped, this value will not be synced with your C…" at bounding box center [177, 96] width 252 height 15
click at [17, 63] on icon "Search" at bounding box center [14, 65] width 9 height 9
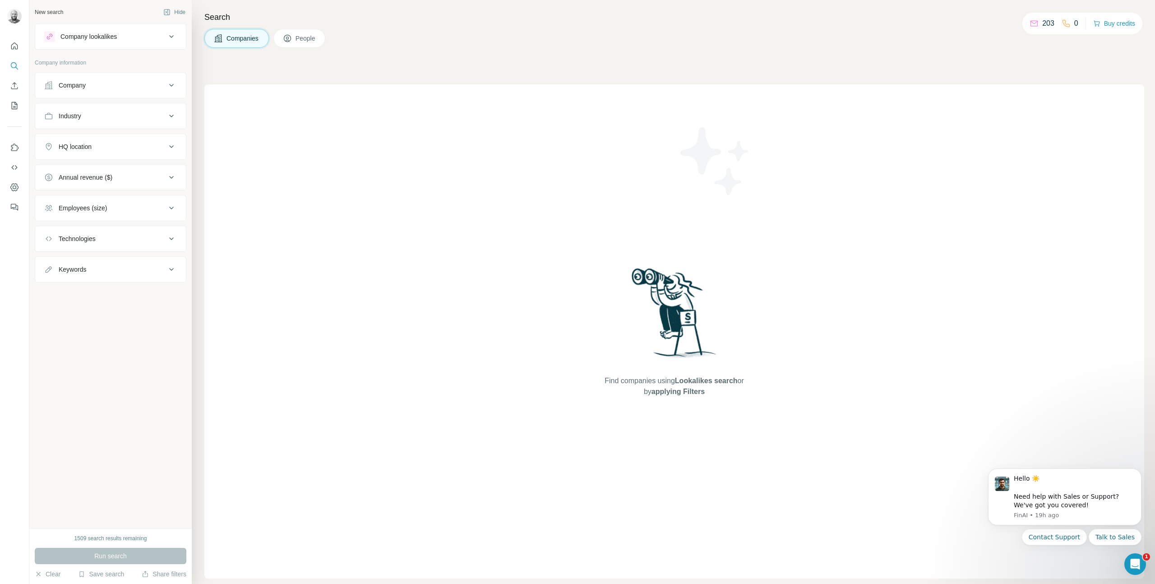
click at [93, 92] on button "Company" at bounding box center [110, 85] width 151 height 22
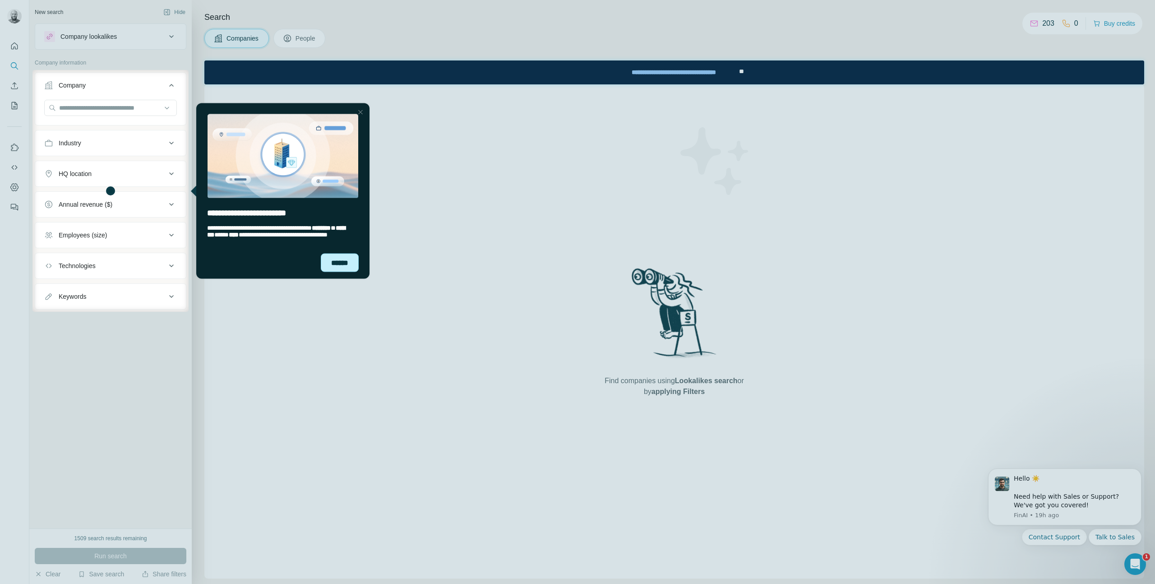
click at [338, 262] on div "******" at bounding box center [340, 262] width 38 height 19
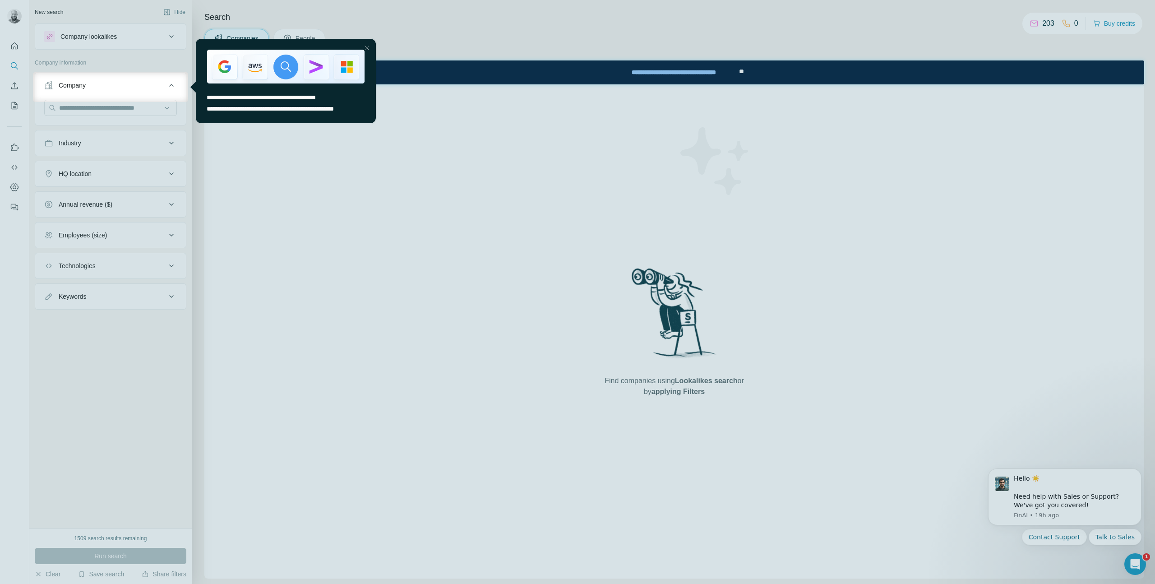
click at [92, 107] on div at bounding box center [577, 343] width 1155 height 482
drag, startPoint x: 336, startPoint y: 212, endPoint x: 232, endPoint y: 183, distance: 107.7
click at [333, 211] on div at bounding box center [577, 343] width 1155 height 482
click at [99, 109] on div at bounding box center [577, 343] width 1155 height 482
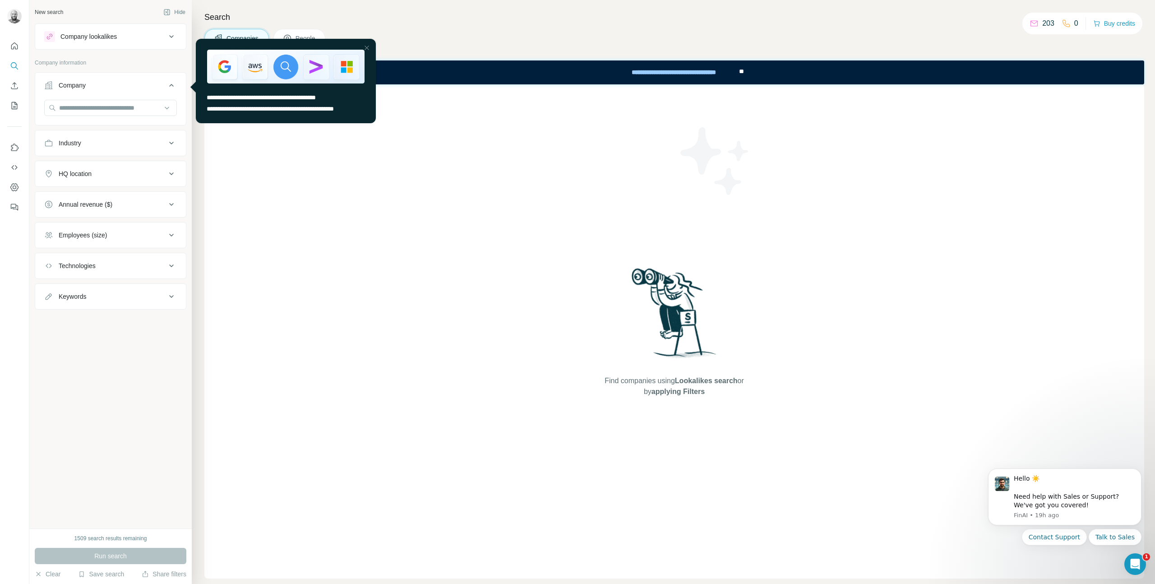
click at [116, 94] on button "Company" at bounding box center [110, 86] width 151 height 25
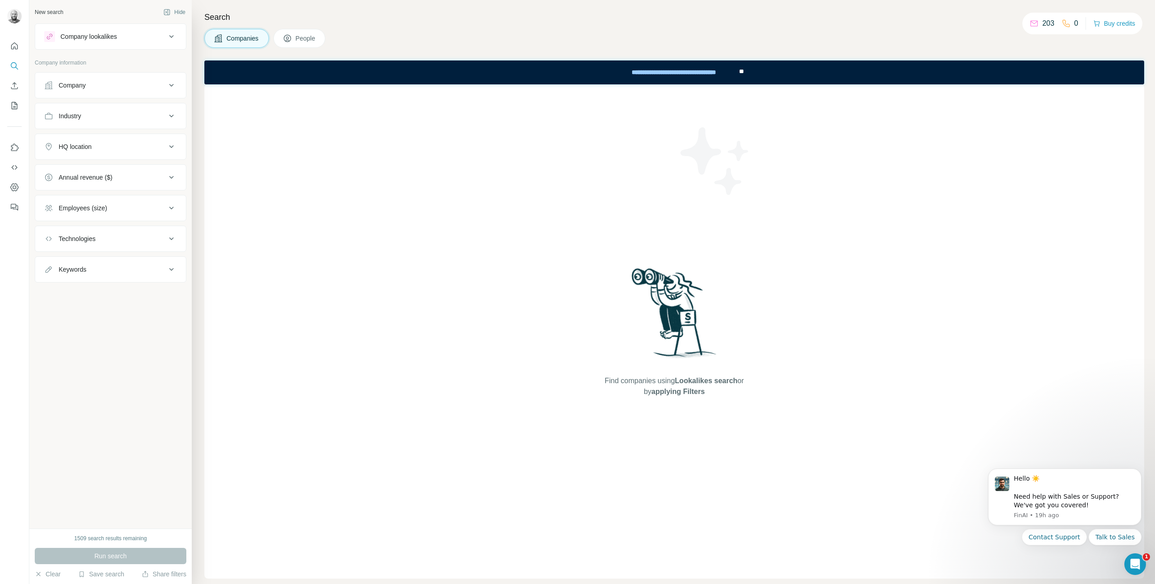
click at [114, 88] on div "Company" at bounding box center [105, 85] width 122 height 9
click at [98, 111] on input "text" at bounding box center [110, 108] width 133 height 16
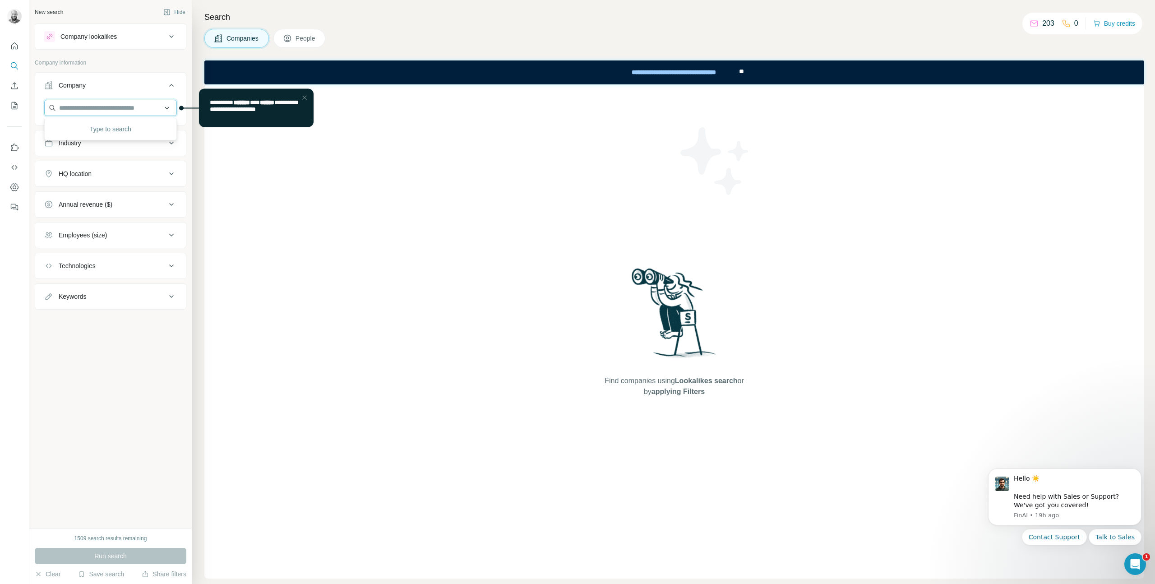
paste input "**********"
type input "**********"
click at [101, 129] on p "[GEOGRAPHIC_DATA]" at bounding box center [103, 128] width 66 height 9
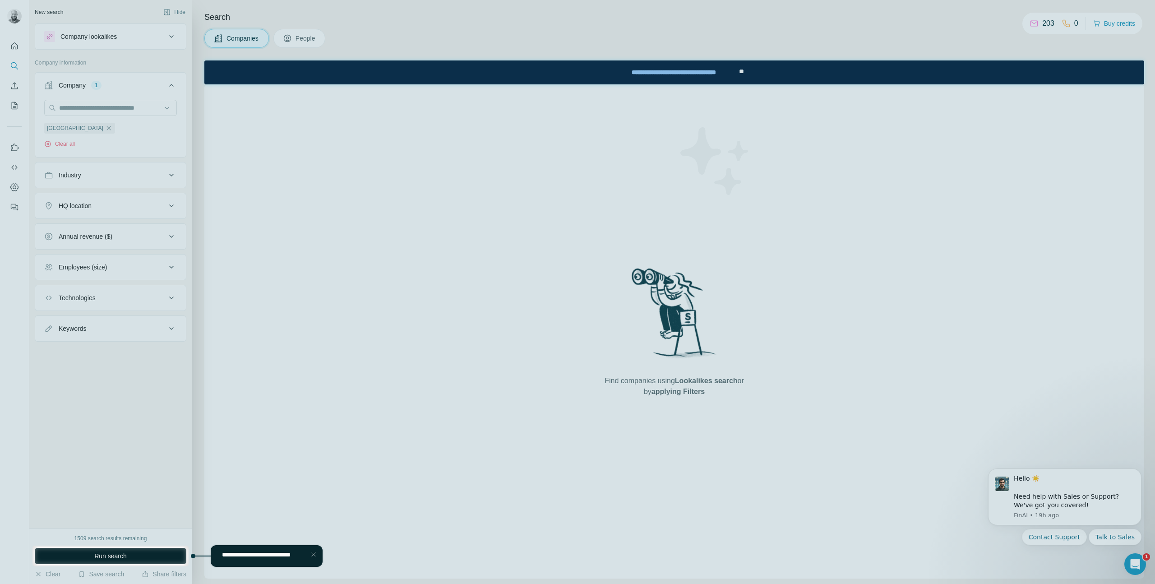
click at [138, 559] on button "Run search" at bounding box center [111, 556] width 152 height 16
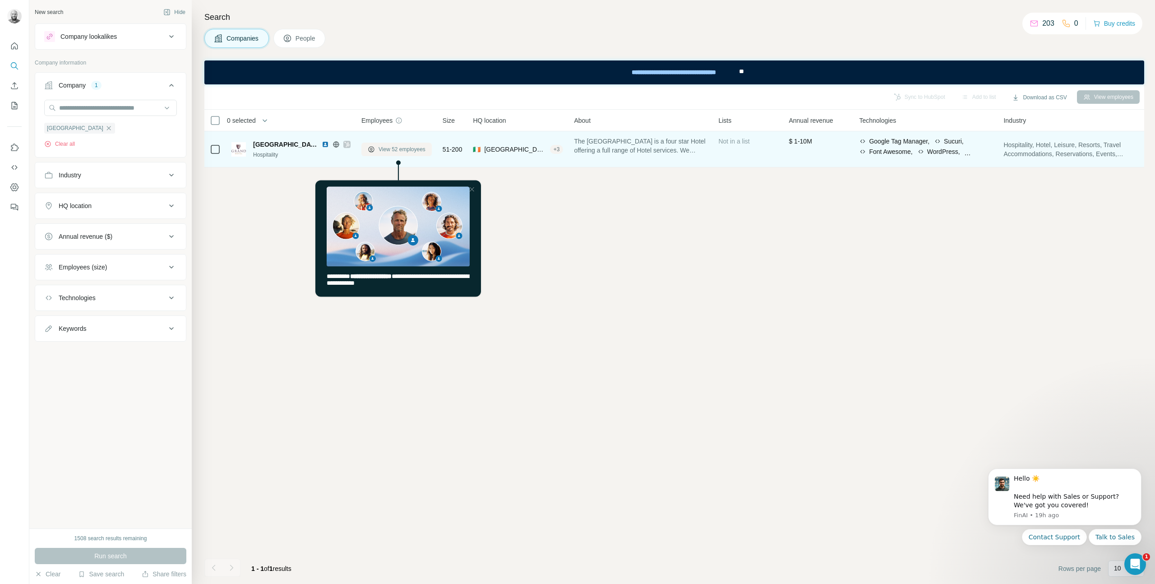
click at [389, 150] on span "View 52 employees" at bounding box center [402, 149] width 47 height 8
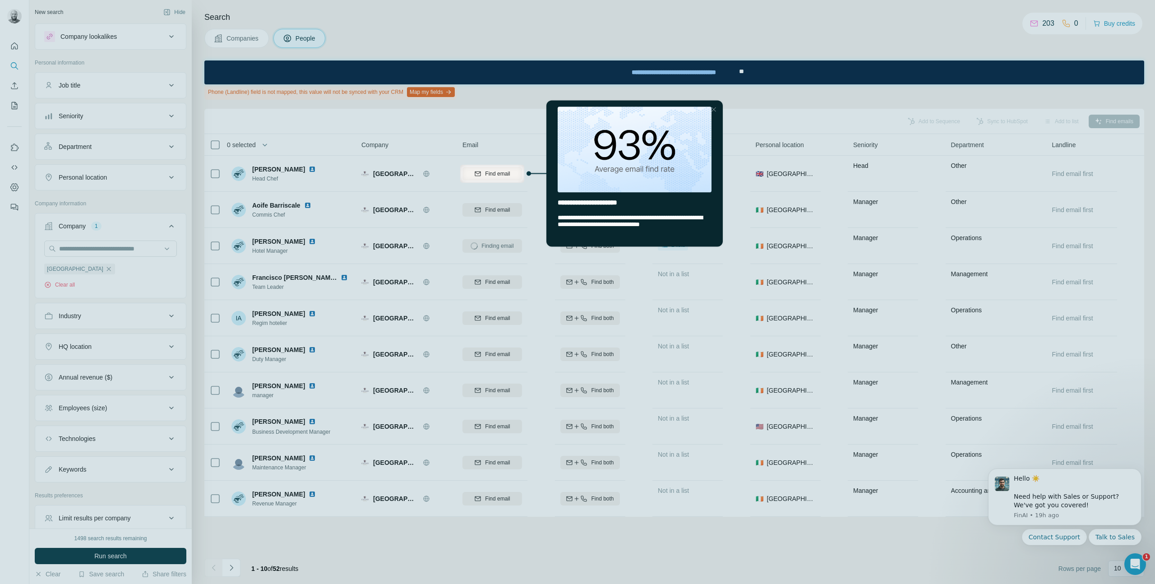
click at [519, 143] on div at bounding box center [577, 82] width 1155 height 165
click at [652, 213] on div "**********" at bounding box center [634, 227] width 176 height 37
click at [642, 259] on div at bounding box center [577, 384] width 1155 height 402
click at [659, 278] on div at bounding box center [577, 384] width 1155 height 402
click at [658, 278] on div at bounding box center [577, 384] width 1155 height 402
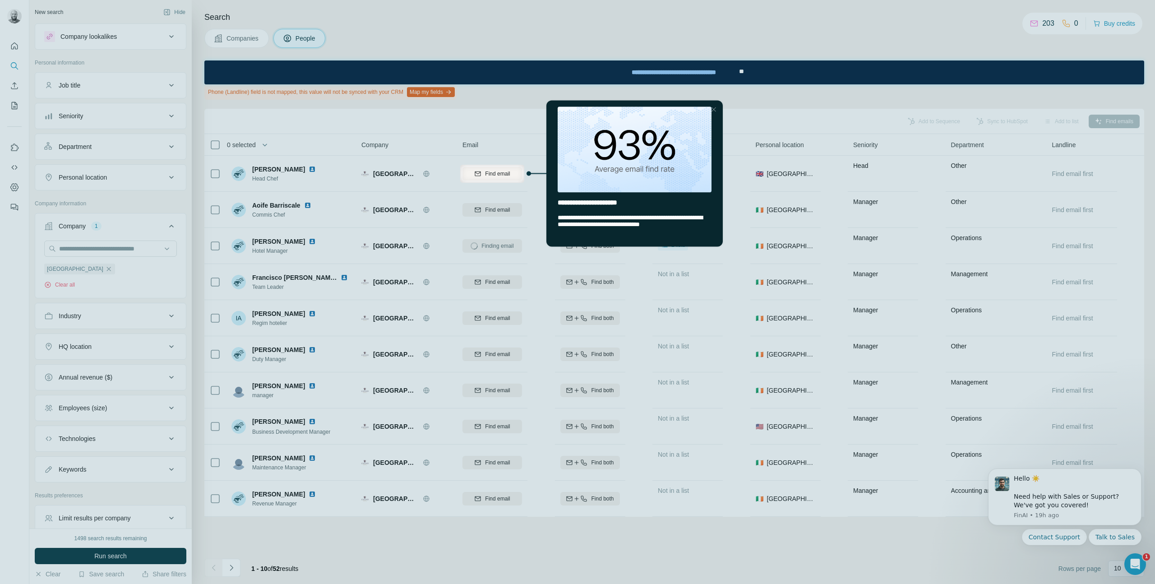
drag, startPoint x: 671, startPoint y: 168, endPoint x: 687, endPoint y: 151, distance: 23.9
click at [671, 168] on img "entering tooltip" at bounding box center [635, 149] width 154 height 86
click at [715, 111] on div "Close Step" at bounding box center [713, 109] width 11 height 11
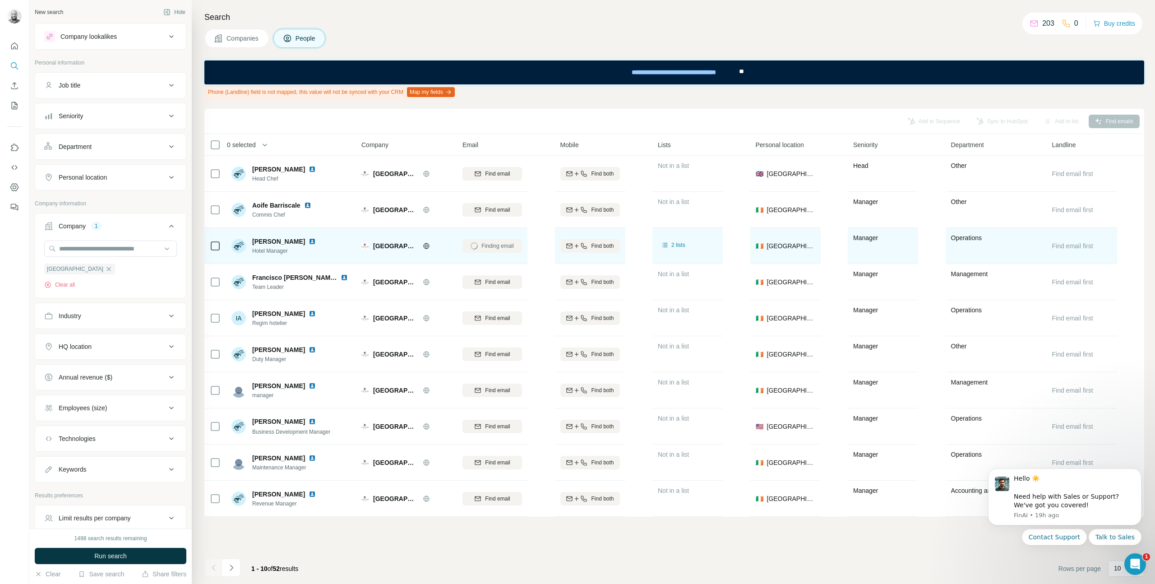
click at [476, 249] on div "Finding email" at bounding box center [493, 245] width 60 height 25
click at [478, 248] on div "Finding email" at bounding box center [493, 245] width 60 height 25
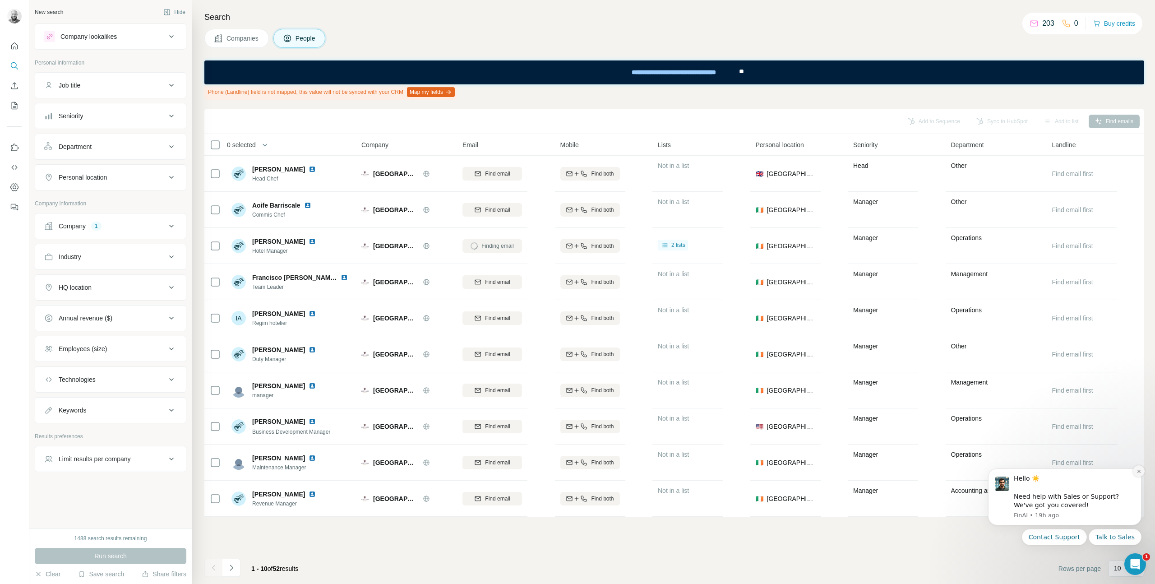
click at [1137, 472] on icon "Dismiss notification" at bounding box center [1139, 471] width 5 height 5
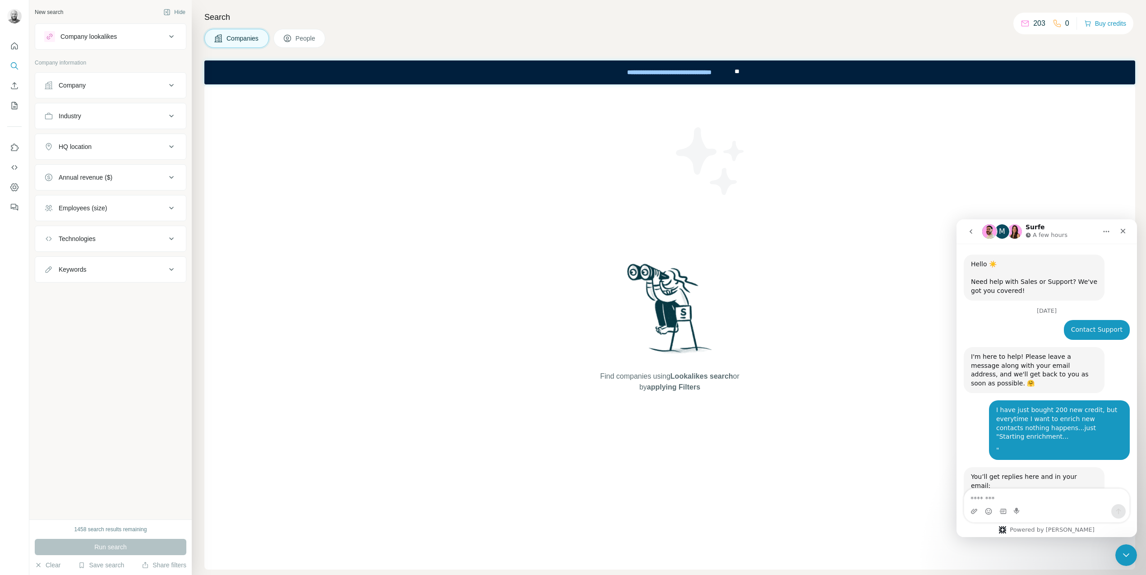
scroll to position [65, 0]
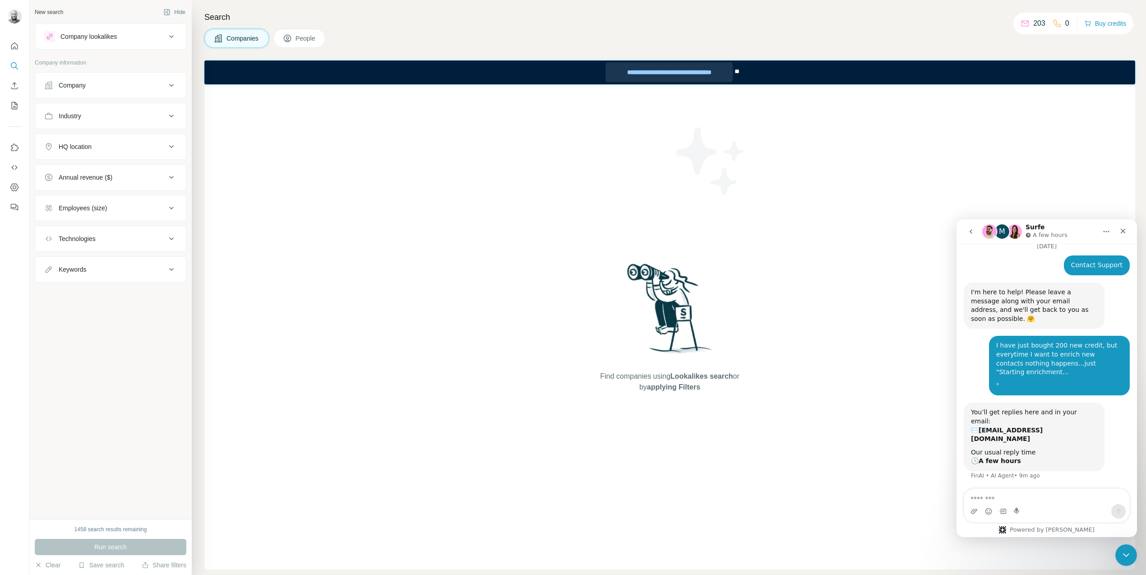
click at [672, 74] on div "**********" at bounding box center [669, 72] width 127 height 20
click at [1020, 37] on div "Companies People" at bounding box center [669, 38] width 931 height 19
drag, startPoint x: 1021, startPoint y: 26, endPoint x: 977, endPoint y: 27, distance: 43.8
click at [1021, 26] on icon at bounding box center [1025, 23] width 9 height 9
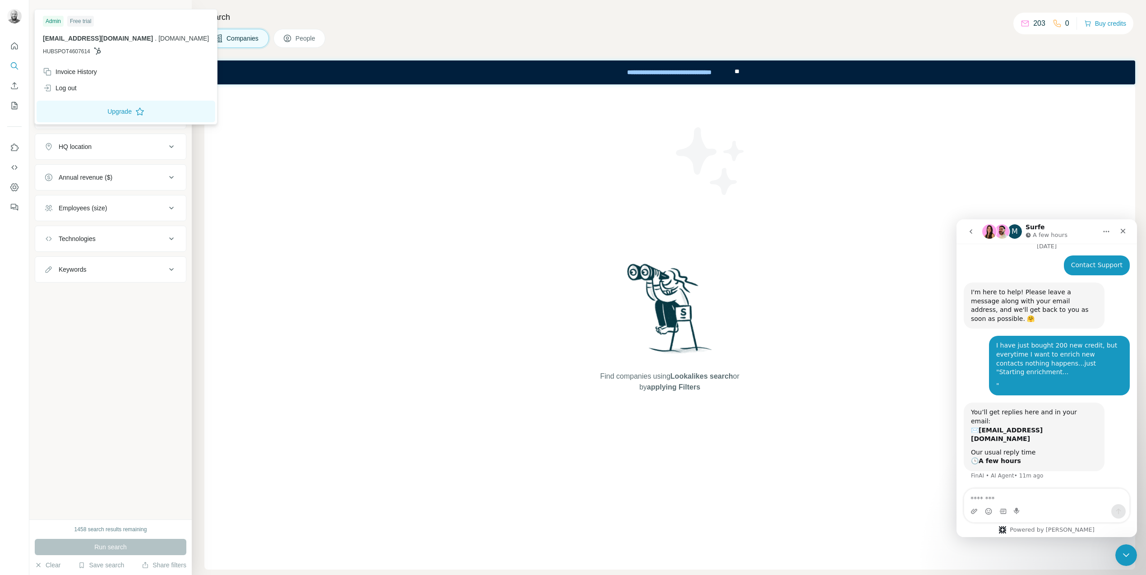
click at [14, 14] on img at bounding box center [14, 16] width 14 height 14
click at [105, 74] on div "Invoice History" at bounding box center [125, 72] width 177 height 16
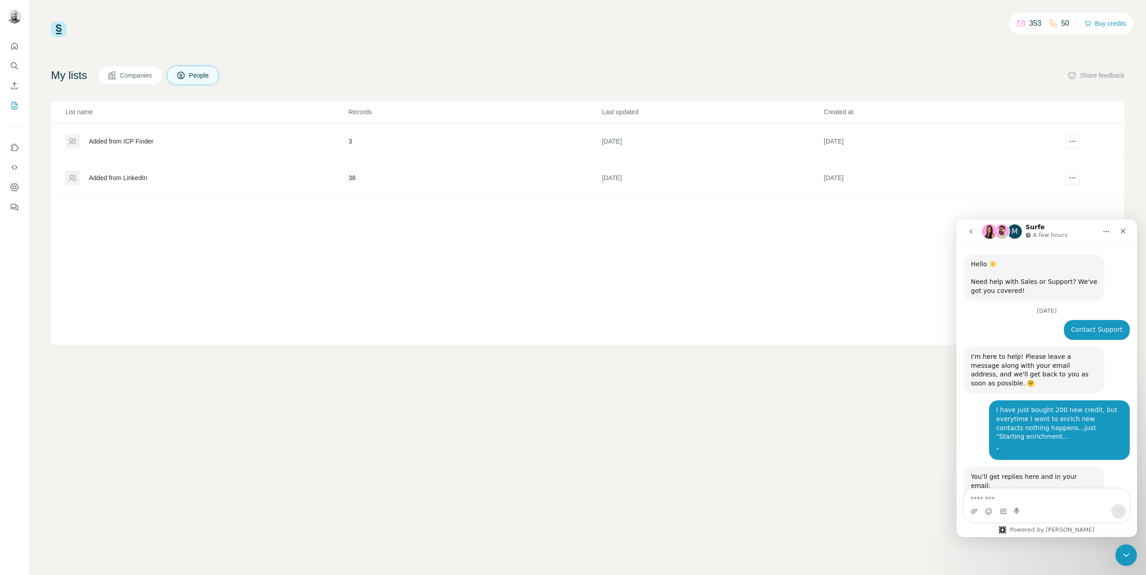
scroll to position [65, 0]
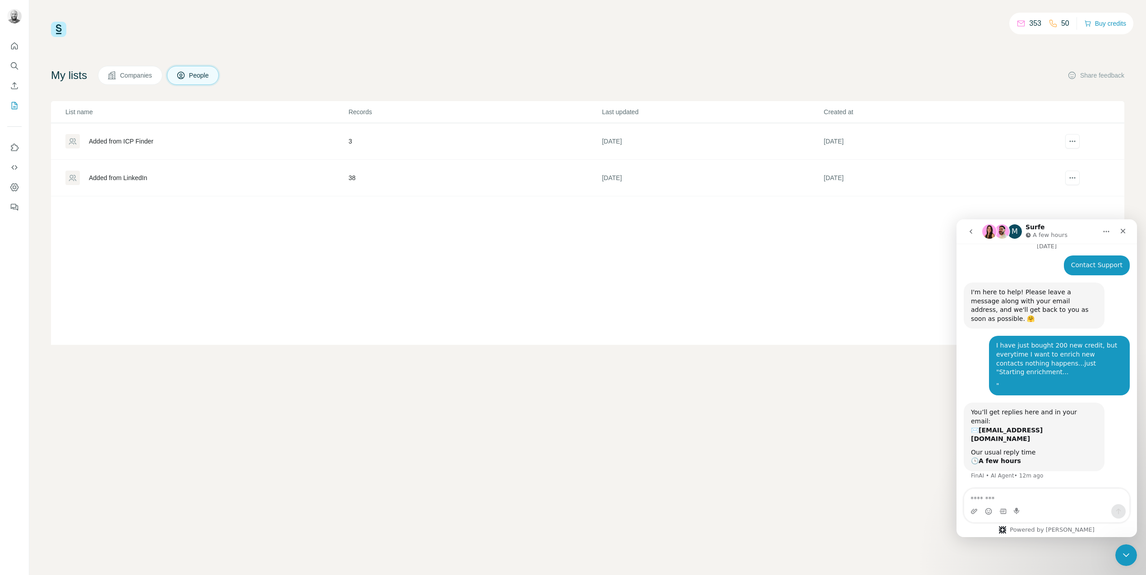
click at [130, 180] on div "Added from LinkedIn" at bounding box center [118, 177] width 58 height 9
